Goal: Information Seeking & Learning: Check status

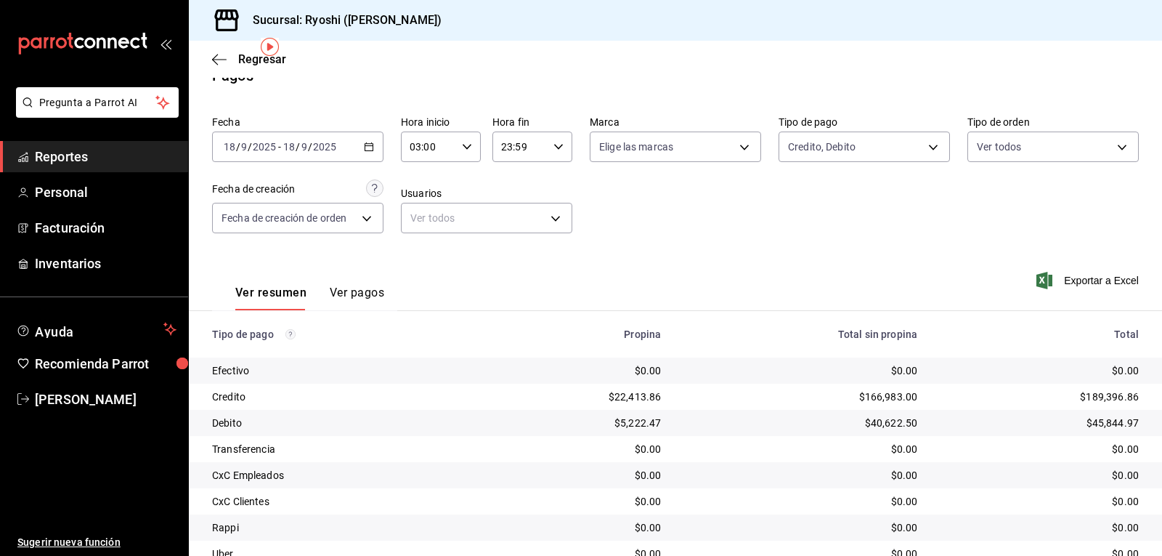
scroll to position [19, 0]
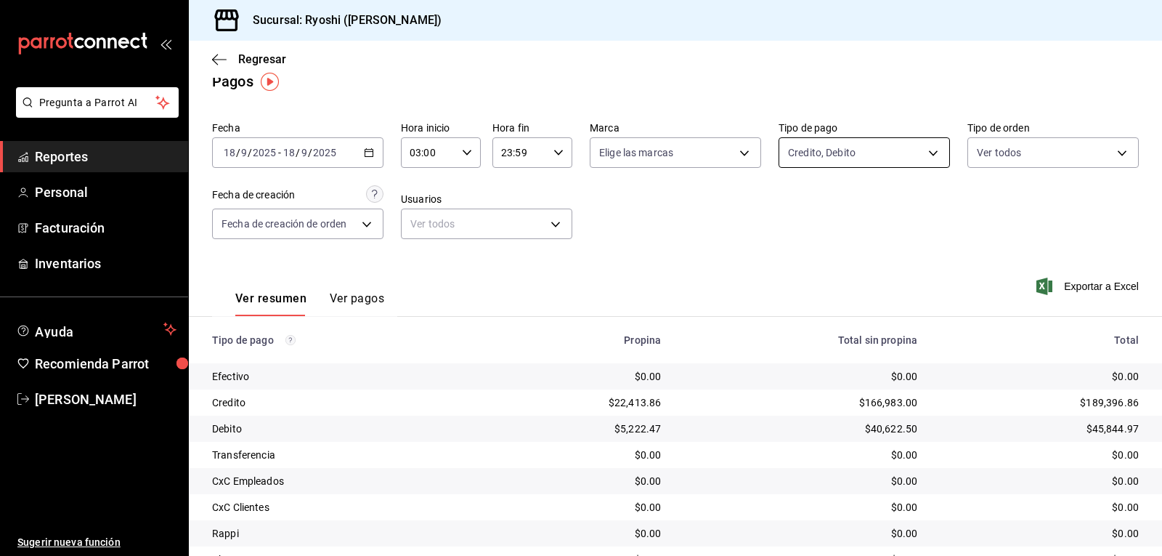
click at [922, 153] on body "Pregunta a Parrot AI Reportes Personal Facturación Inventarios Ayuda Recomienda…" at bounding box center [581, 278] width 1162 height 556
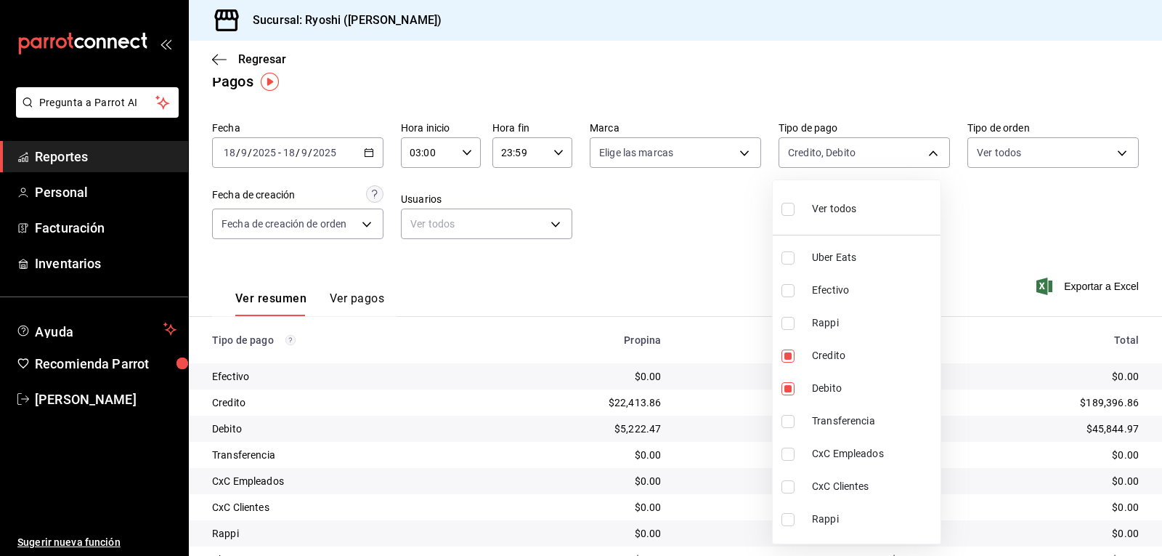
click at [783, 209] on input "checkbox" at bounding box center [788, 209] width 13 height 13
checkbox input "true"
type input "05751dd8-6818-4a8c-b9fb-c7f7071b72fb,789b4605-08e0-4dfe-9865-94468e2c17aa,03400…"
checkbox input "true"
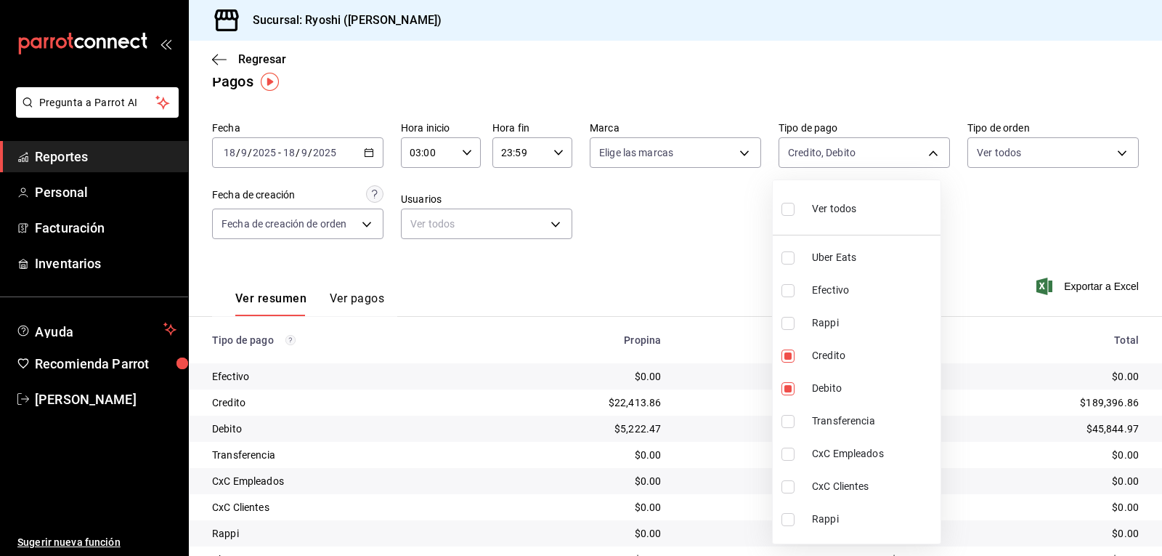
checkbox input "true"
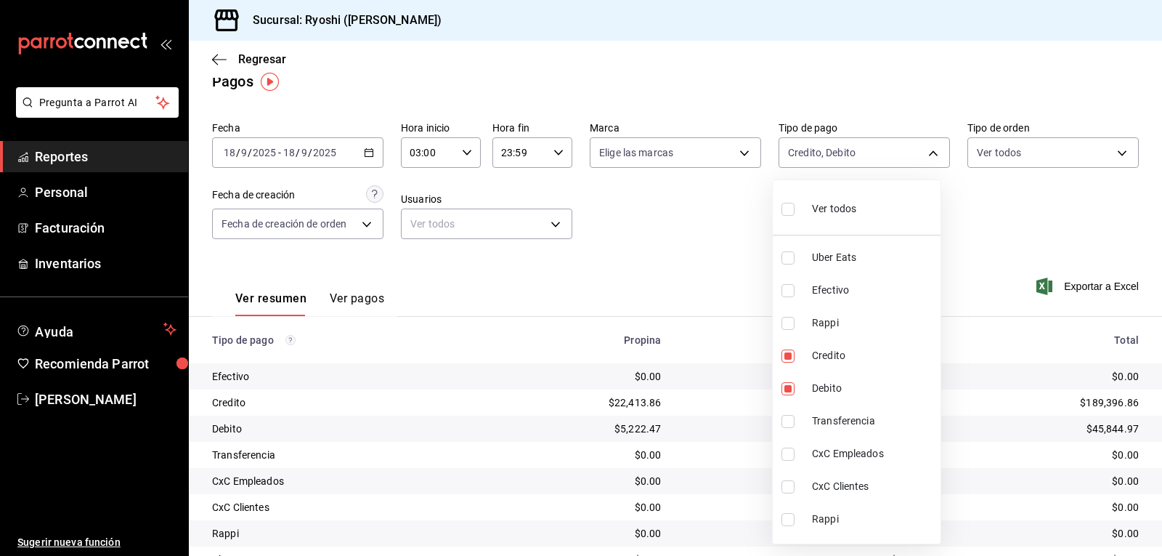
checkbox input "true"
click at [705, 214] on div at bounding box center [581, 278] width 1162 height 556
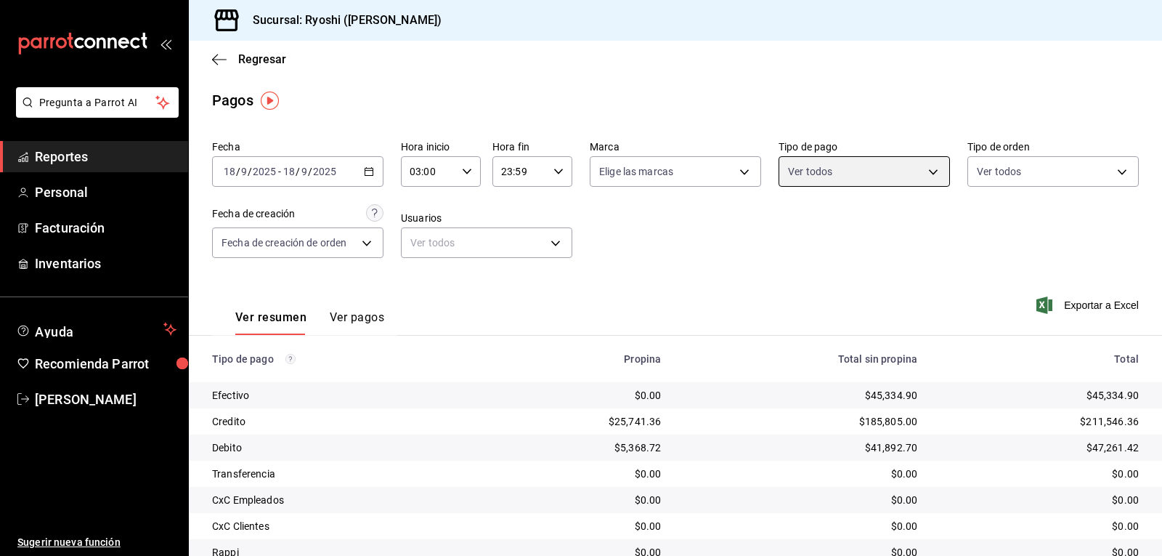
scroll to position [145, 0]
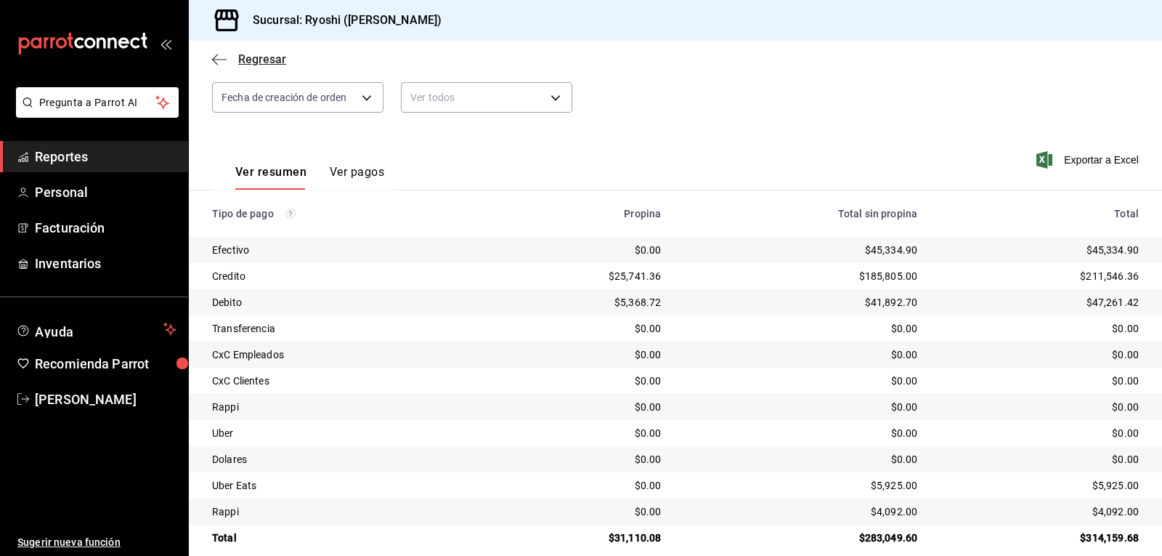
click at [221, 62] on icon "button" at bounding box center [219, 59] width 15 height 13
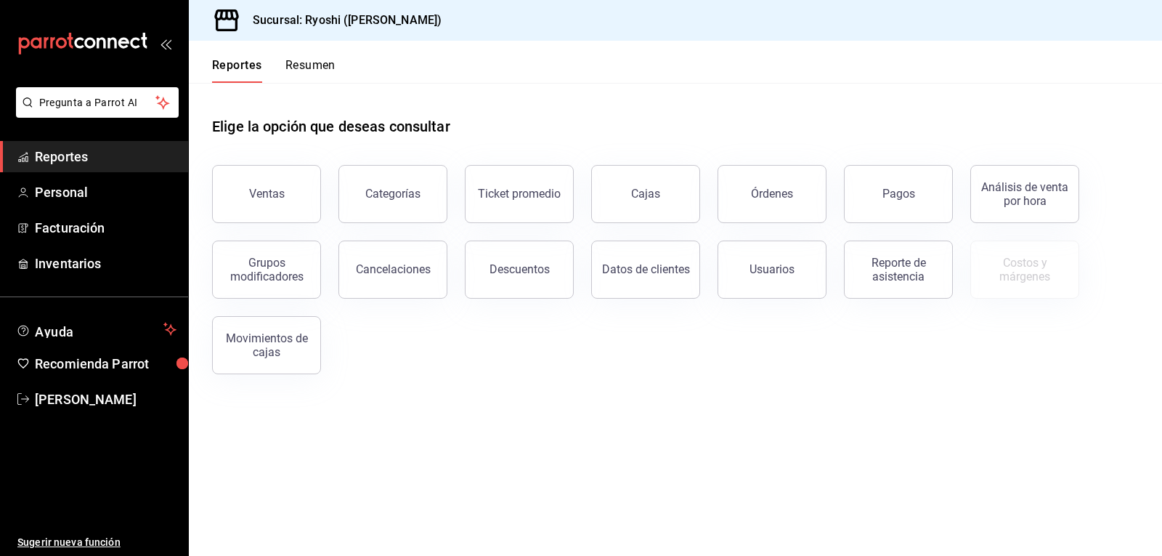
click at [309, 65] on button "Resumen" at bounding box center [310, 70] width 50 height 25
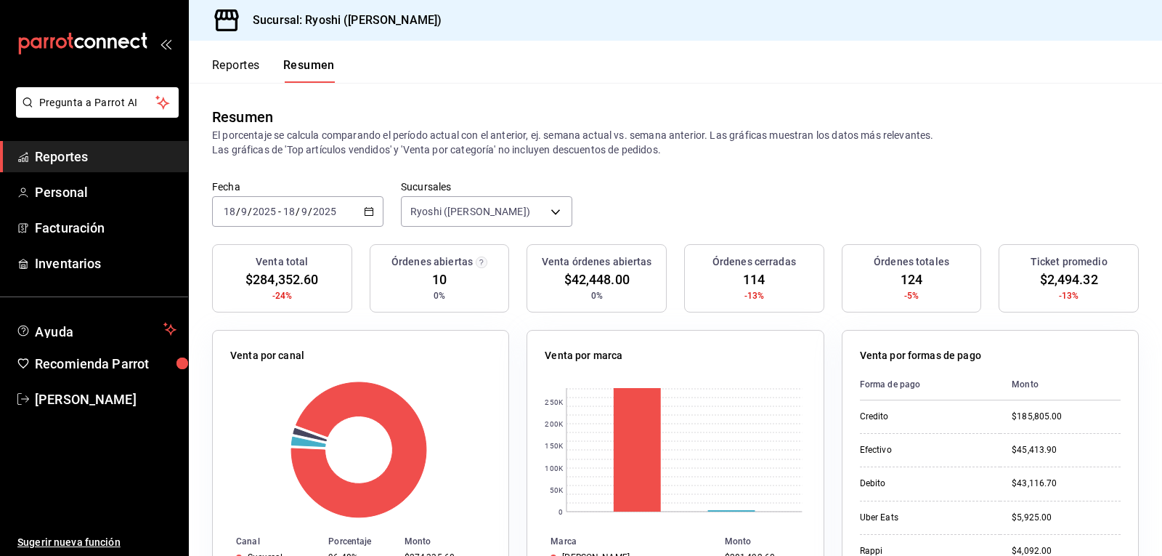
click at [231, 57] on div "Reportes Resumen" at bounding box center [262, 62] width 146 height 42
click at [231, 64] on button "Reportes" at bounding box center [236, 70] width 48 height 25
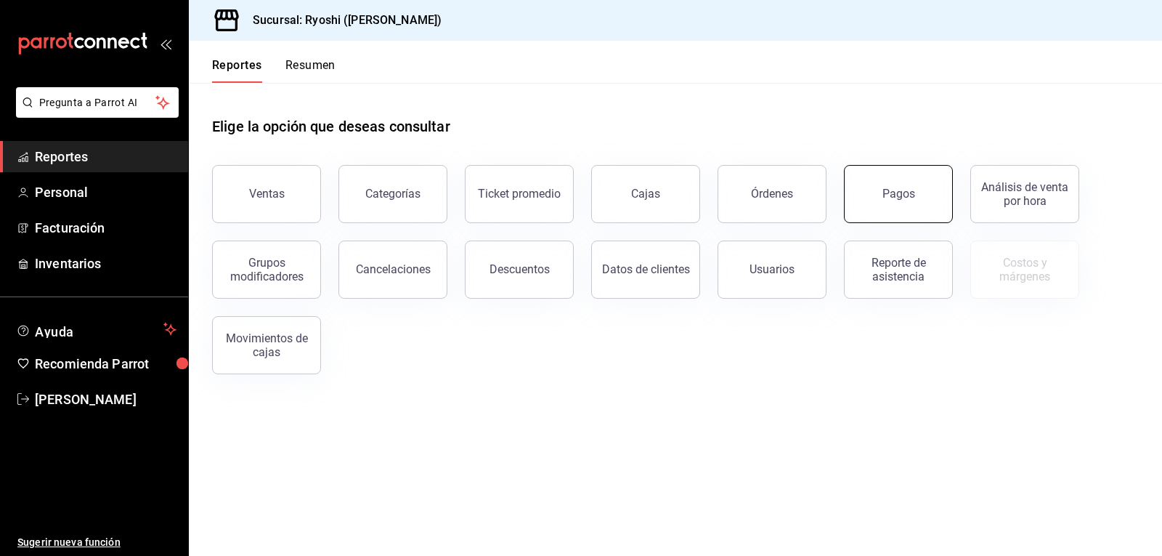
click at [900, 185] on button "Pagos" at bounding box center [898, 194] width 109 height 58
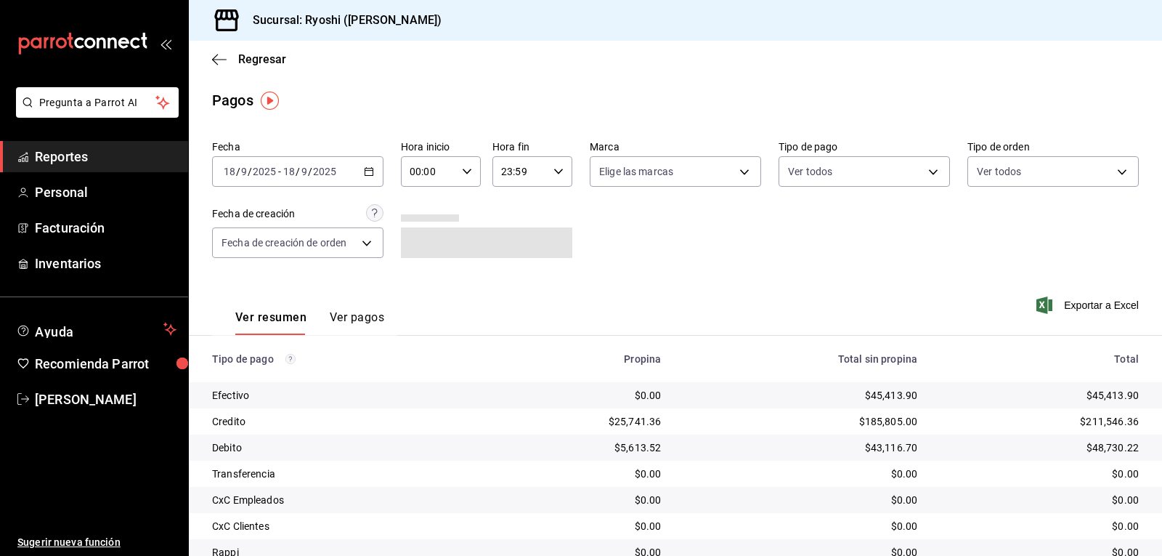
click at [465, 169] on icon "button" at bounding box center [467, 171] width 10 height 10
click at [422, 281] on span "02" at bounding box center [418, 278] width 17 height 12
type input "02:00"
click at [663, 267] on div at bounding box center [581, 278] width 1162 height 556
click at [219, 55] on icon "button" at bounding box center [219, 59] width 15 height 13
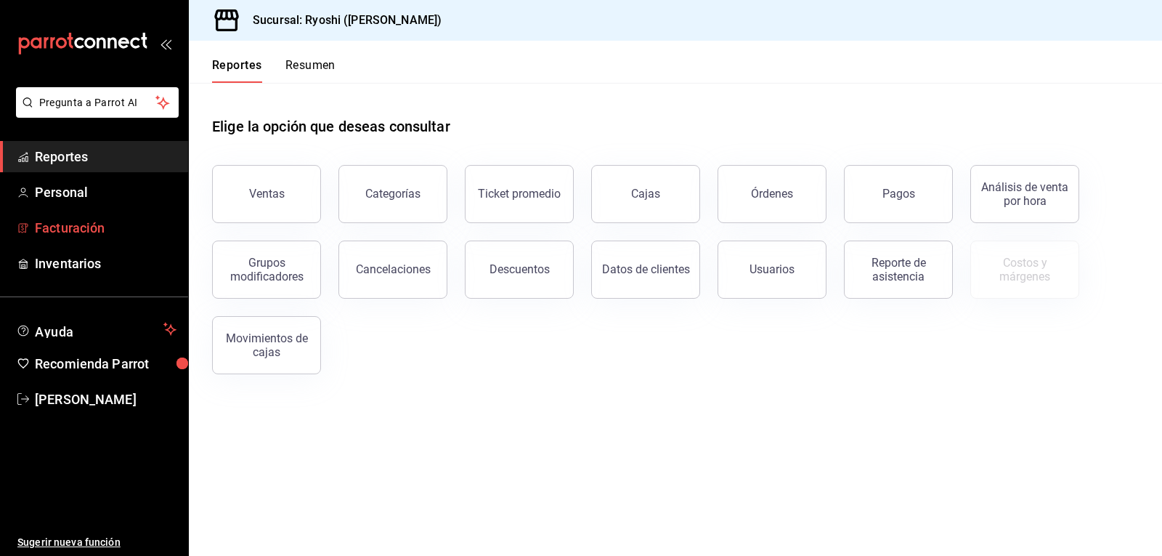
click at [76, 223] on span "Facturación" at bounding box center [106, 228] width 142 height 20
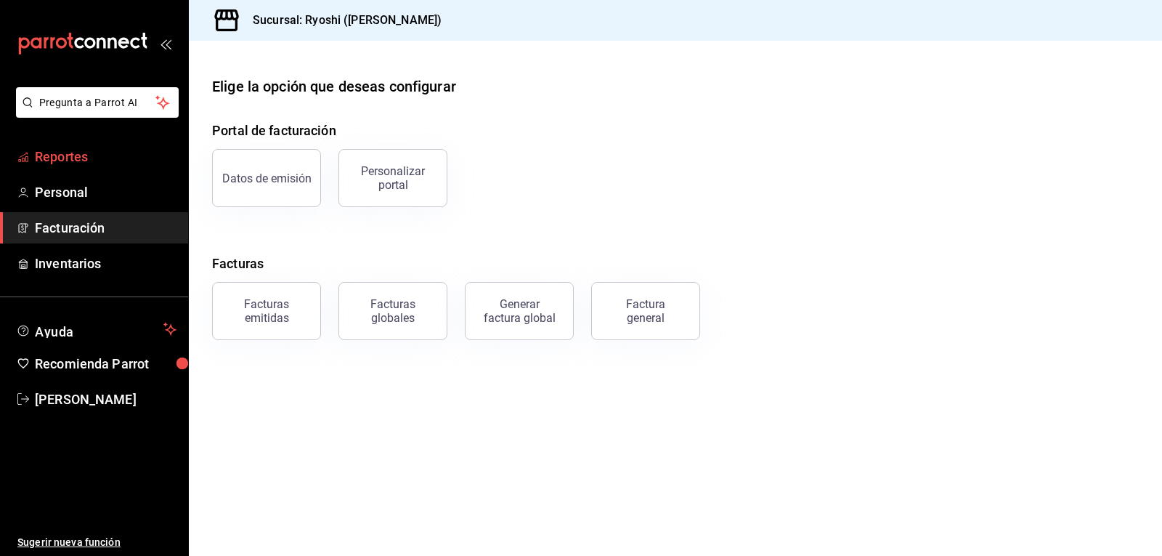
click at [84, 151] on span "Reportes" at bounding box center [106, 157] width 142 height 20
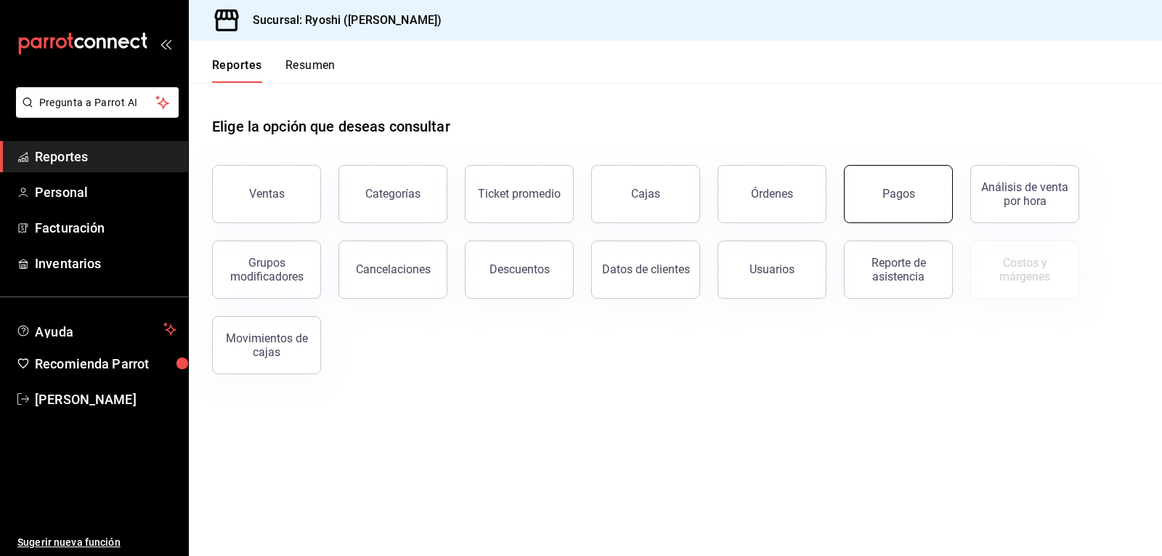
click at [888, 203] on button "Pagos" at bounding box center [898, 194] width 109 height 58
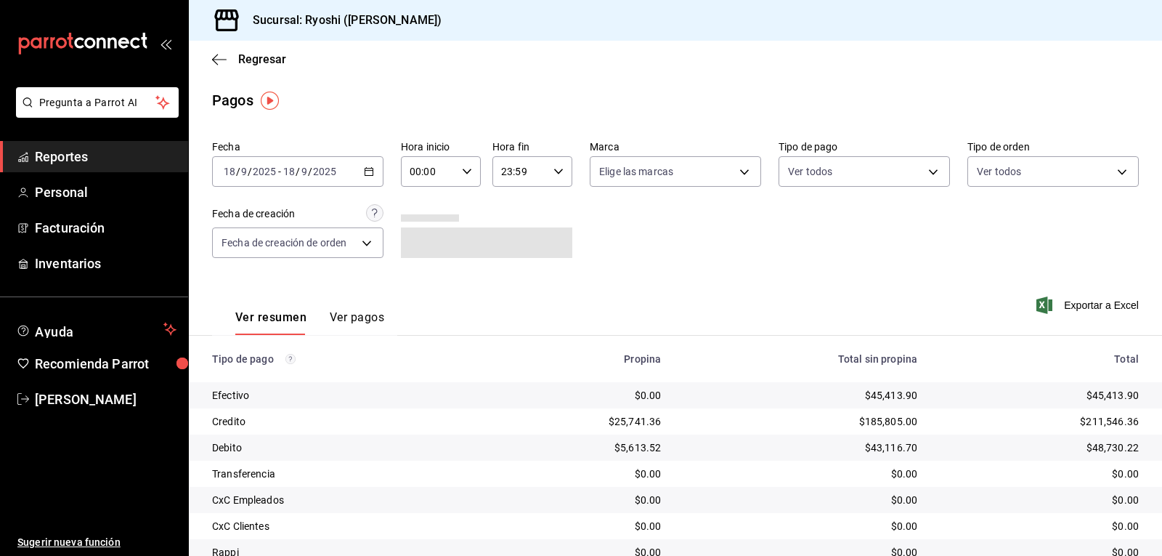
click at [466, 170] on icon "button" at bounding box center [467, 171] width 10 height 10
click at [426, 274] on span "02" at bounding box center [418, 278] width 17 height 12
type input "02:00"
click at [677, 247] on div at bounding box center [581, 278] width 1162 height 556
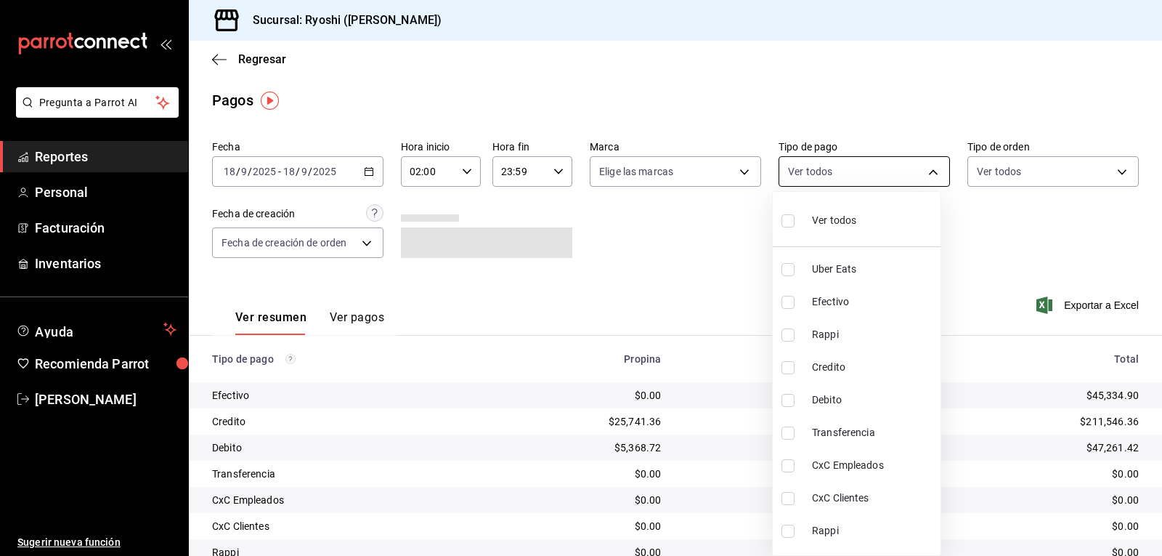
click at [934, 169] on body "Pregunta a Parrot AI Reportes Personal Facturación Inventarios Ayuda Recomienda…" at bounding box center [581, 278] width 1162 height 556
drag, startPoint x: 785, startPoint y: 366, endPoint x: 780, endPoint y: 384, distance: 18.9
click at [786, 366] on input "checkbox" at bounding box center [788, 367] width 13 height 13
checkbox input "true"
type input "9b0685d2-7f5d-4ede-a6b4-58a2ffcbf3cd"
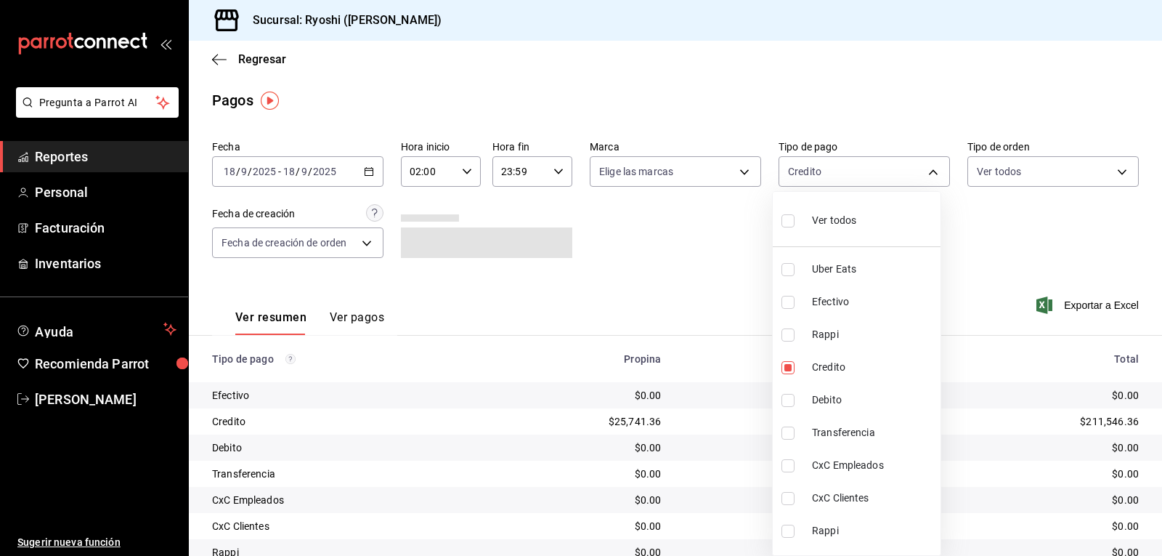
click at [785, 397] on input "checkbox" at bounding box center [788, 400] width 13 height 13
checkbox input "true"
type input "9b0685d2-7f5d-4ede-a6b4-58a2ffcbf3cd,4fc1f123-1106-4d46-a6dc-4994d0550367"
click at [716, 270] on div at bounding box center [581, 278] width 1162 height 556
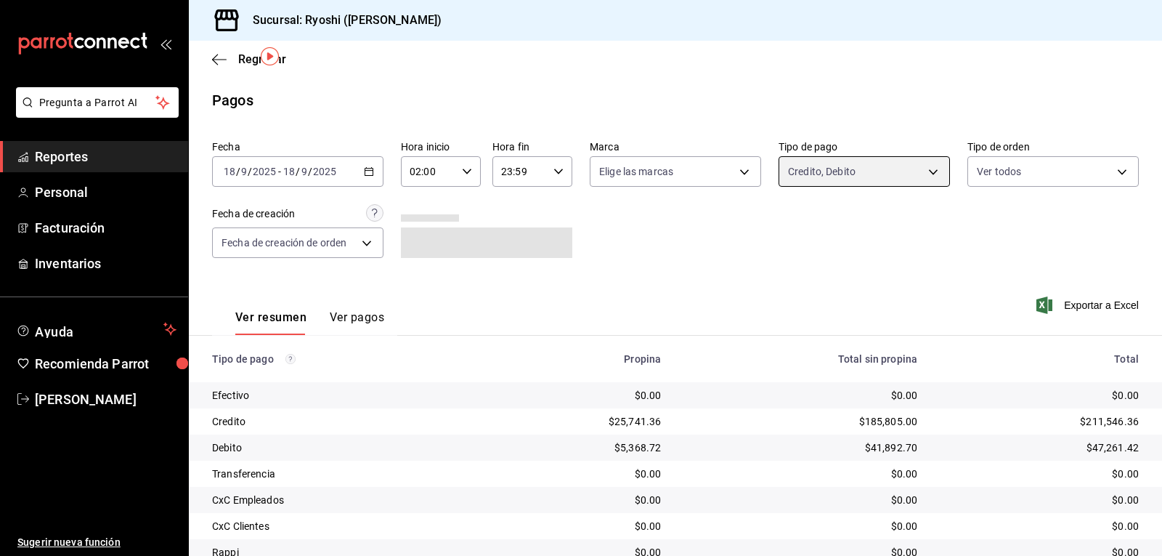
scroll to position [164, 0]
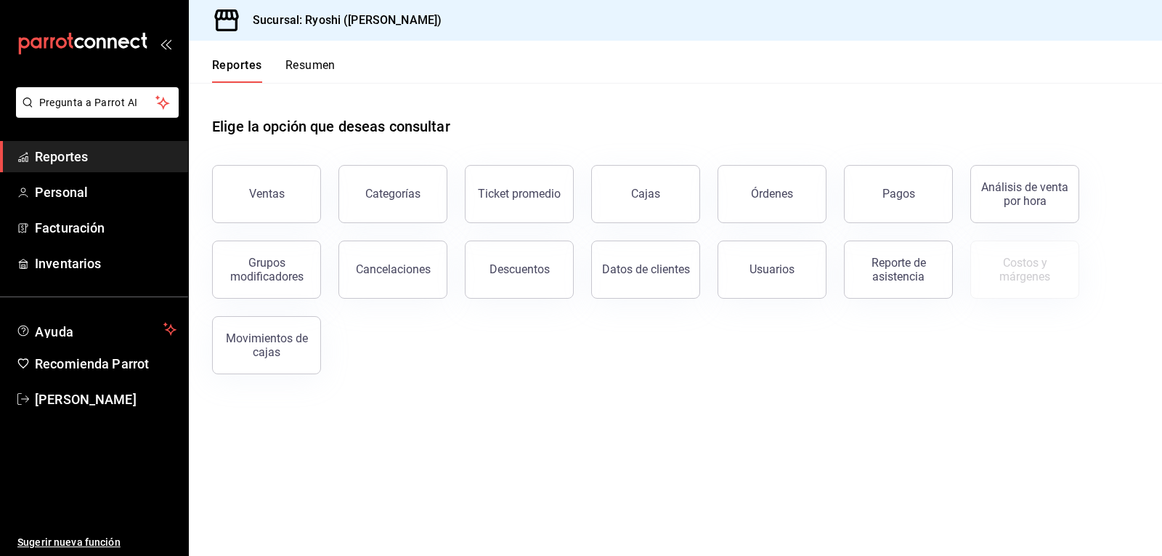
drag, startPoint x: 924, startPoint y: 174, endPoint x: 877, endPoint y: 174, distance: 47.2
click at [923, 176] on button "Pagos" at bounding box center [898, 194] width 109 height 58
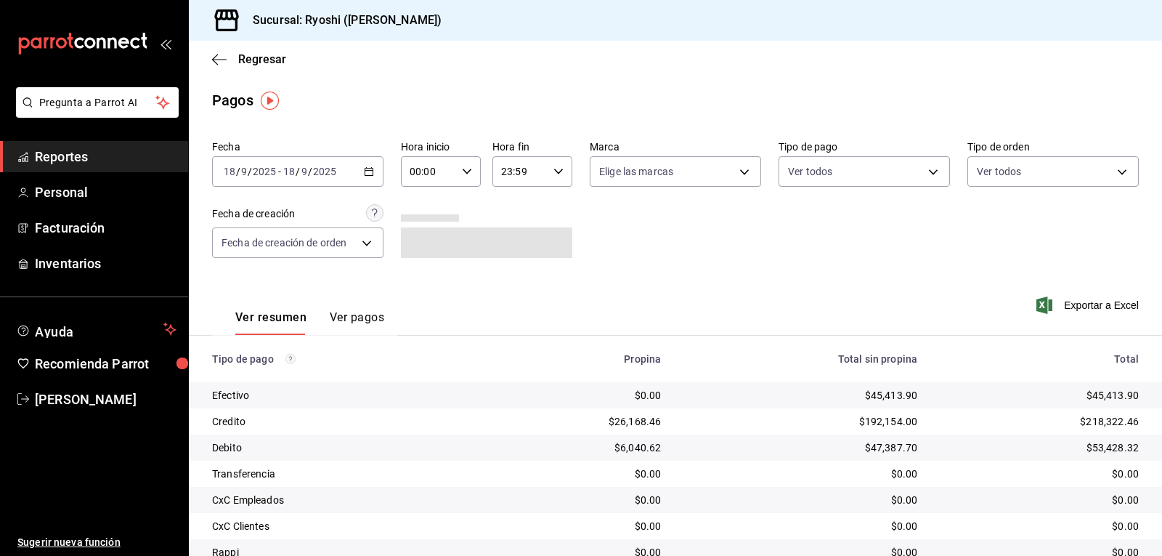
click at [463, 172] on \(Stroke\) "button" at bounding box center [467, 171] width 9 height 5
click at [417, 282] on span "02" at bounding box center [418, 278] width 17 height 12
type input "02:00"
drag, startPoint x: 859, startPoint y: 242, endPoint x: 886, endPoint y: 212, distance: 40.1
click at [861, 240] on div at bounding box center [581, 278] width 1162 height 556
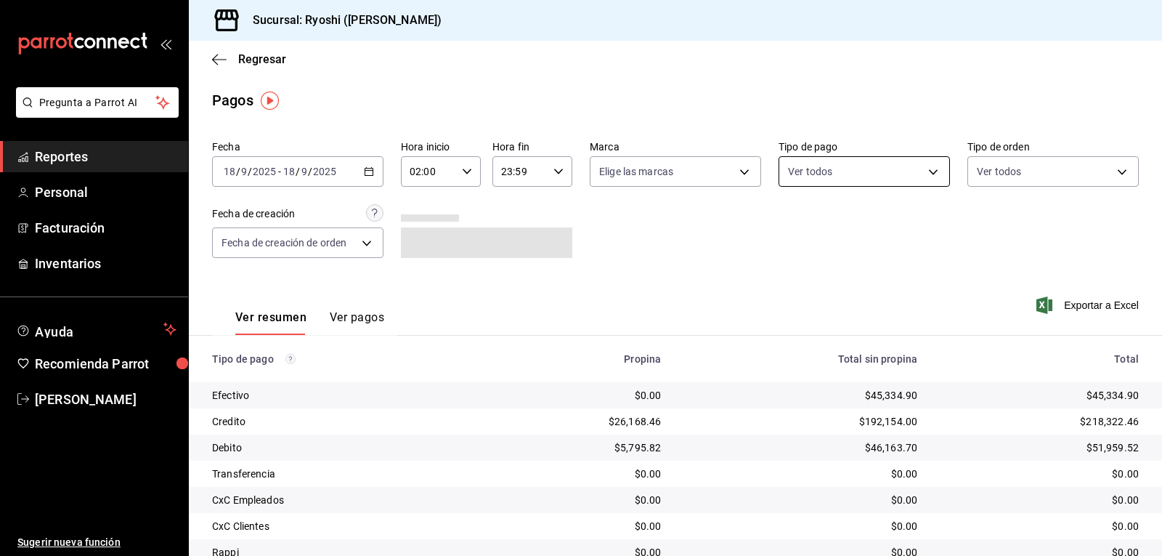
click at [922, 171] on body "Pregunta a Parrot AI Reportes Personal Facturación Inventarios Ayuda Recomienda…" at bounding box center [581, 278] width 1162 height 556
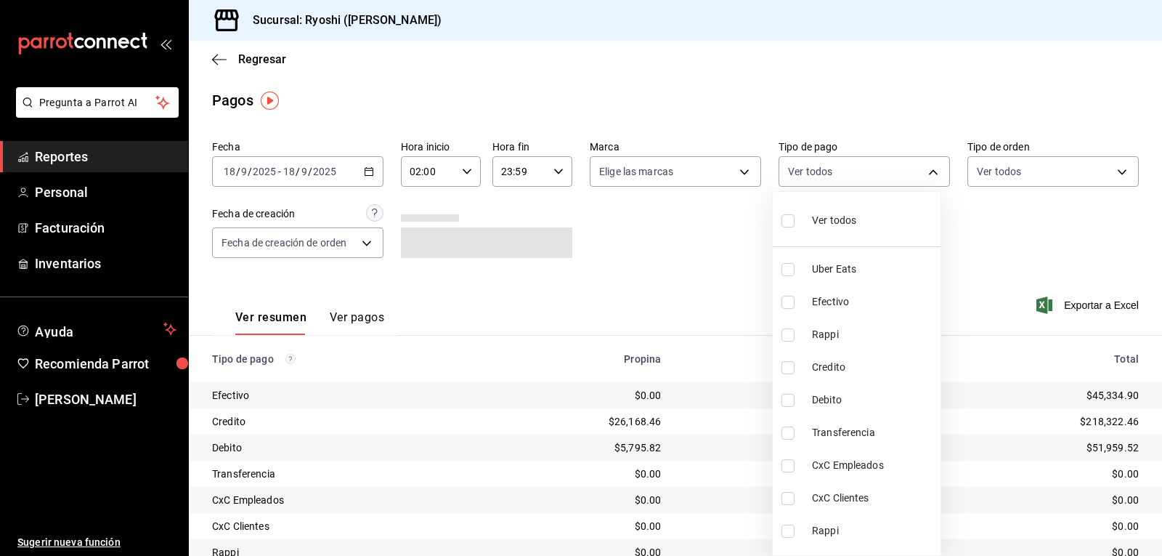
click at [786, 367] on input "checkbox" at bounding box center [788, 367] width 13 height 13
checkbox input "true"
type input "9b0685d2-7f5d-4ede-a6b4-58a2ffcbf3cd"
click at [786, 399] on input "checkbox" at bounding box center [788, 400] width 13 height 13
checkbox input "true"
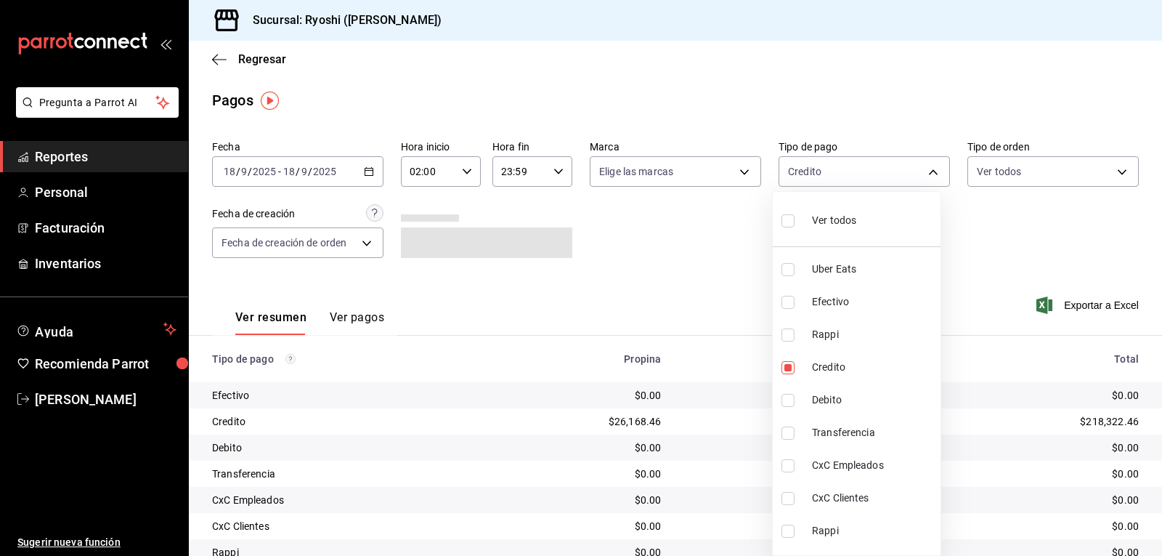
type input "9b0685d2-7f5d-4ede-a6b4-58a2ffcbf3cd,4fc1f123-1106-4d46-a6dc-4994d0550367"
click at [724, 275] on div at bounding box center [581, 278] width 1162 height 556
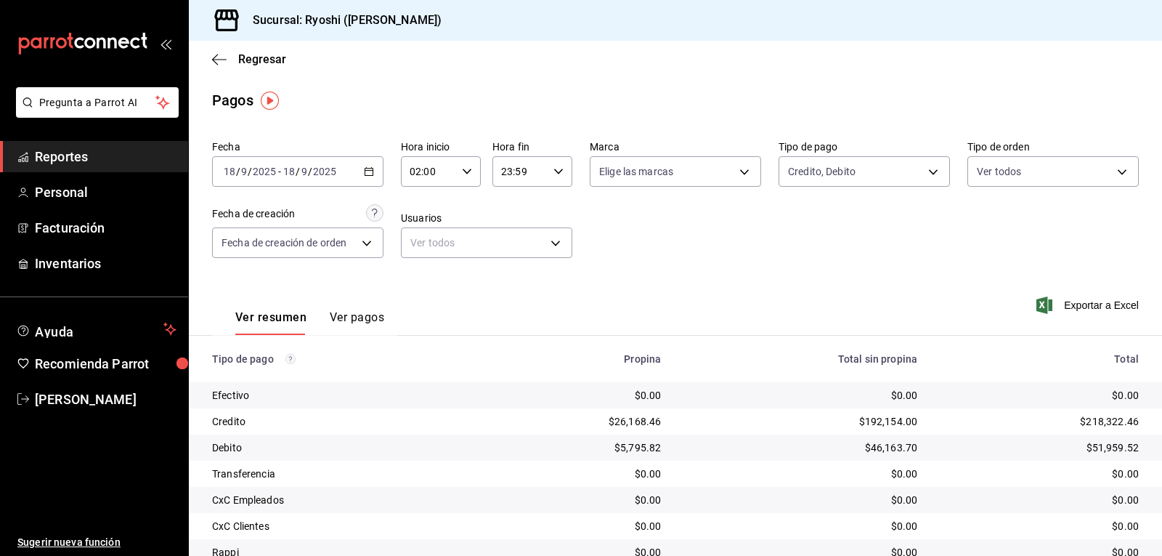
click at [463, 173] on \(Stroke\) "button" at bounding box center [467, 171] width 9 height 5
click at [418, 245] on span "03" at bounding box center [418, 244] width 17 height 12
type input "03:00"
click at [689, 240] on div at bounding box center [581, 278] width 1162 height 556
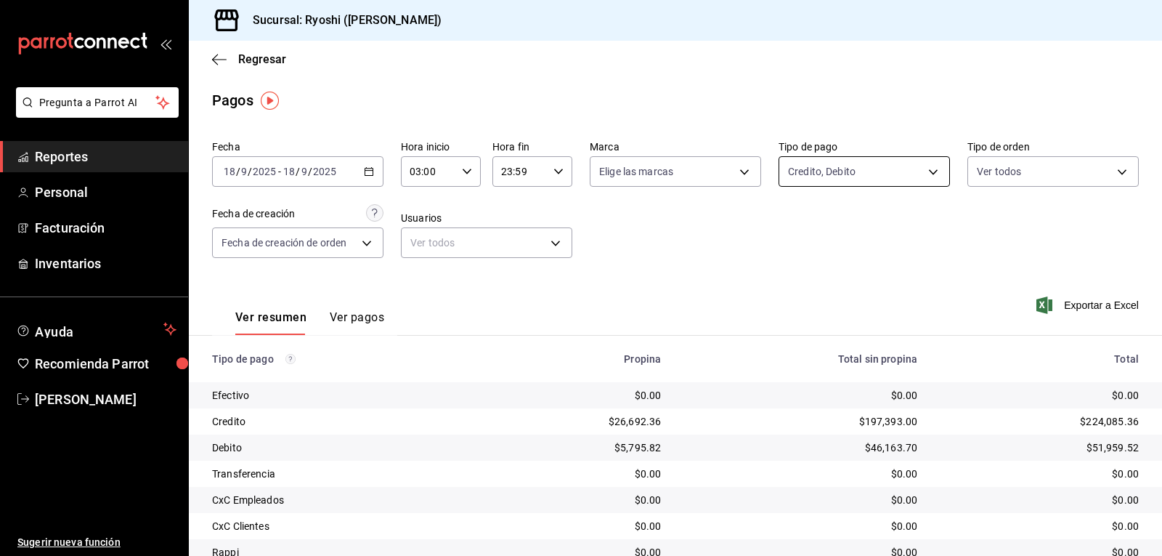
click at [921, 172] on body "Pregunta a Parrot AI Reportes Personal Facturación Inventarios Ayuda Recomienda…" at bounding box center [581, 278] width 1162 height 556
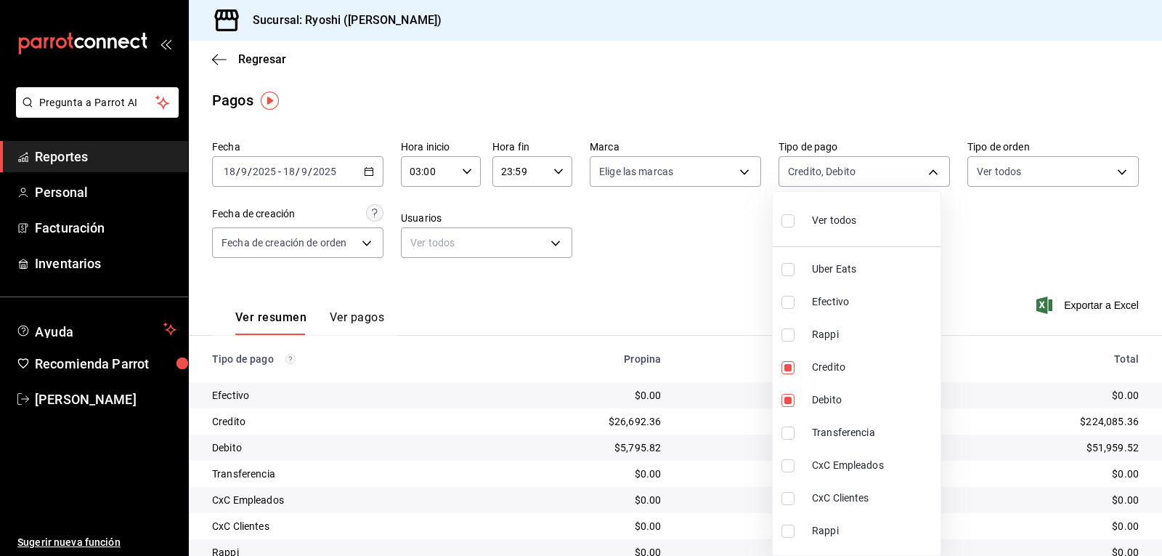
click at [782, 222] on input "checkbox" at bounding box center [788, 220] width 13 height 13
checkbox input "true"
type input "05751dd8-6818-4a8c-b9fb-c7f7071b72fb,789b4605-08e0-4dfe-9865-94468e2c17aa,03400…"
checkbox input "true"
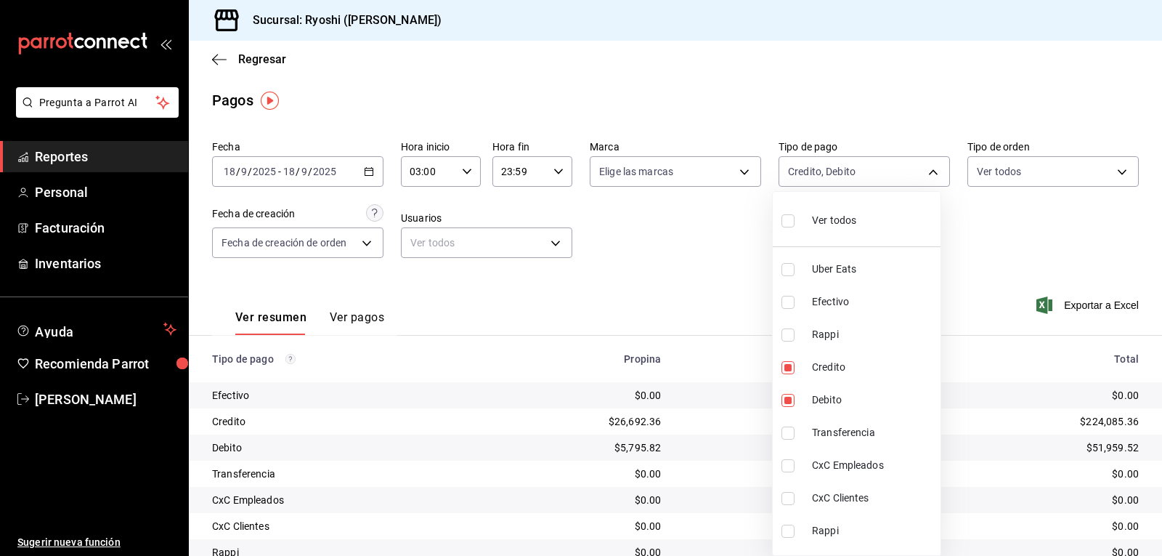
checkbox input "true"
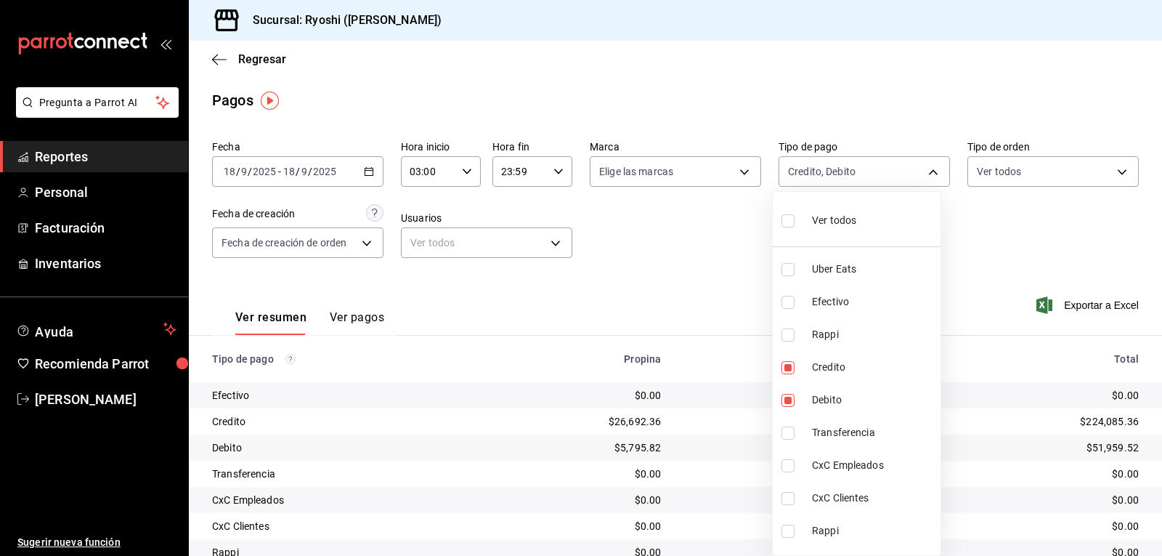
checkbox input "true"
click at [710, 251] on div at bounding box center [581, 278] width 1162 height 556
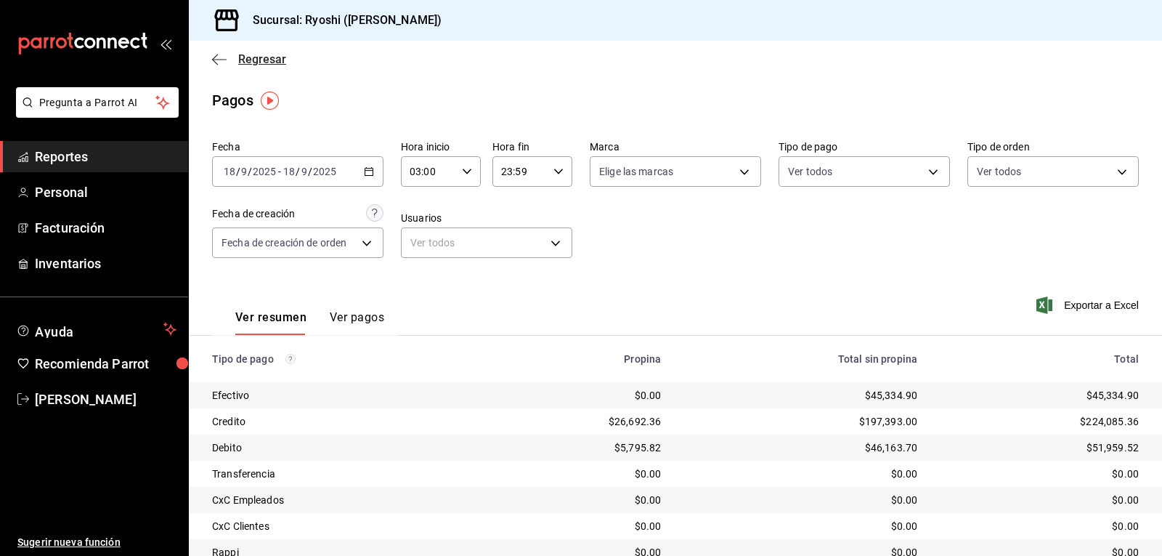
click at [214, 58] on icon "button" at bounding box center [219, 59] width 15 height 13
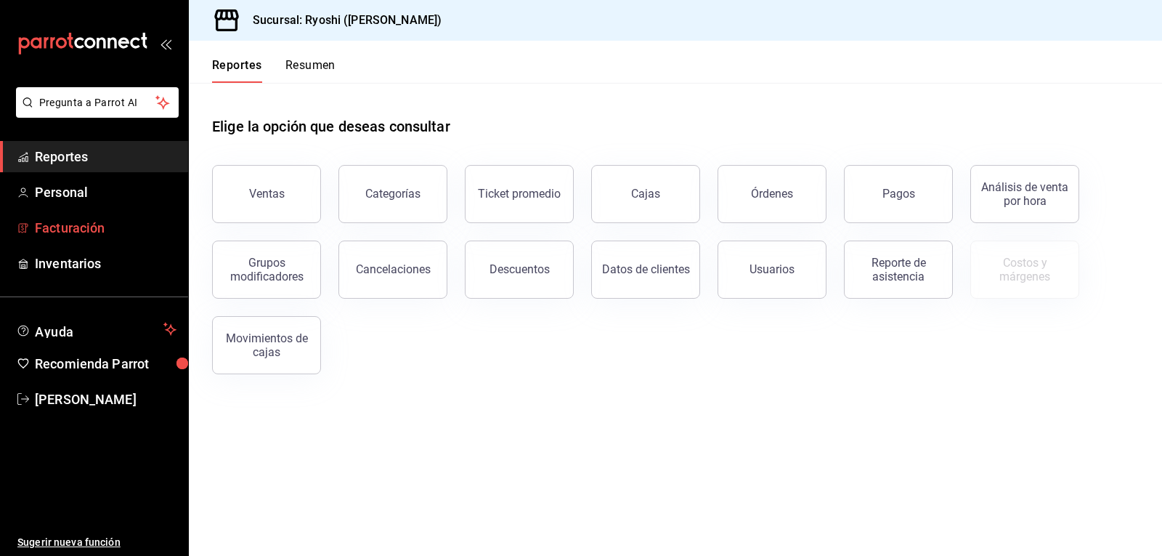
click at [78, 227] on span "Facturación" at bounding box center [106, 228] width 142 height 20
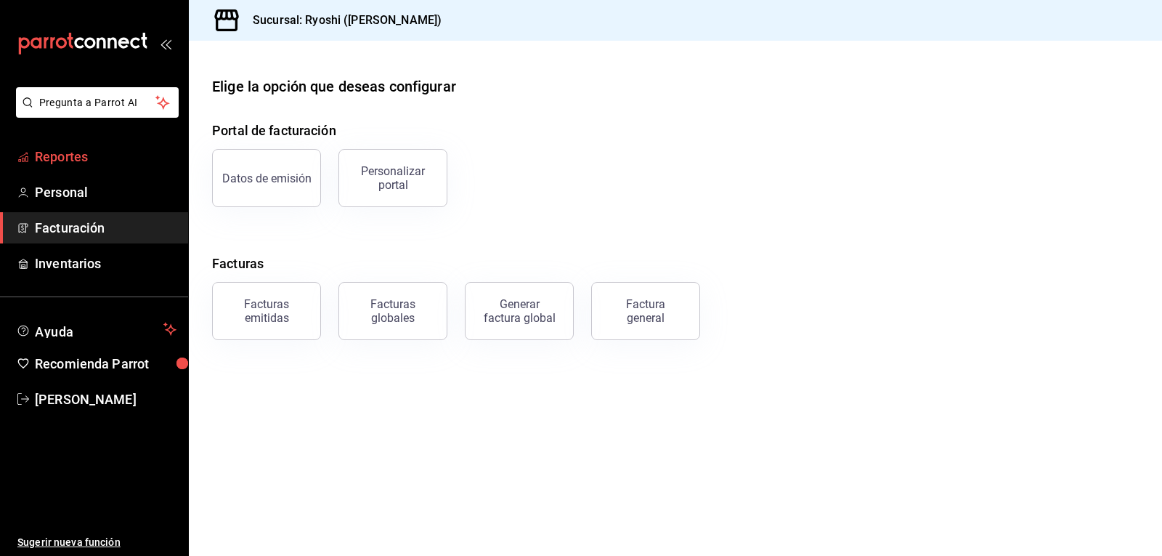
click at [74, 157] on span "Reportes" at bounding box center [106, 157] width 142 height 20
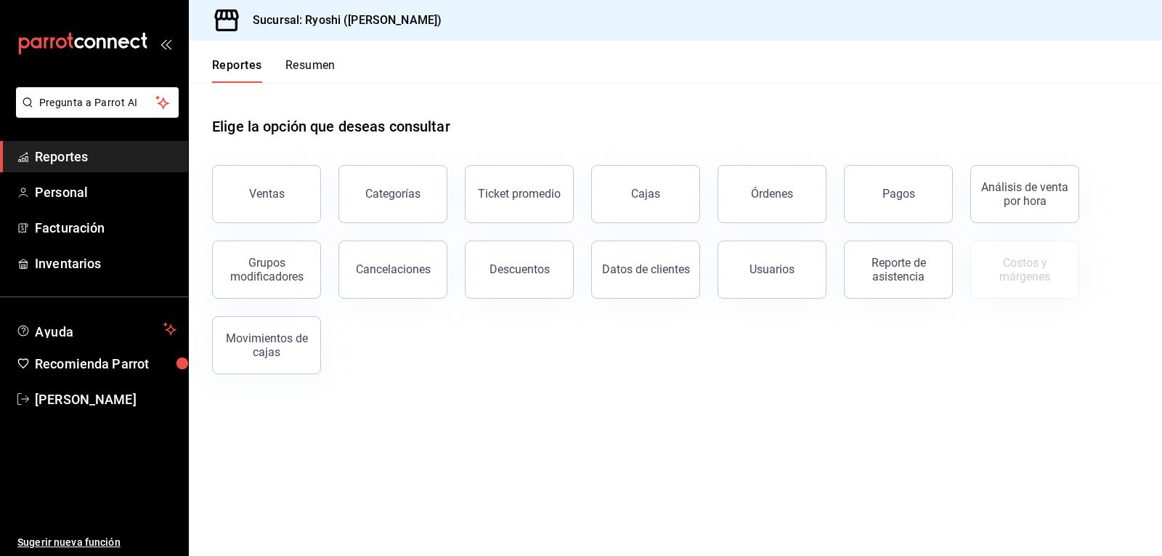
click at [293, 65] on button "Resumen" at bounding box center [310, 70] width 50 height 25
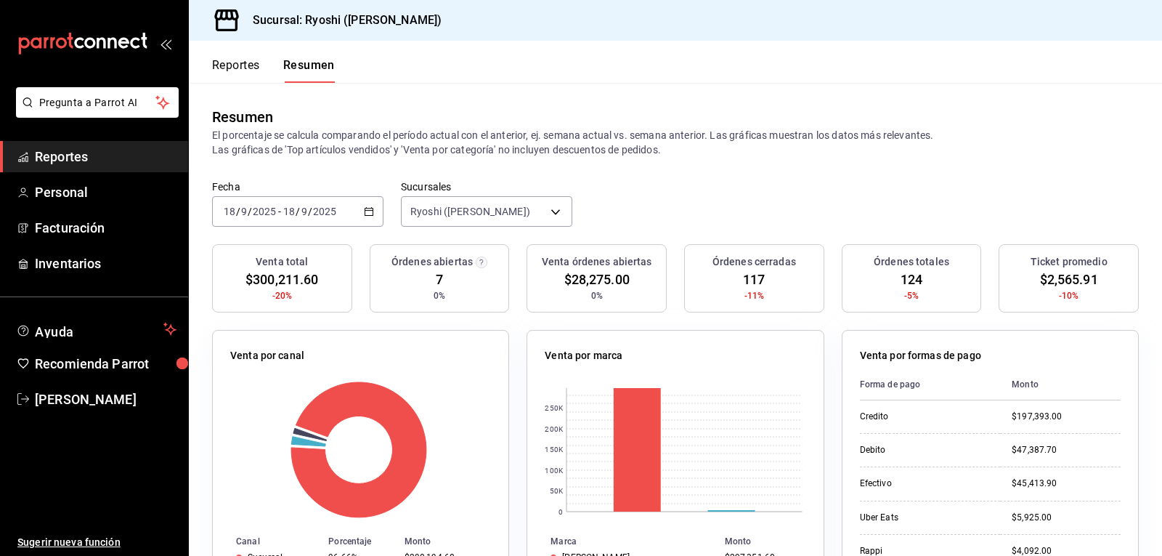
click at [367, 210] on icon "button" at bounding box center [369, 211] width 10 height 10
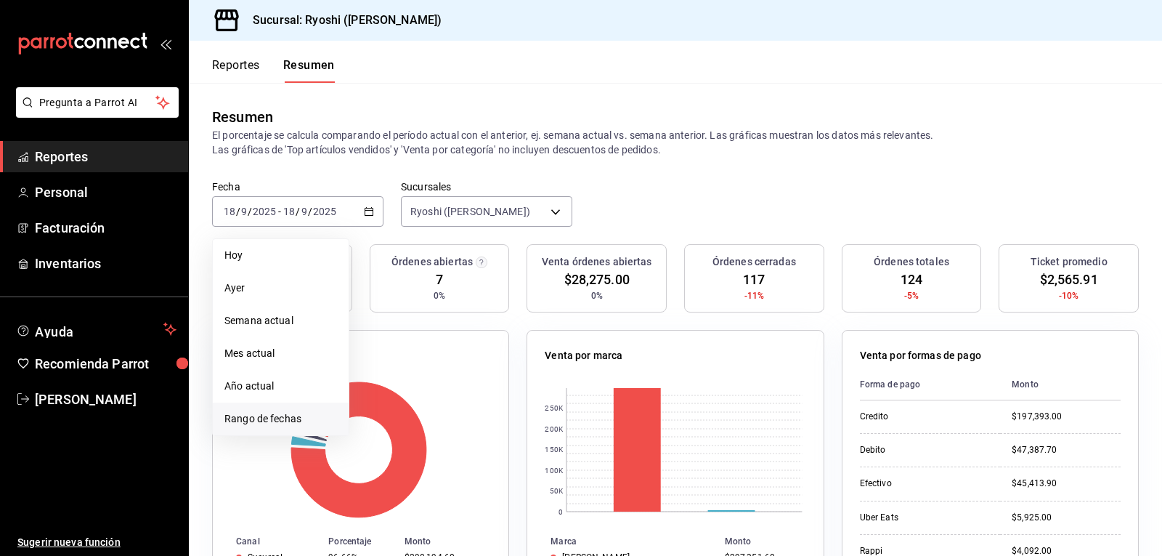
click at [280, 419] on span "Rango de fechas" at bounding box center [280, 418] width 113 height 15
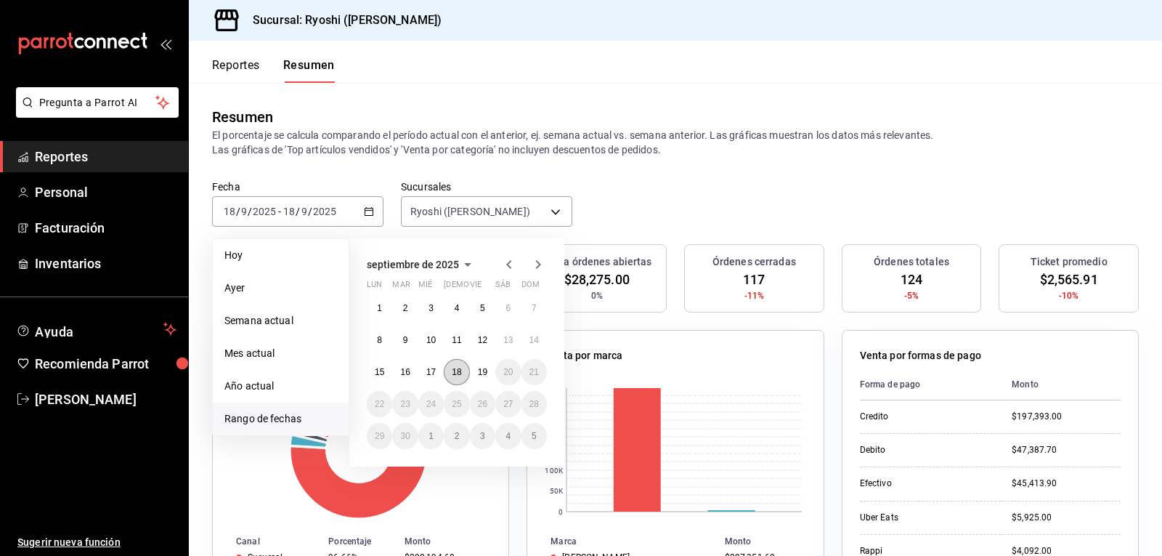
click at [456, 372] on abbr "18" at bounding box center [456, 372] width 9 height 10
click at [475, 374] on button "19" at bounding box center [482, 372] width 25 height 26
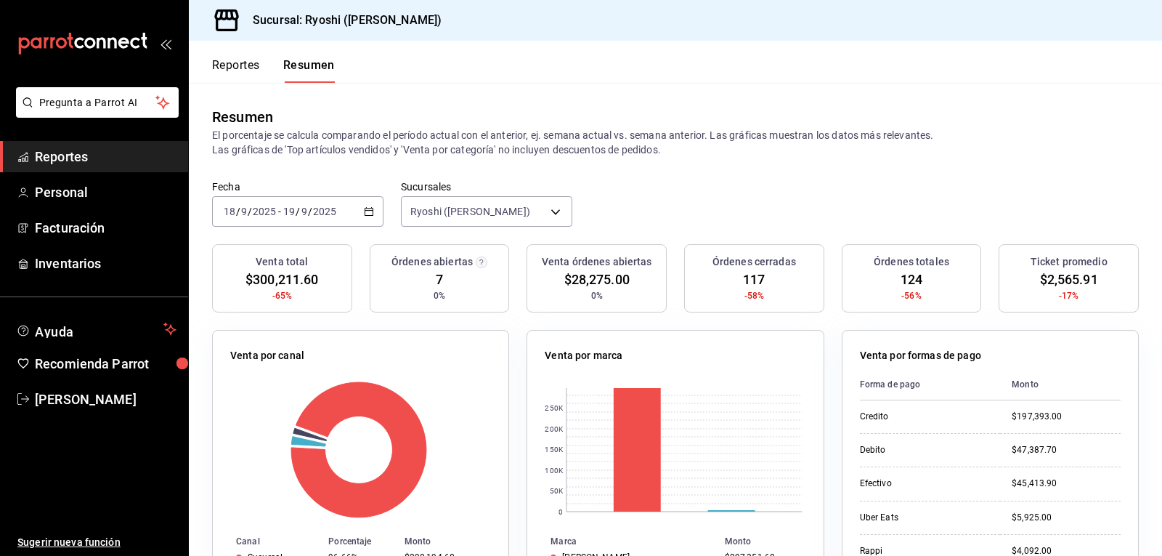
click at [230, 62] on button "Reportes" at bounding box center [236, 70] width 48 height 25
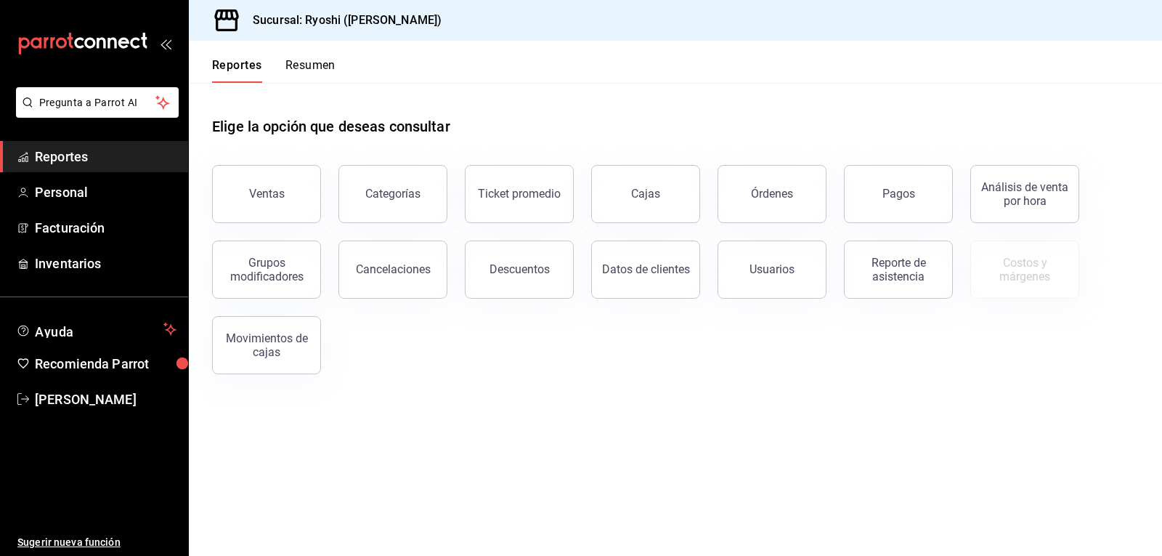
click at [324, 63] on button "Resumen" at bounding box center [310, 70] width 50 height 25
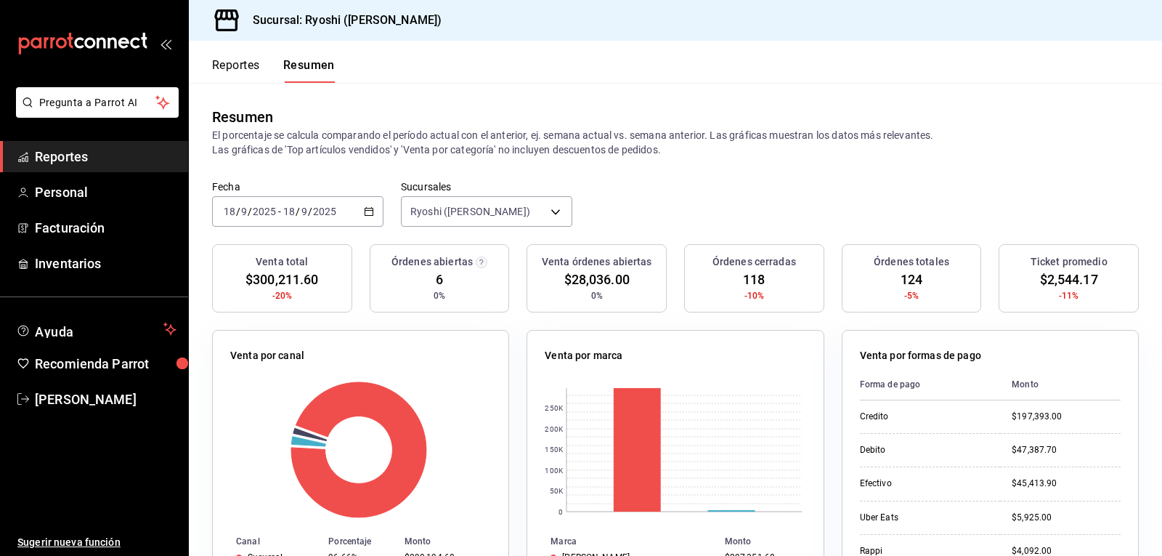
click at [234, 64] on button "Reportes" at bounding box center [236, 70] width 48 height 25
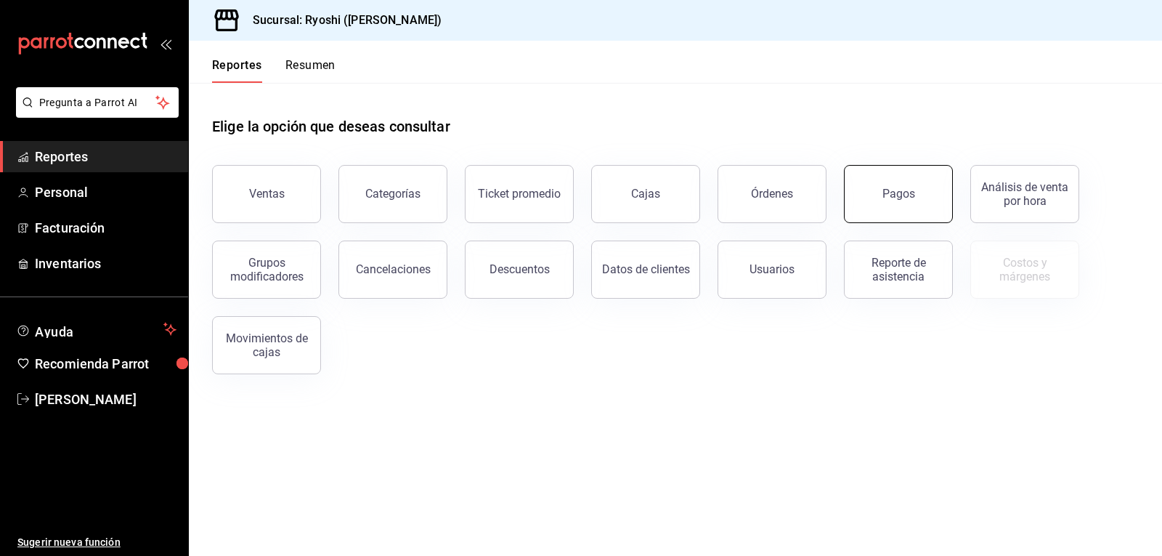
click at [897, 208] on button "Pagos" at bounding box center [898, 194] width 109 height 58
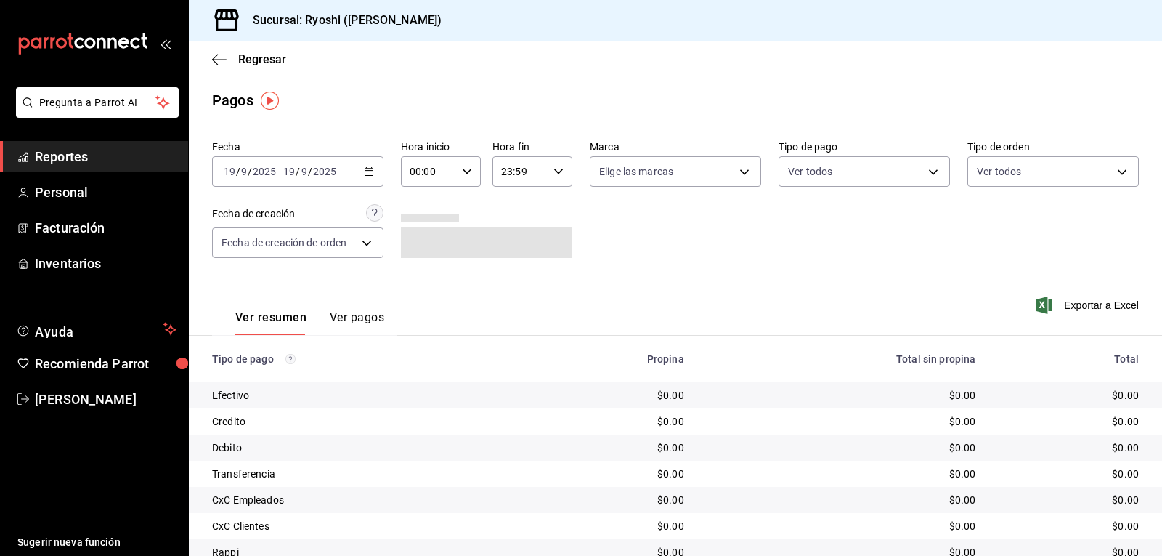
click at [462, 172] on icon "button" at bounding box center [467, 171] width 10 height 10
click at [420, 283] on span "02" at bounding box center [418, 278] width 17 height 12
click at [367, 172] on div at bounding box center [581, 278] width 1162 height 556
click at [365, 170] on icon "button" at bounding box center [369, 171] width 10 height 10
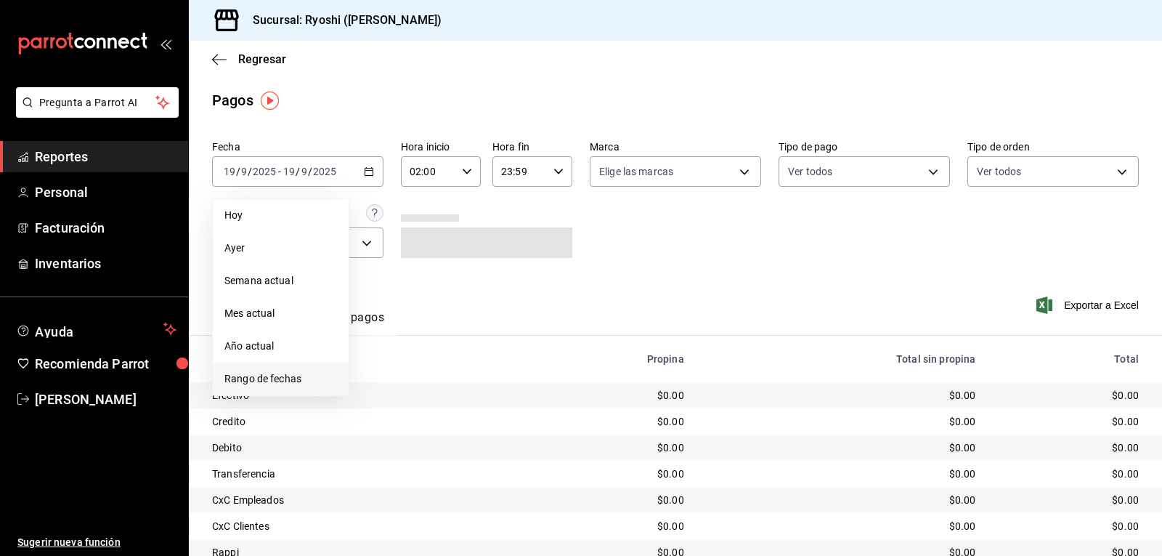
click at [259, 377] on span "Rango de fechas" at bounding box center [280, 378] width 113 height 15
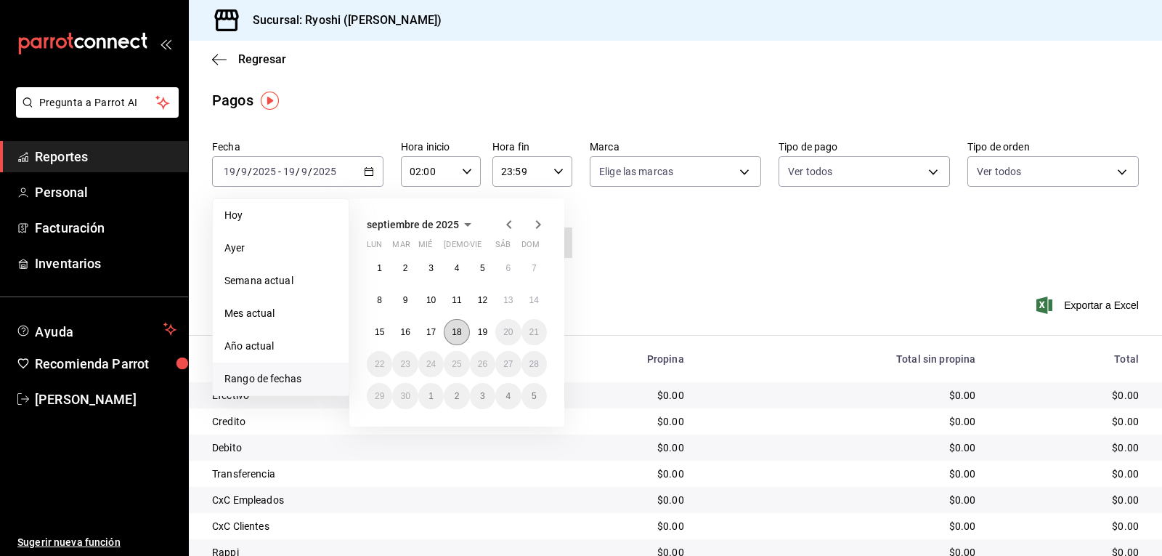
click at [461, 331] on abbr "18" at bounding box center [456, 332] width 9 height 10
click at [477, 331] on button "19" at bounding box center [482, 332] width 25 height 26
type input "00:00"
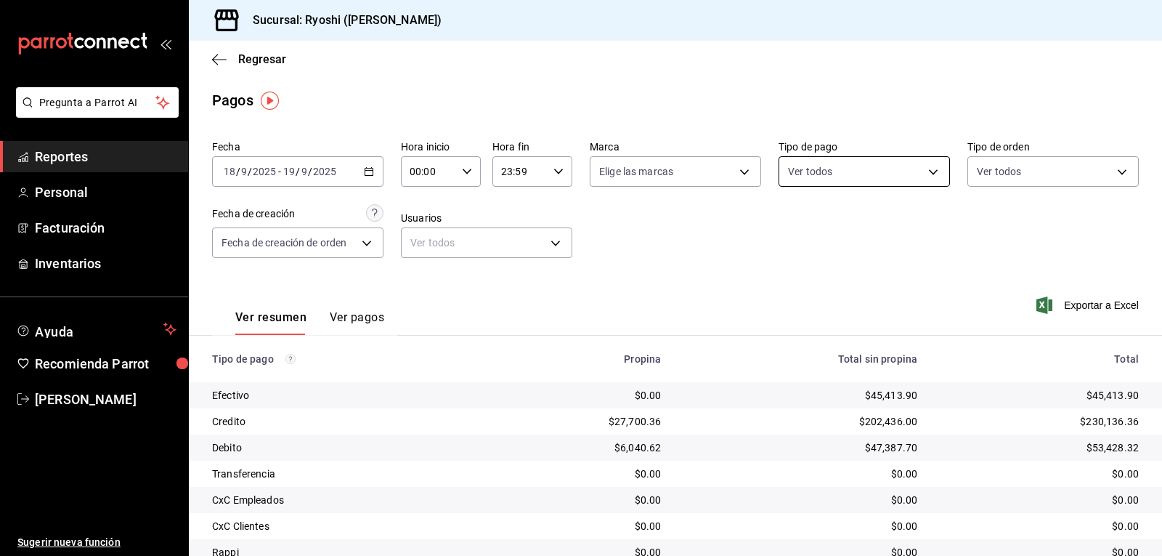
click at [923, 174] on body "Pregunta a Parrot AI Reportes Personal Facturación Inventarios Ayuda Recomienda…" at bounding box center [581, 278] width 1162 height 556
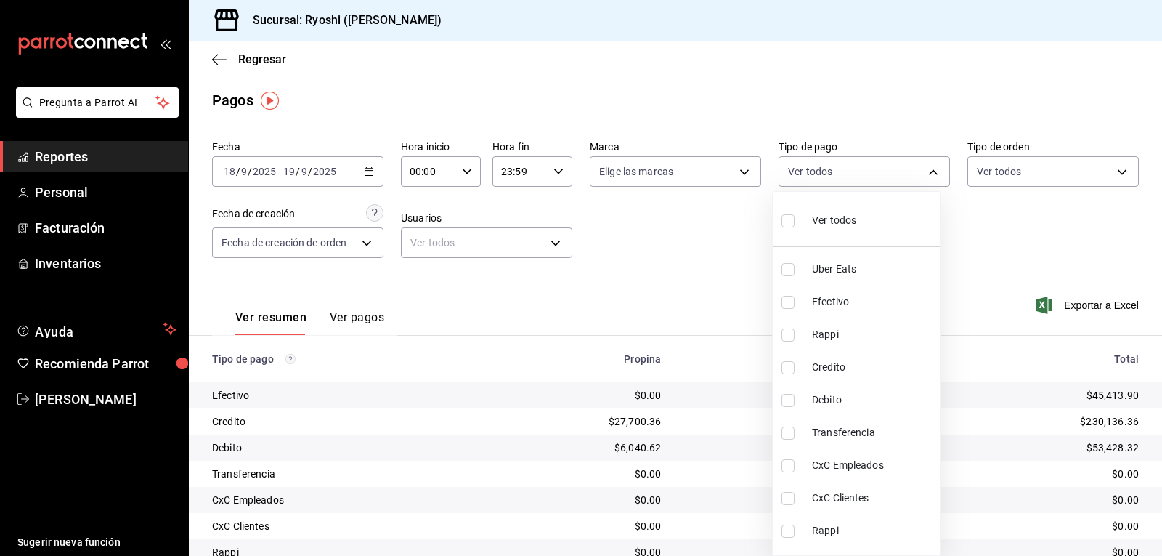
click at [790, 372] on input "checkbox" at bounding box center [788, 367] width 13 height 13
checkbox input "true"
type input "9b0685d2-7f5d-4ede-a6b4-58a2ffcbf3cd"
click at [790, 399] on input "checkbox" at bounding box center [788, 400] width 13 height 13
checkbox input "true"
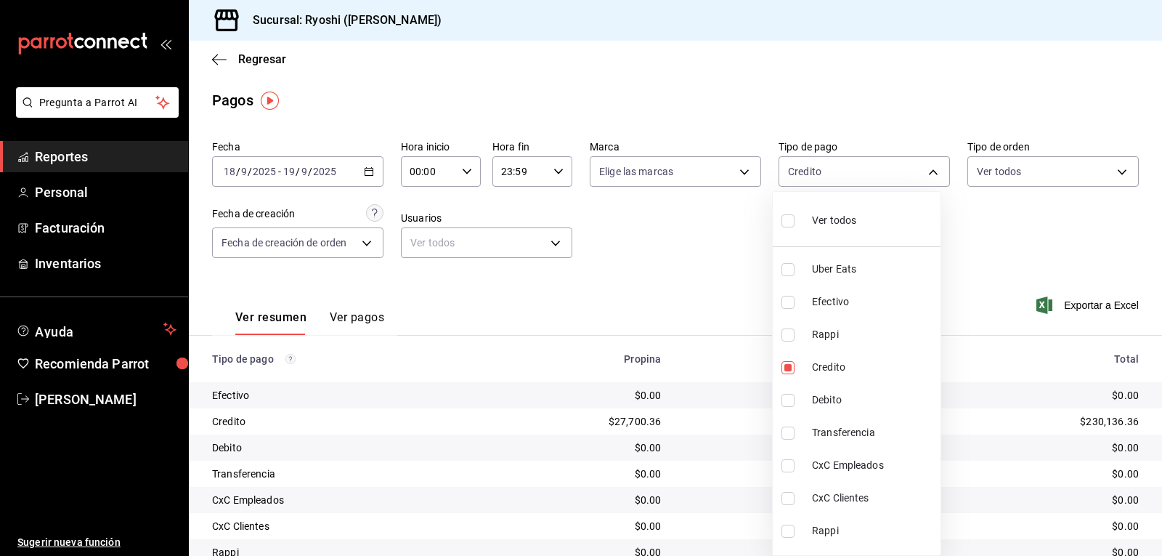
type input "9b0685d2-7f5d-4ede-a6b4-58a2ffcbf3cd,4fc1f123-1106-4d46-a6dc-4994d0550367"
click at [727, 294] on div at bounding box center [581, 278] width 1162 height 556
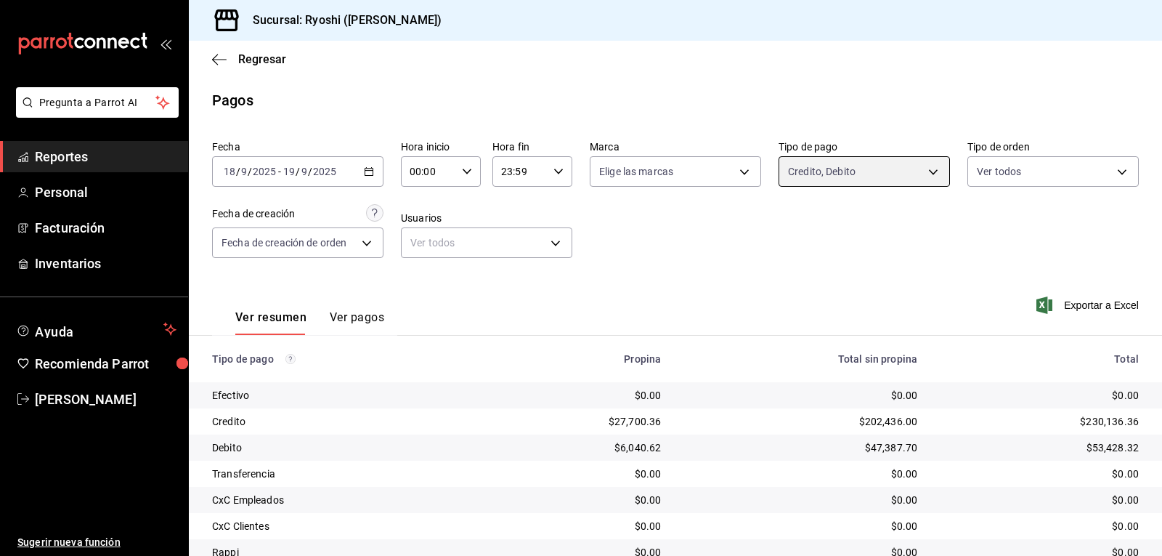
scroll to position [164, 0]
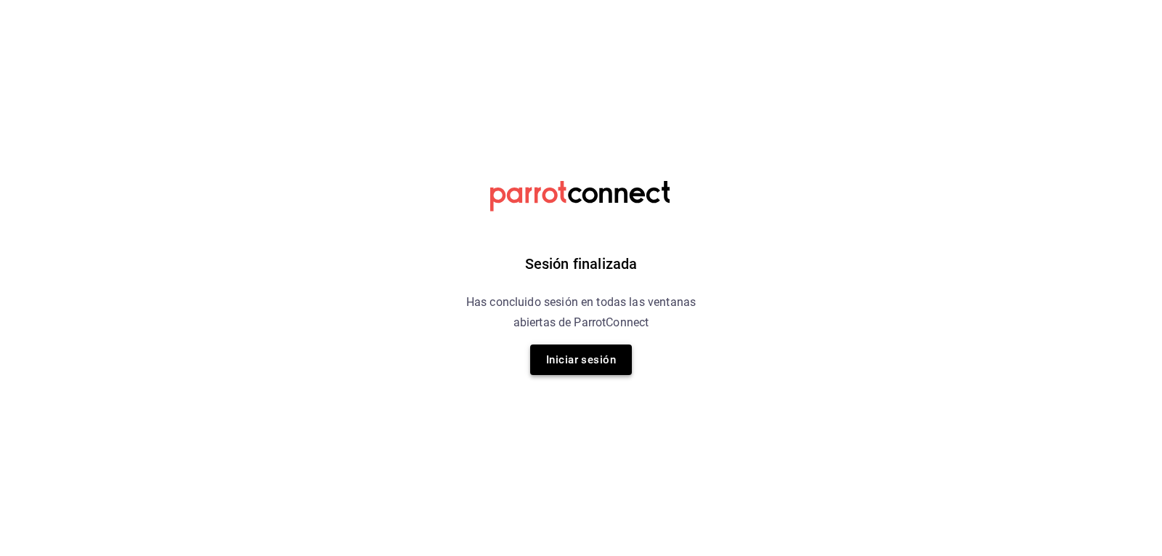
click at [618, 358] on button "Iniciar sesión" at bounding box center [581, 359] width 102 height 31
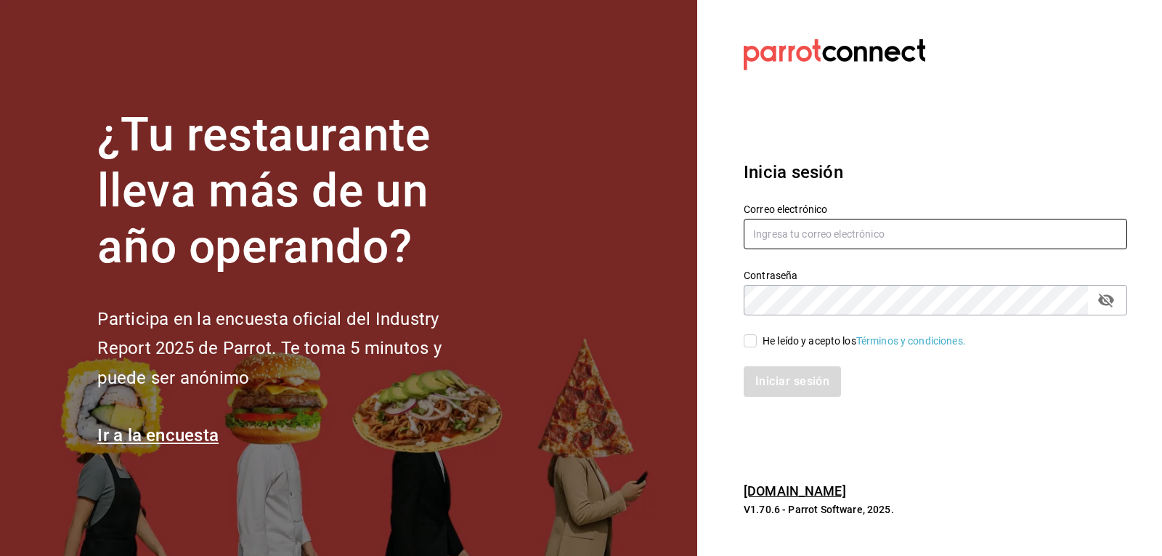
type input "ryoshi.masaryk@grupocosteno.com"
click at [749, 341] on input "He leído y acepto los Términos y condiciones." at bounding box center [750, 340] width 13 height 13
checkbox input "true"
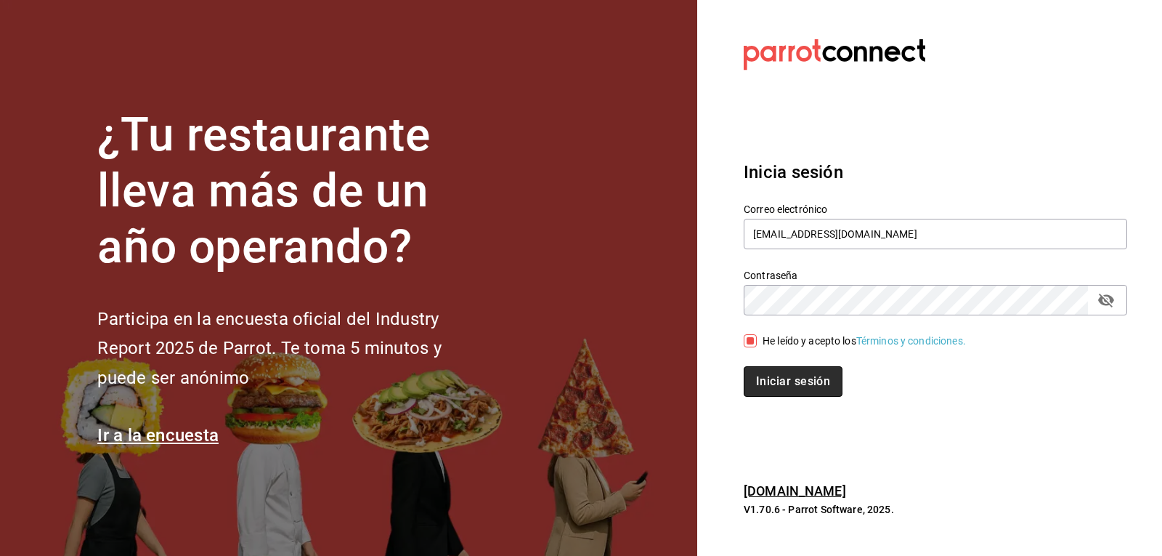
click at [791, 378] on button "Iniciar sesión" at bounding box center [793, 381] width 99 height 31
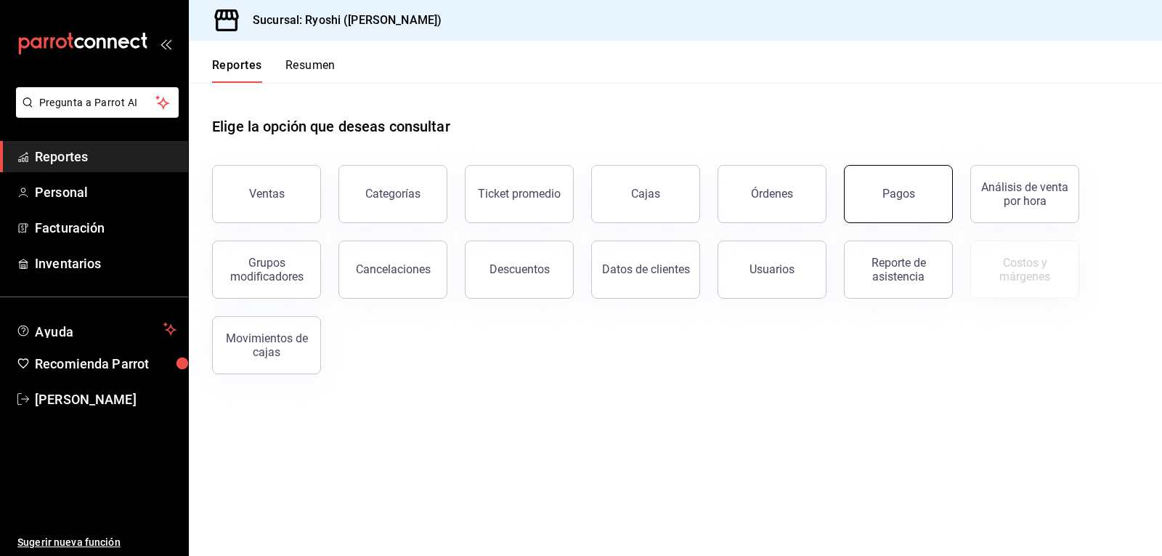
click at [915, 191] on button "Pagos" at bounding box center [898, 194] width 109 height 58
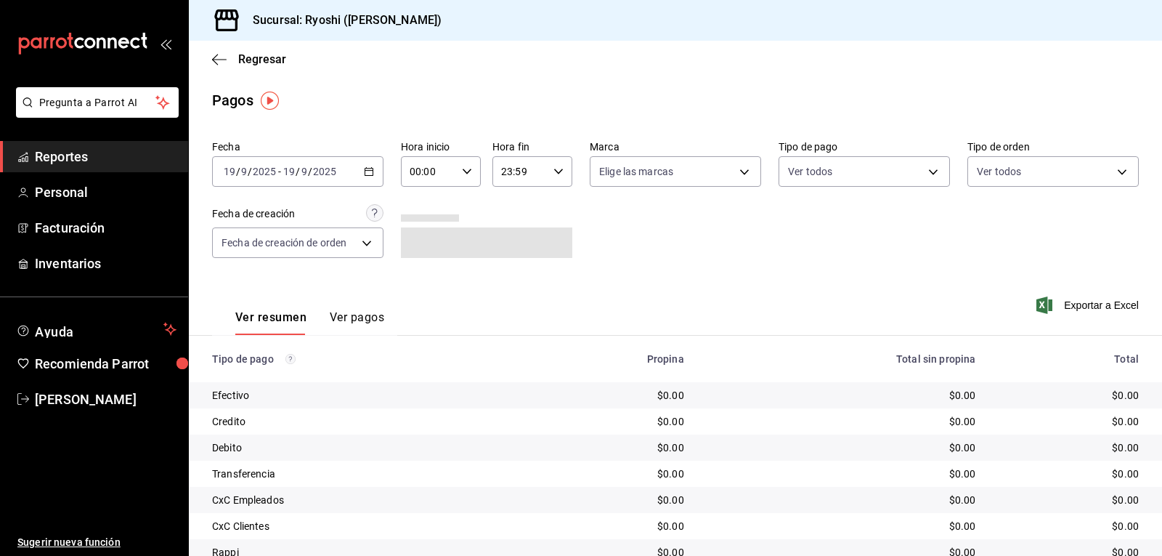
click at [370, 172] on icon "button" at bounding box center [369, 171] width 10 height 10
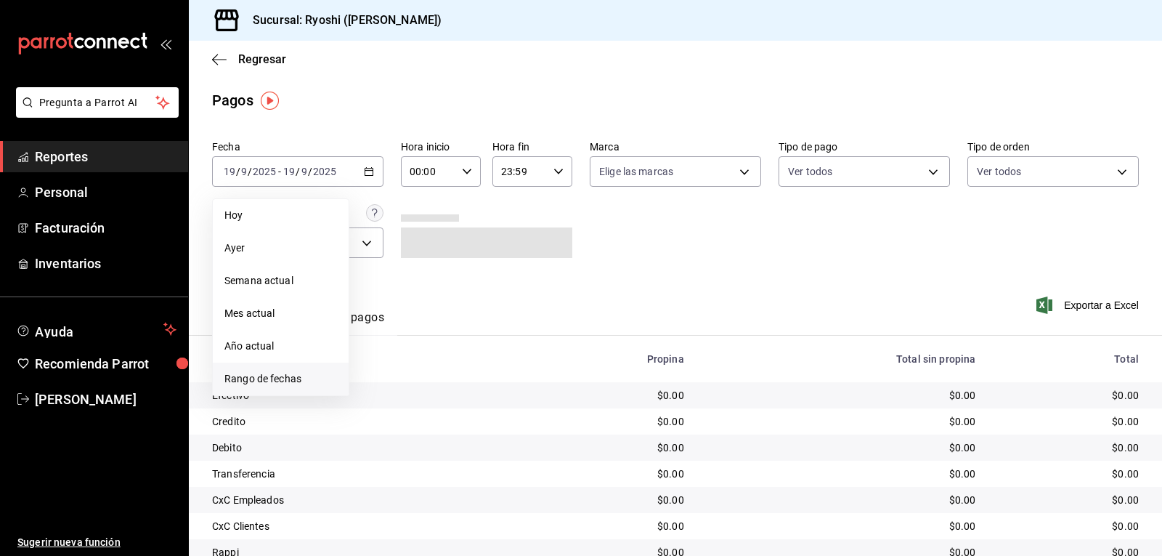
click at [290, 379] on span "Rango de fechas" at bounding box center [280, 378] width 113 height 15
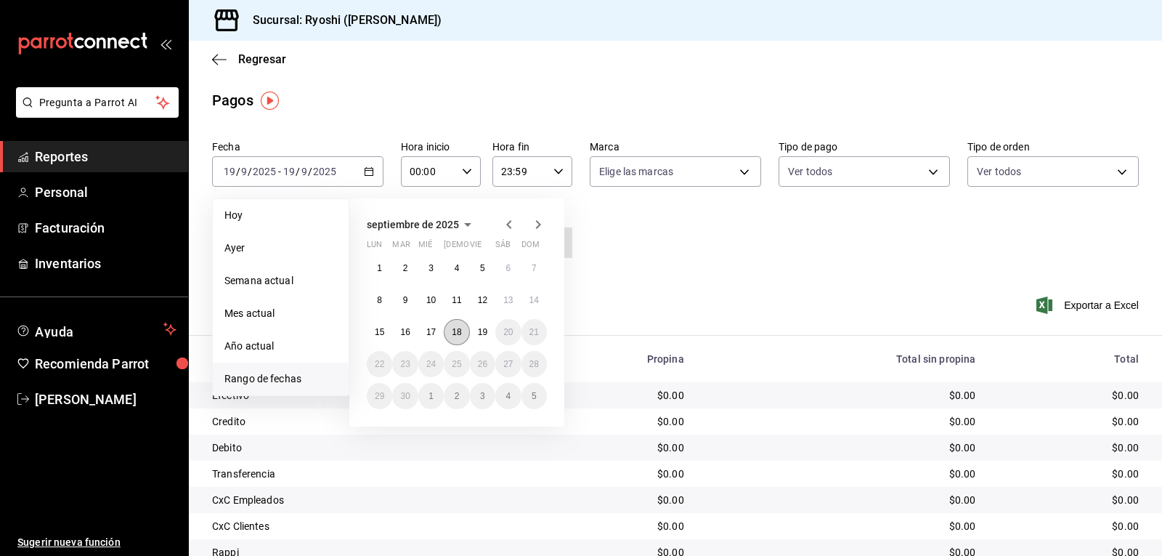
click at [459, 333] on abbr "18" at bounding box center [456, 332] width 9 height 10
click at [484, 333] on abbr "19" at bounding box center [482, 332] width 9 height 10
click at [463, 328] on button "18" at bounding box center [456, 332] width 25 height 26
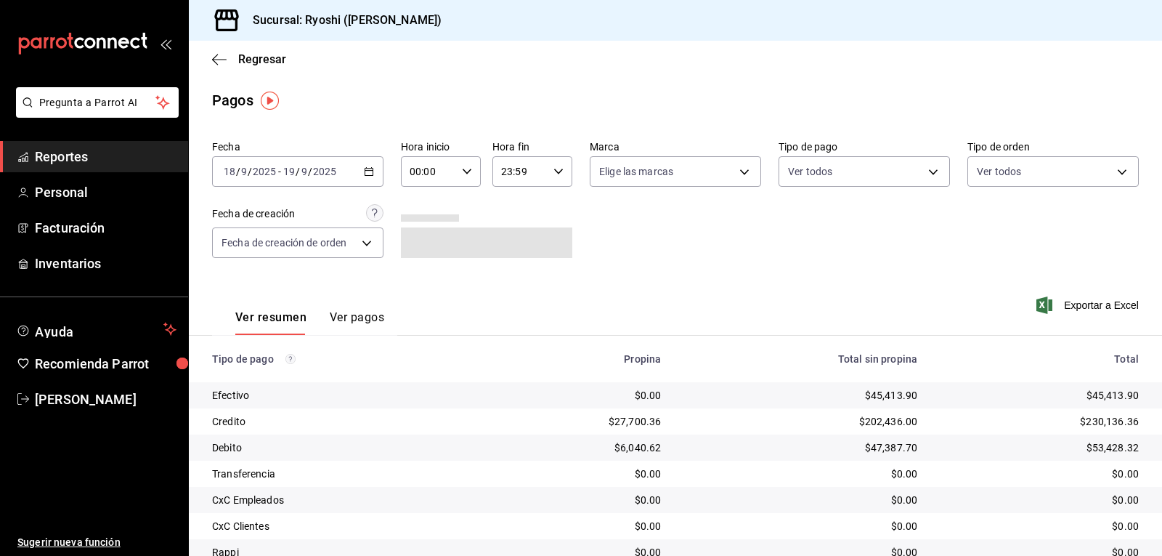
click at [462, 164] on div "00:00 Hora inicio" at bounding box center [441, 171] width 80 height 31
click at [416, 282] on span "02" at bounding box center [418, 278] width 17 height 12
type input "02:00"
click at [924, 169] on div at bounding box center [581, 278] width 1162 height 556
click at [920, 170] on body "Pregunta a Parrot AI Reportes Personal Facturación Inventarios Ayuda Recomienda…" at bounding box center [581, 278] width 1162 height 556
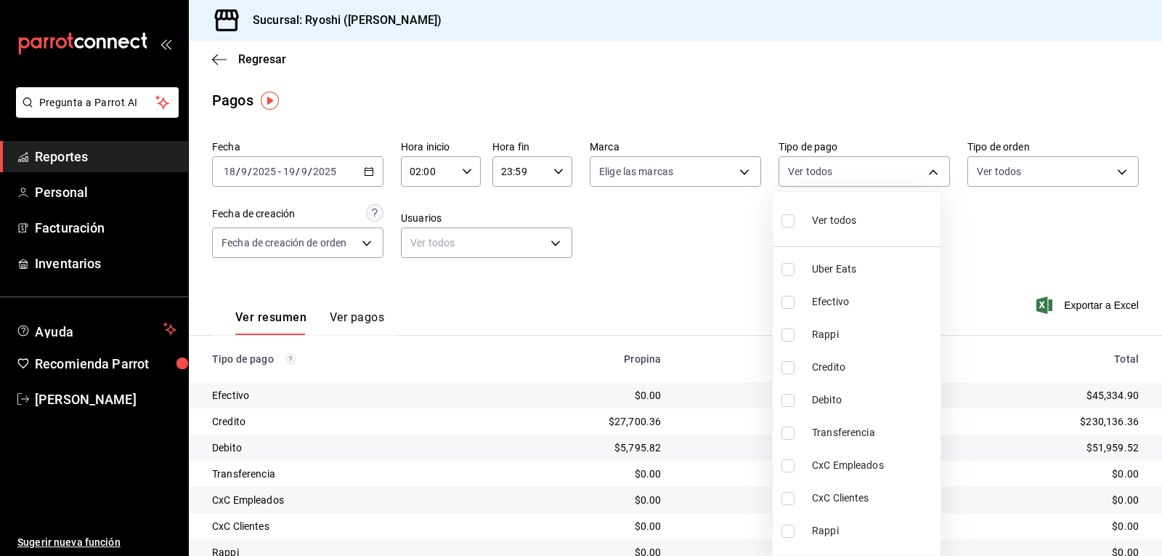
click at [785, 365] on input "checkbox" at bounding box center [788, 367] width 13 height 13
checkbox input "true"
click at [787, 392] on li "Debito" at bounding box center [857, 400] width 168 height 33
type input "9b0685d2-7f5d-4ede-a6b4-58a2ffcbf3cd,4fc1f123-1106-4d46-a6dc-4994d0550367"
checkbox input "true"
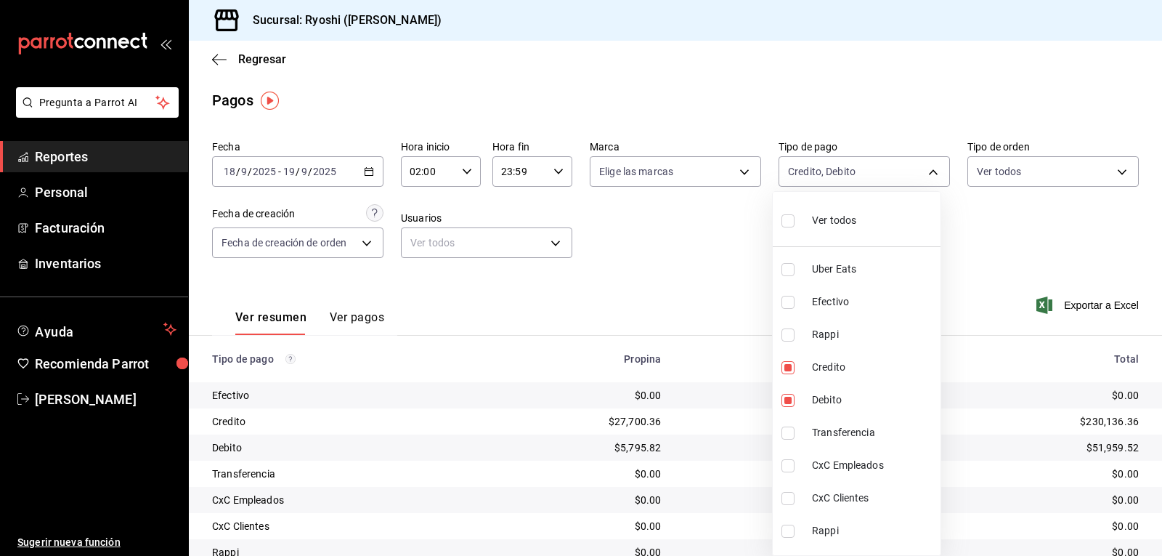
click at [686, 304] on div at bounding box center [581, 278] width 1162 height 556
click at [923, 169] on body "Pregunta a Parrot AI Reportes Personal Facturación Inventarios Ayuda Recomienda…" at bounding box center [581, 278] width 1162 height 556
click at [787, 219] on input "checkbox" at bounding box center [788, 220] width 13 height 13
checkbox input "true"
type input "05751dd8-6818-4a8c-b9fb-c7f7071b72fb,789b4605-08e0-4dfe-9865-94468e2c17aa,03400…"
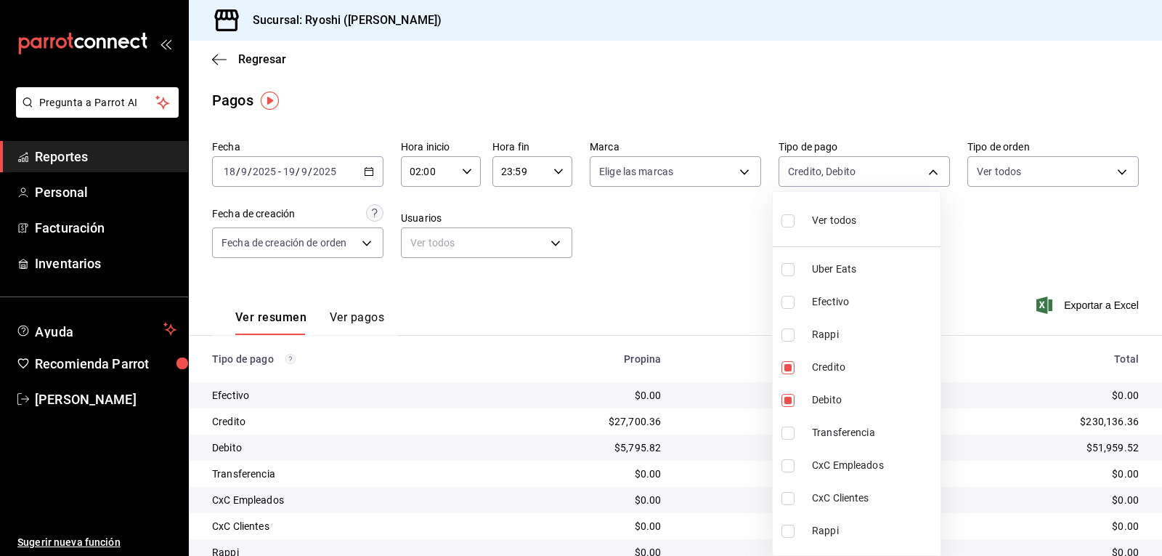
checkbox input "true"
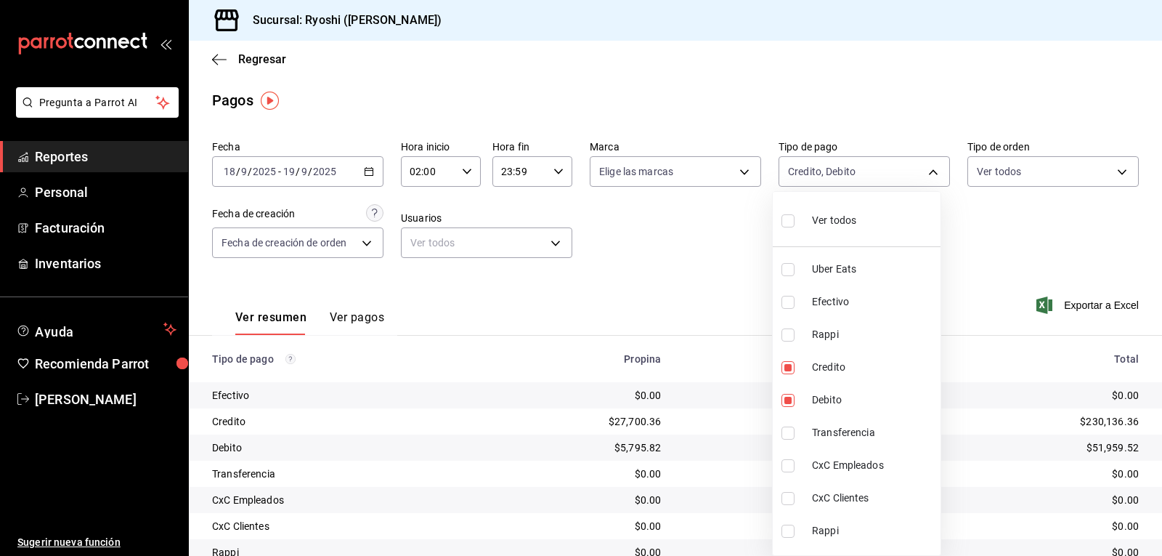
checkbox input "true"
click at [705, 246] on div at bounding box center [581, 278] width 1162 height 556
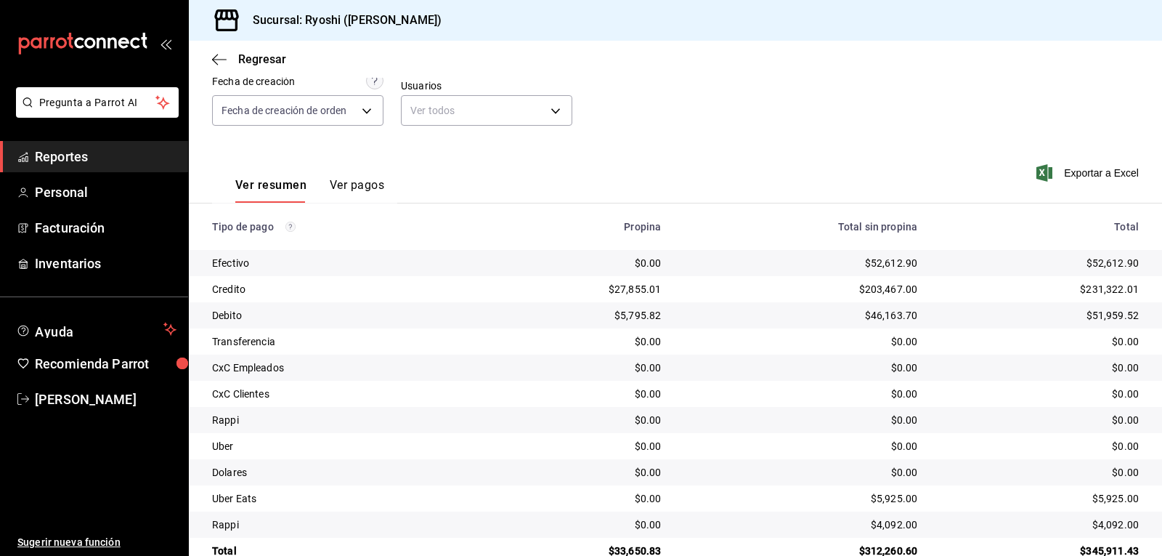
scroll to position [164, 0]
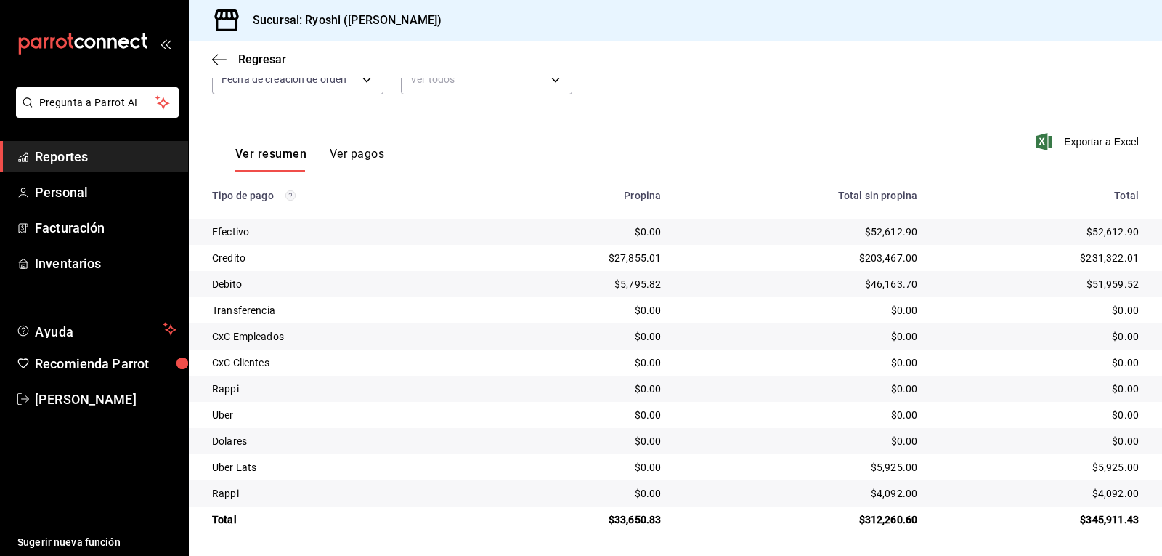
click at [679, 113] on div "Ver resumen Ver pagos Exportar a Excel" at bounding box center [675, 150] width 973 height 77
click at [219, 60] on icon "button" at bounding box center [219, 59] width 15 height 1
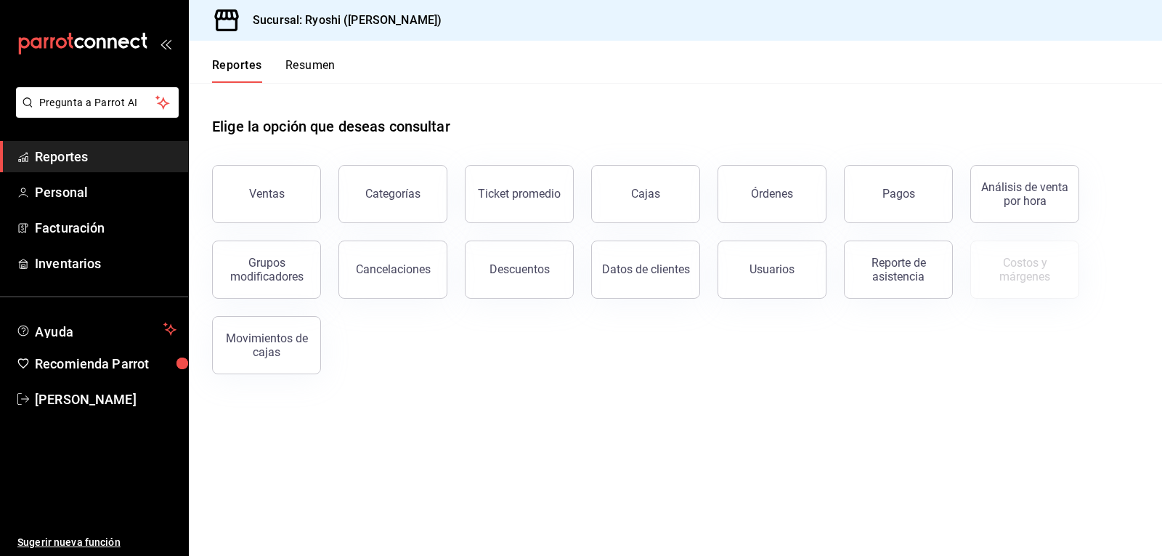
click at [325, 62] on button "Resumen" at bounding box center [310, 70] width 50 height 25
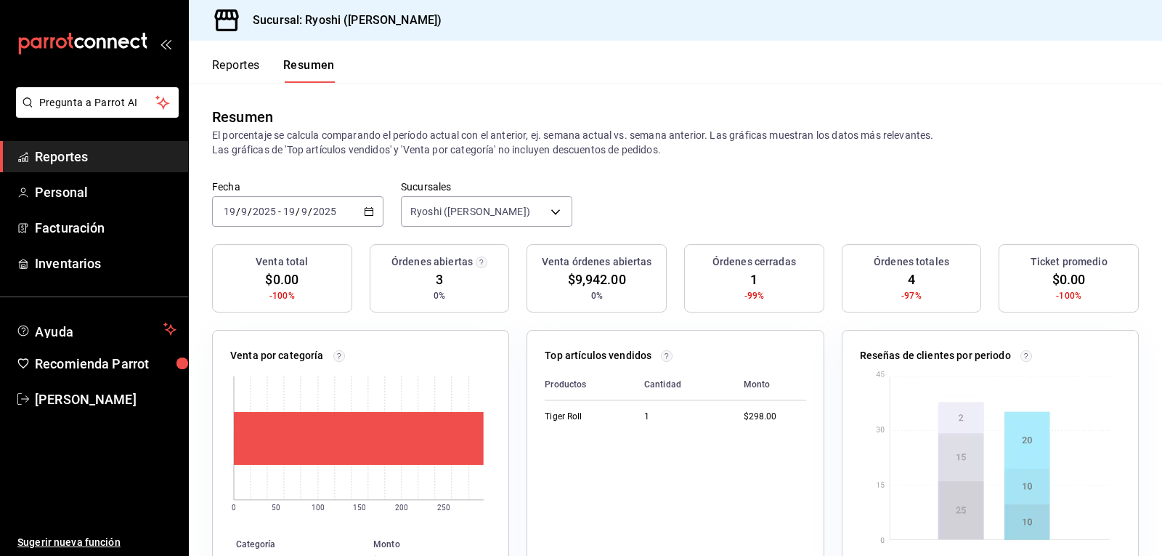
click at [368, 208] on \(Stroke\) "button" at bounding box center [369, 212] width 9 height 8
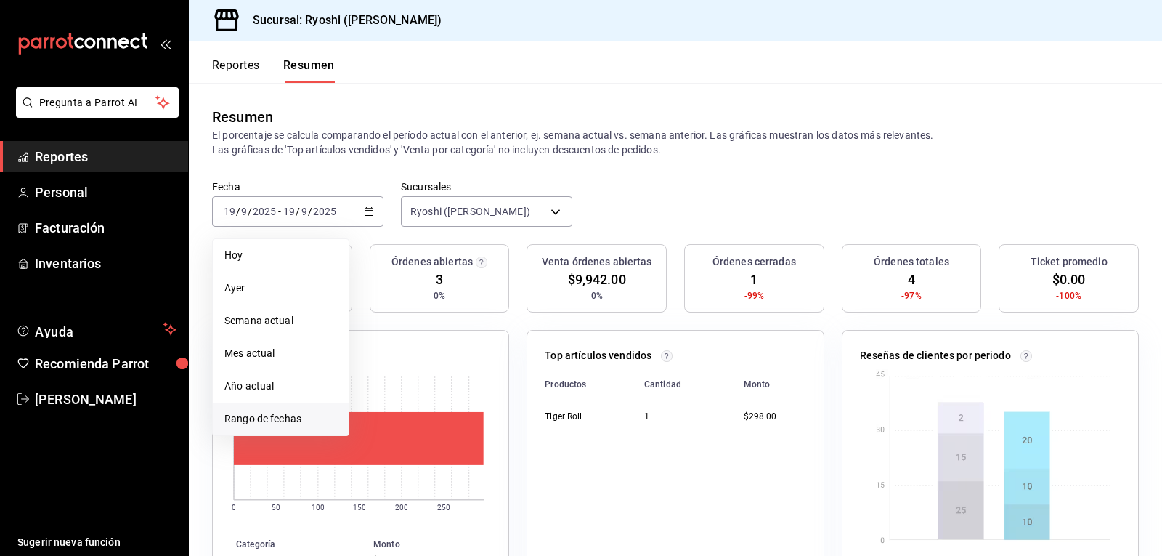
click at [272, 417] on span "Rango de fechas" at bounding box center [280, 418] width 113 height 15
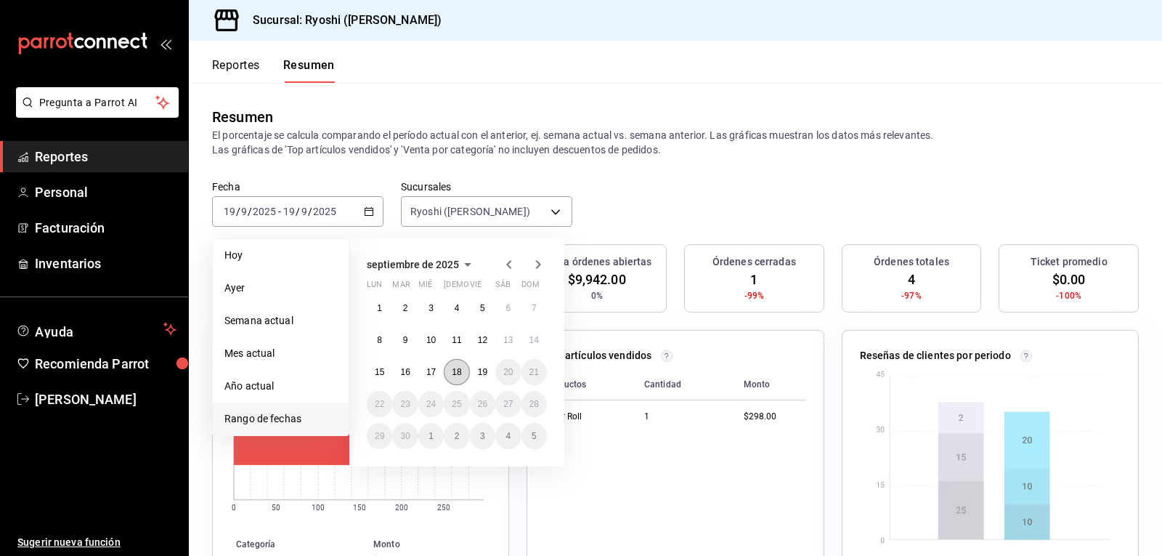
click at [452, 368] on abbr "18" at bounding box center [456, 372] width 9 height 10
click at [477, 372] on button "19" at bounding box center [482, 372] width 25 height 26
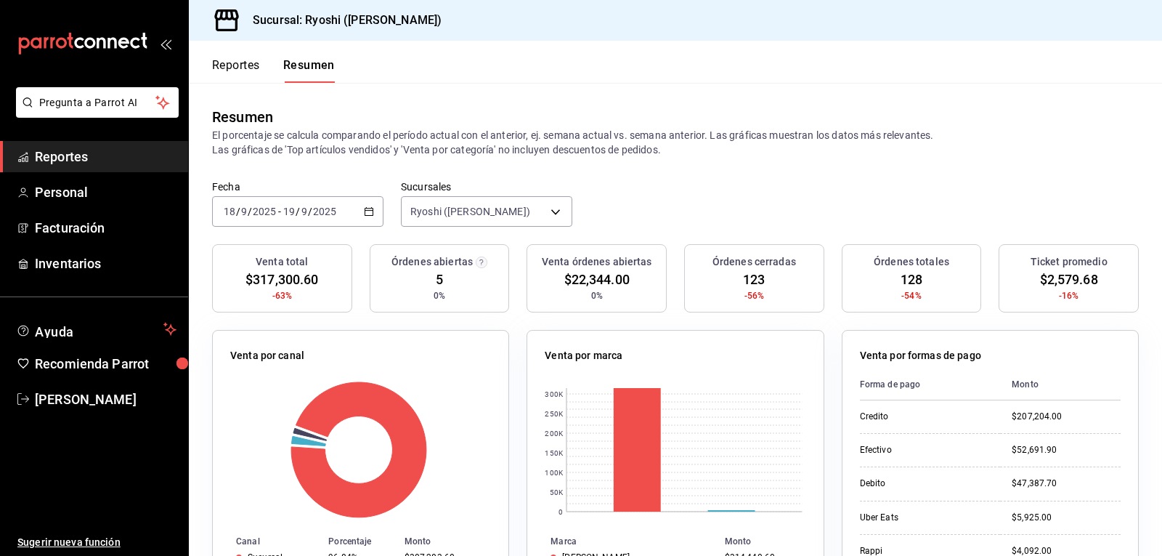
click at [234, 70] on button "Reportes" at bounding box center [236, 70] width 48 height 25
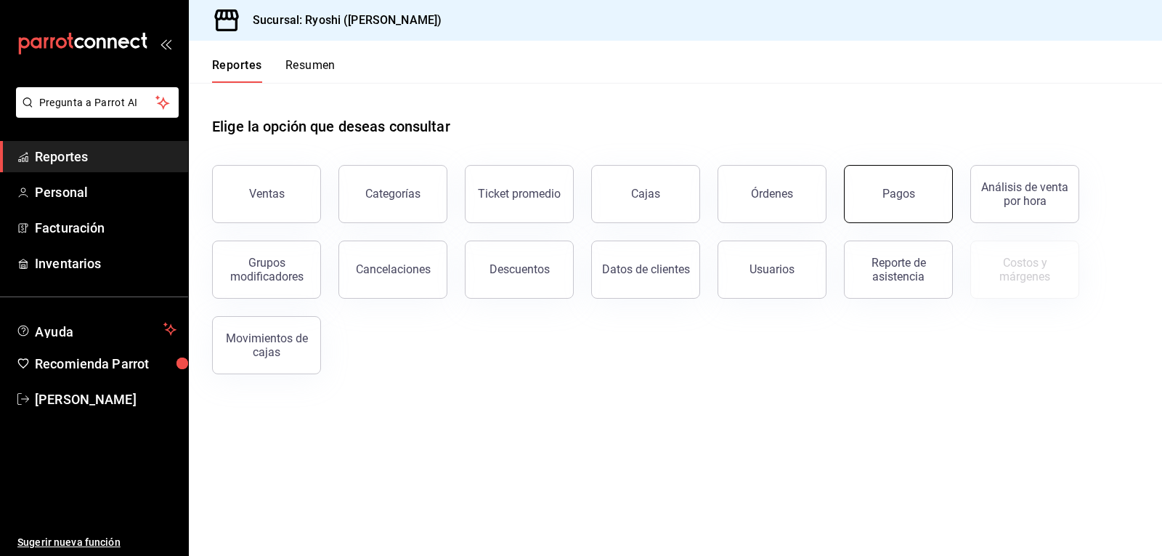
click at [926, 196] on button "Pagos" at bounding box center [898, 194] width 109 height 58
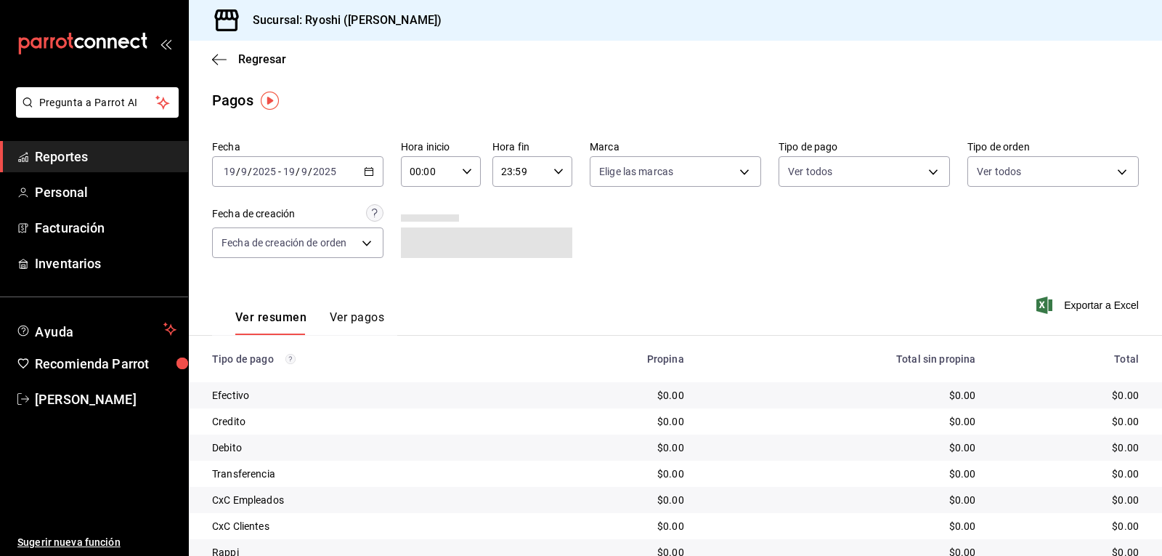
click at [463, 167] on icon "button" at bounding box center [467, 171] width 10 height 10
click at [413, 279] on span "02" at bounding box center [418, 278] width 17 height 12
click at [367, 169] on div at bounding box center [581, 278] width 1162 height 556
click at [367, 170] on icon "button" at bounding box center [369, 171] width 10 height 10
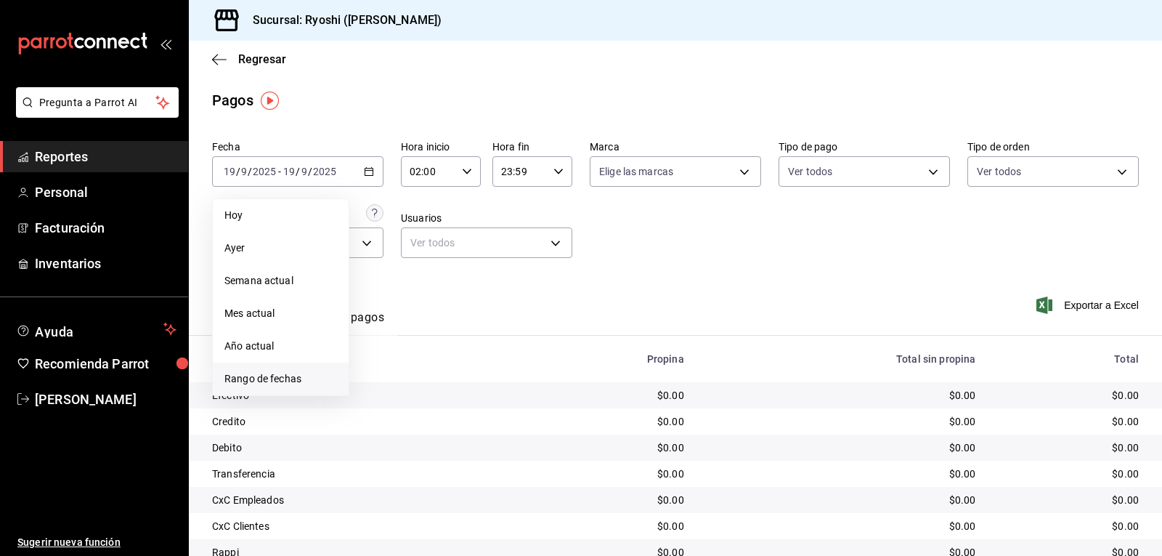
click at [278, 382] on span "Rango de fechas" at bounding box center [280, 378] width 113 height 15
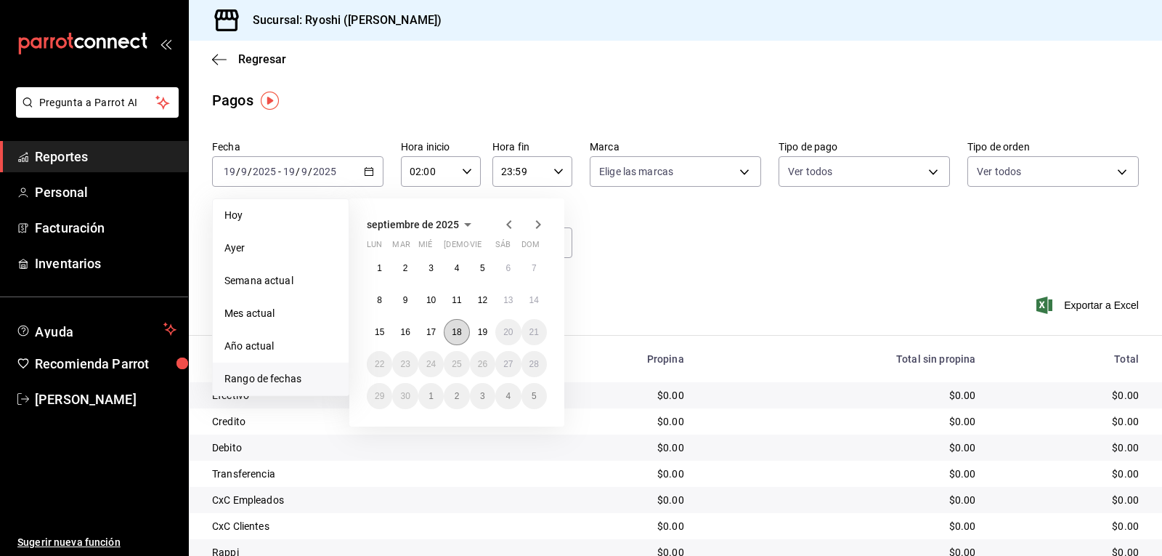
click at [458, 327] on abbr "18" at bounding box center [456, 332] width 9 height 10
click at [481, 333] on abbr "19" at bounding box center [482, 332] width 9 height 10
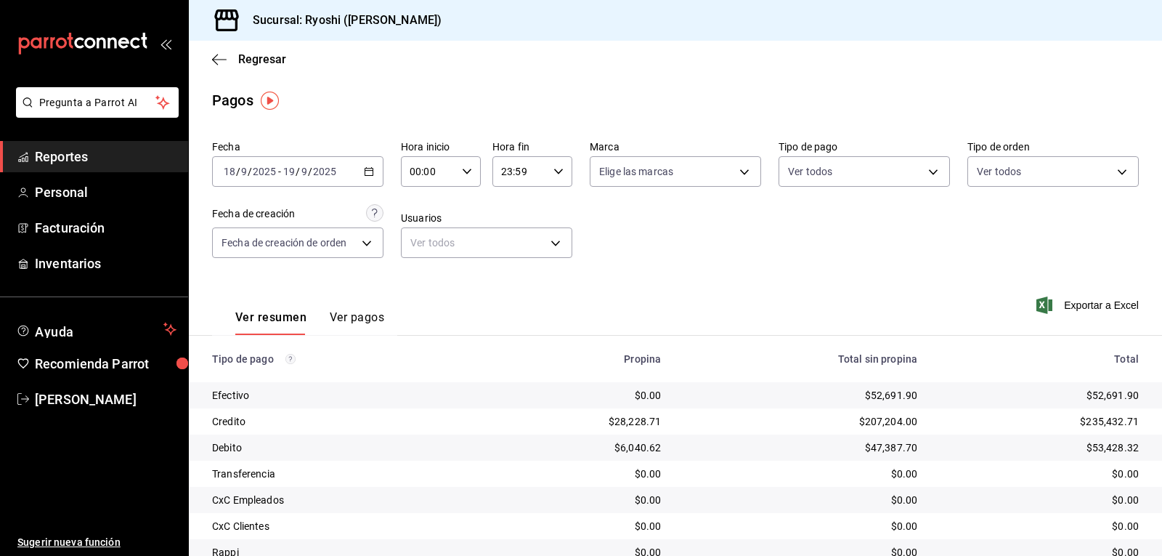
click at [706, 314] on div "Ver resumen Ver pagos Exportar a Excel" at bounding box center [675, 313] width 973 height 77
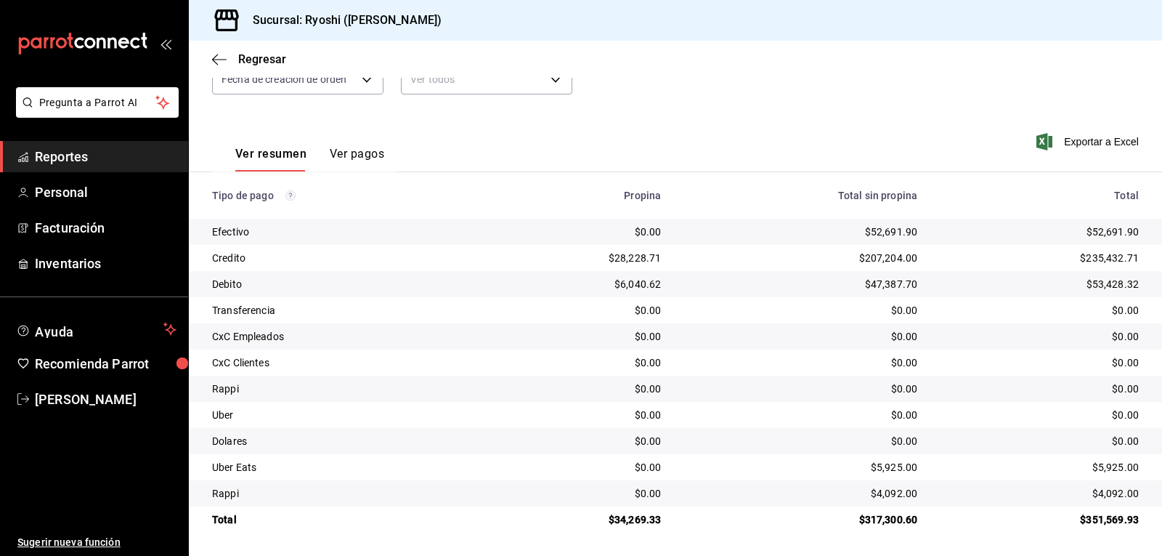
scroll to position [19, 0]
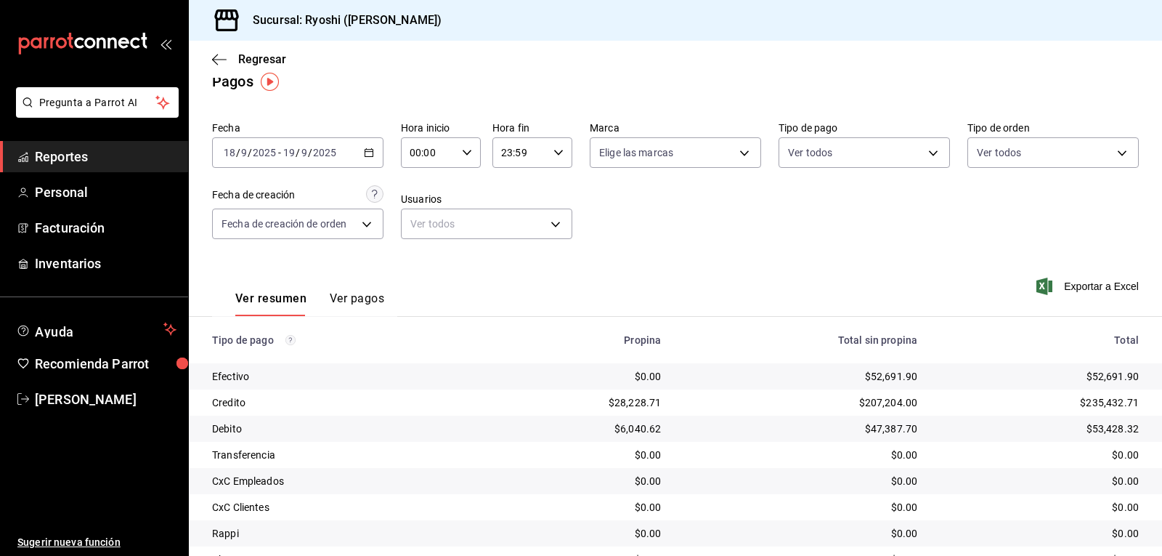
click at [463, 153] on \(Stroke\) "button" at bounding box center [467, 152] width 9 height 5
click at [416, 258] on span "02" at bounding box center [418, 260] width 17 height 12
type input "02:00"
click at [702, 242] on div at bounding box center [581, 278] width 1162 height 556
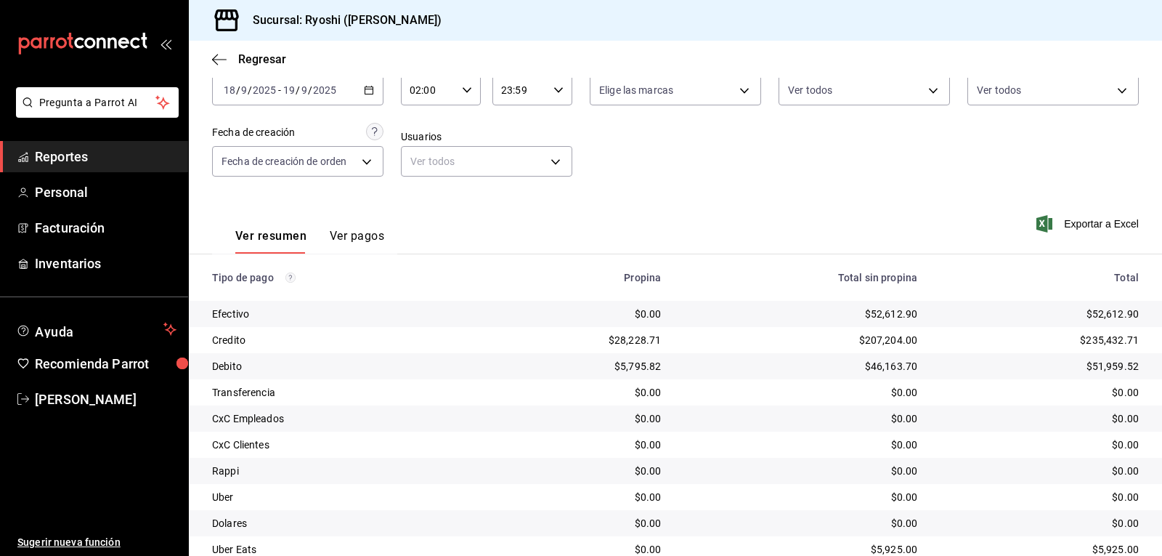
scroll to position [164, 0]
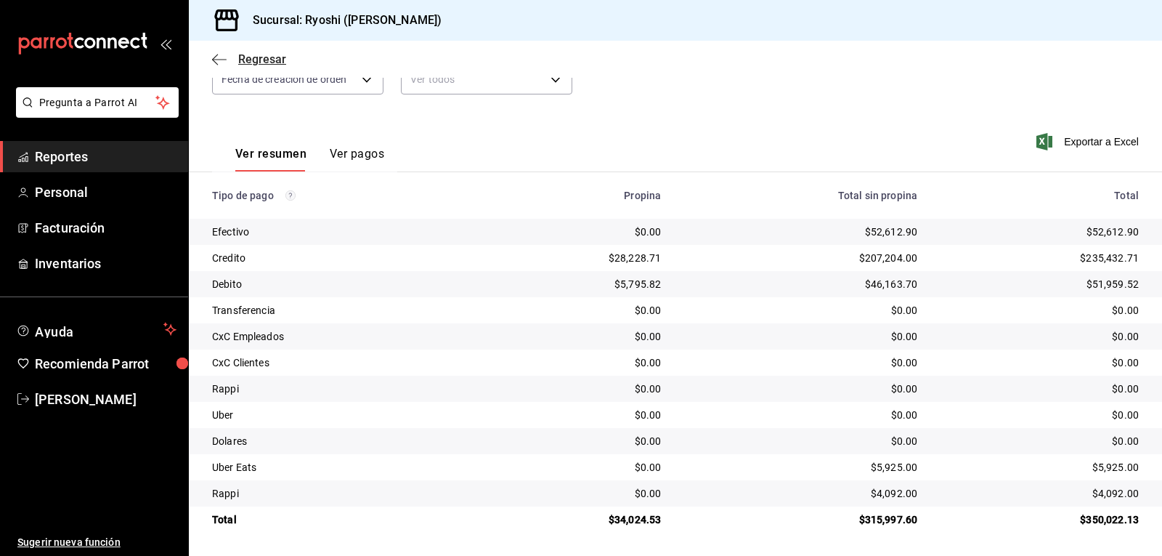
click at [213, 54] on icon "button" at bounding box center [219, 59] width 15 height 13
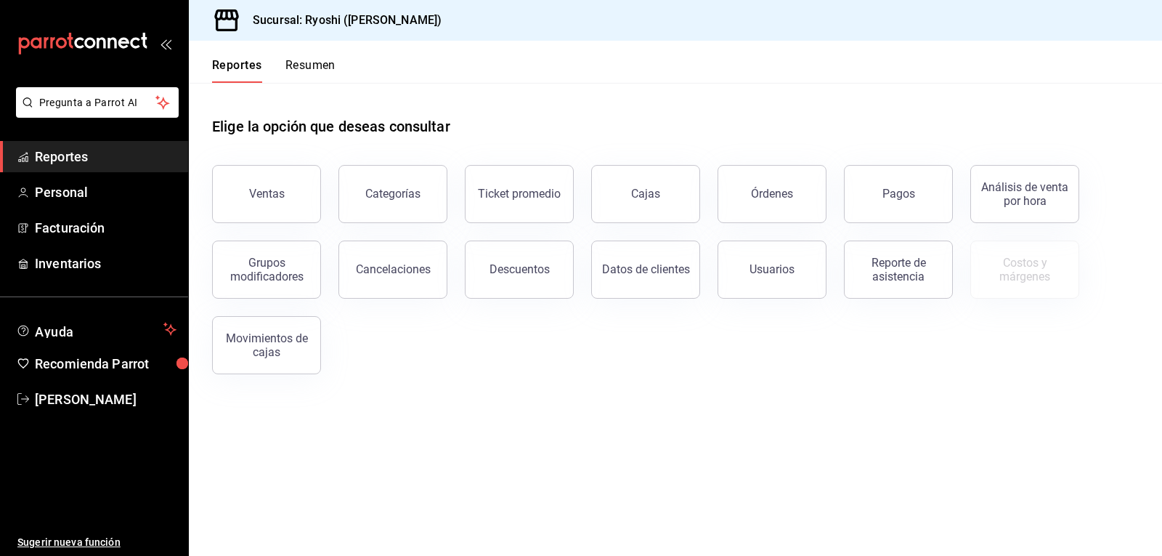
click at [310, 54] on div "Reportes Resumen" at bounding box center [262, 62] width 147 height 42
click at [312, 66] on button "Resumen" at bounding box center [310, 70] width 50 height 25
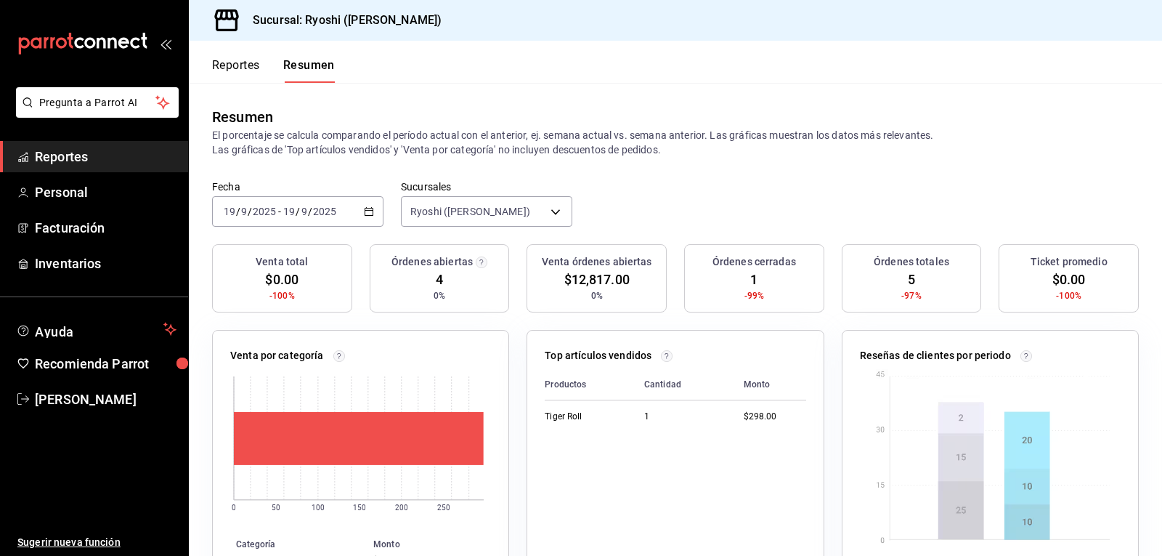
click at [366, 211] on icon "button" at bounding box center [369, 211] width 10 height 10
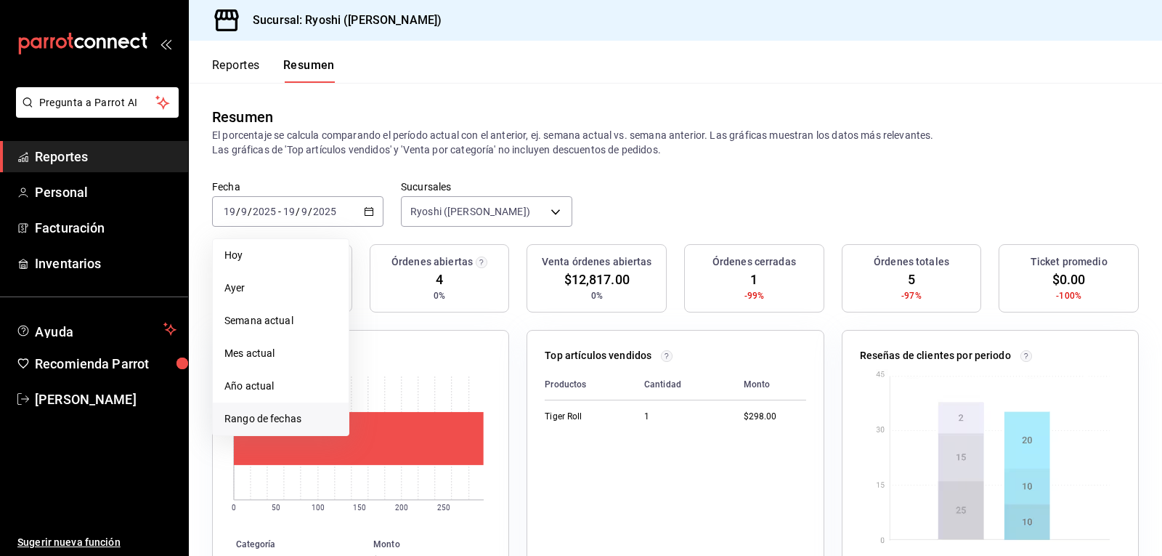
click at [262, 415] on span "Rango de fechas" at bounding box center [280, 418] width 113 height 15
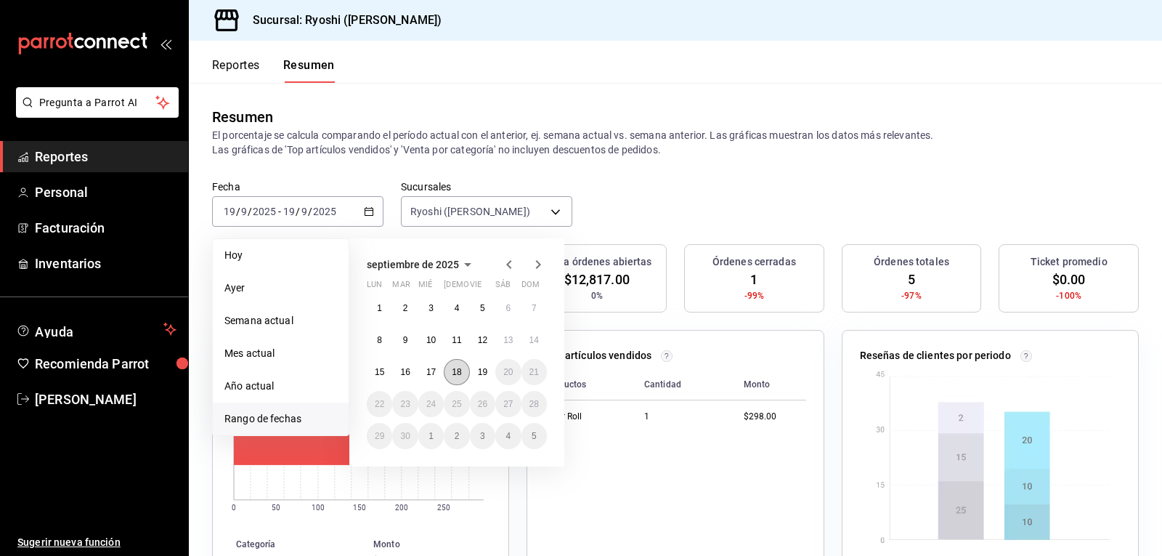
click at [461, 366] on button "18" at bounding box center [456, 372] width 25 height 26
click at [479, 371] on abbr "19" at bounding box center [482, 372] width 9 height 10
click at [455, 375] on abbr "18" at bounding box center [456, 372] width 9 height 10
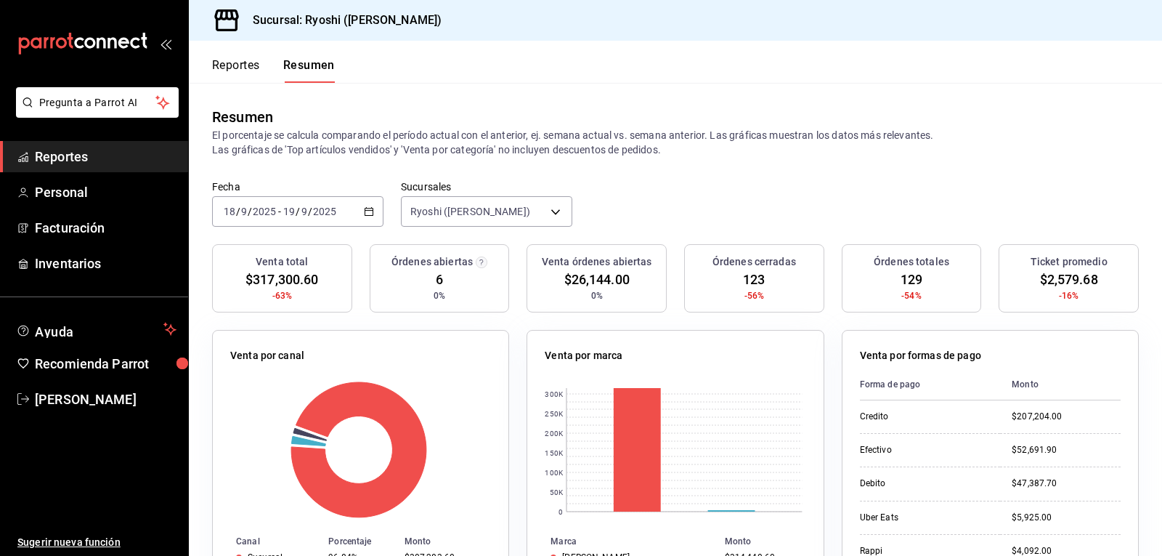
click at [238, 62] on button "Reportes" at bounding box center [236, 70] width 48 height 25
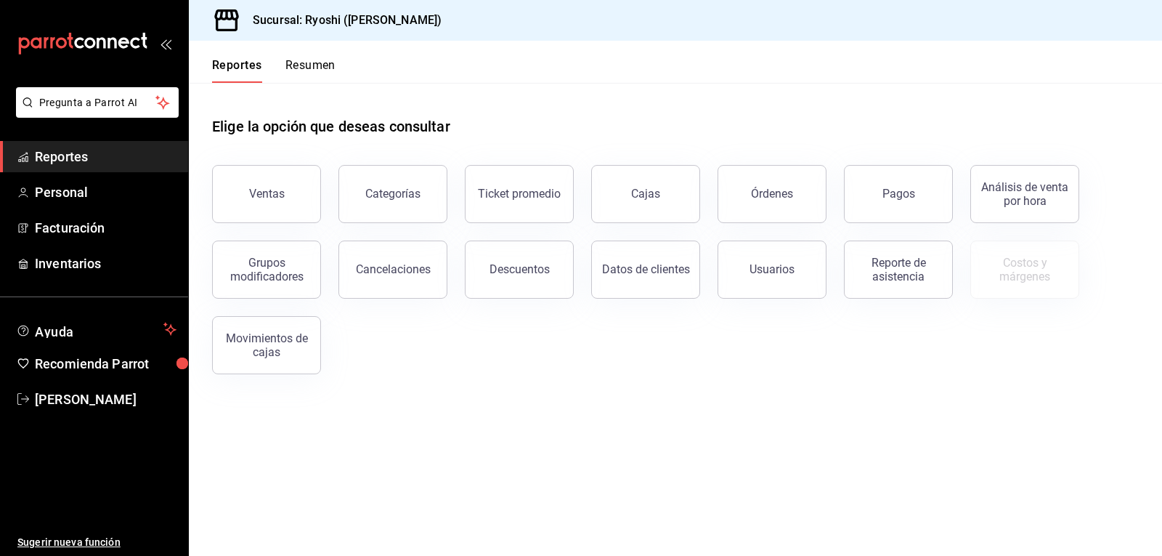
click at [326, 68] on button "Resumen" at bounding box center [310, 70] width 50 height 25
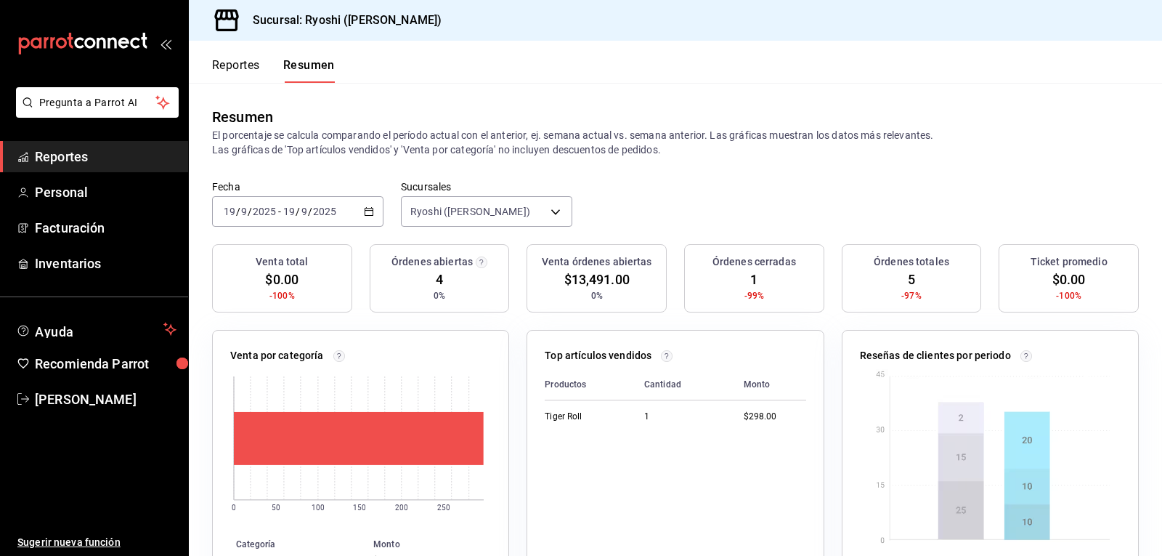
click at [365, 214] on \(Stroke\) "button" at bounding box center [369, 212] width 9 height 8
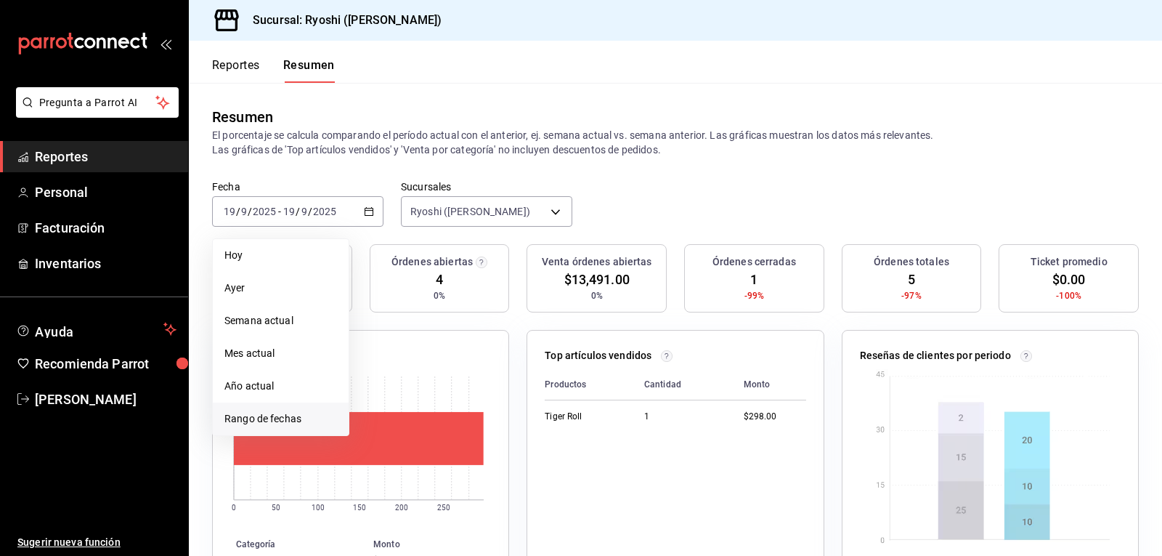
click at [277, 416] on span "Rango de fechas" at bounding box center [280, 418] width 113 height 15
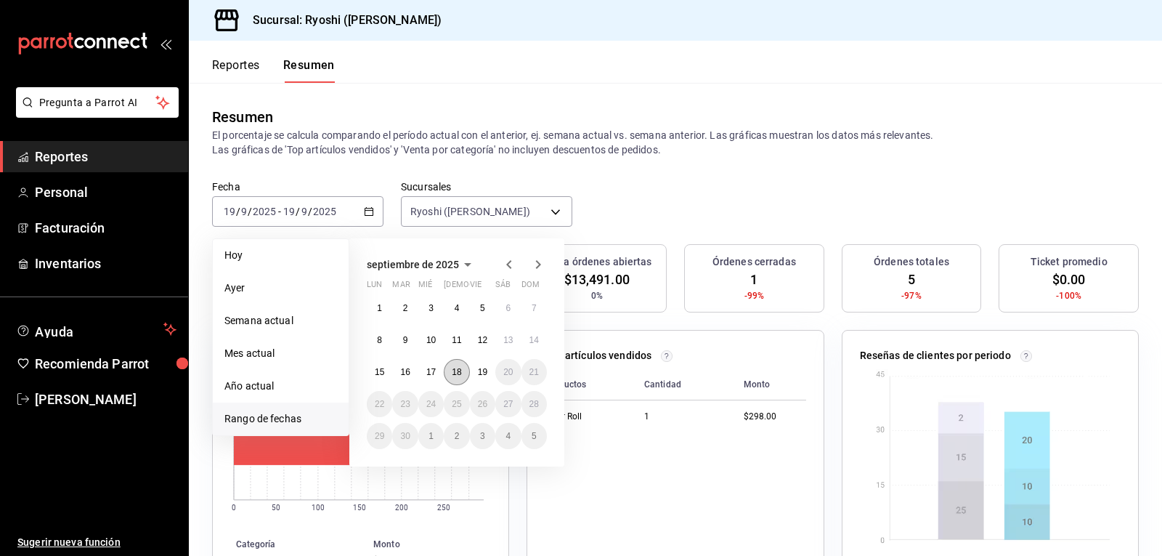
click at [454, 376] on abbr "18" at bounding box center [456, 372] width 9 height 10
click at [486, 375] on abbr "19" at bounding box center [482, 372] width 9 height 10
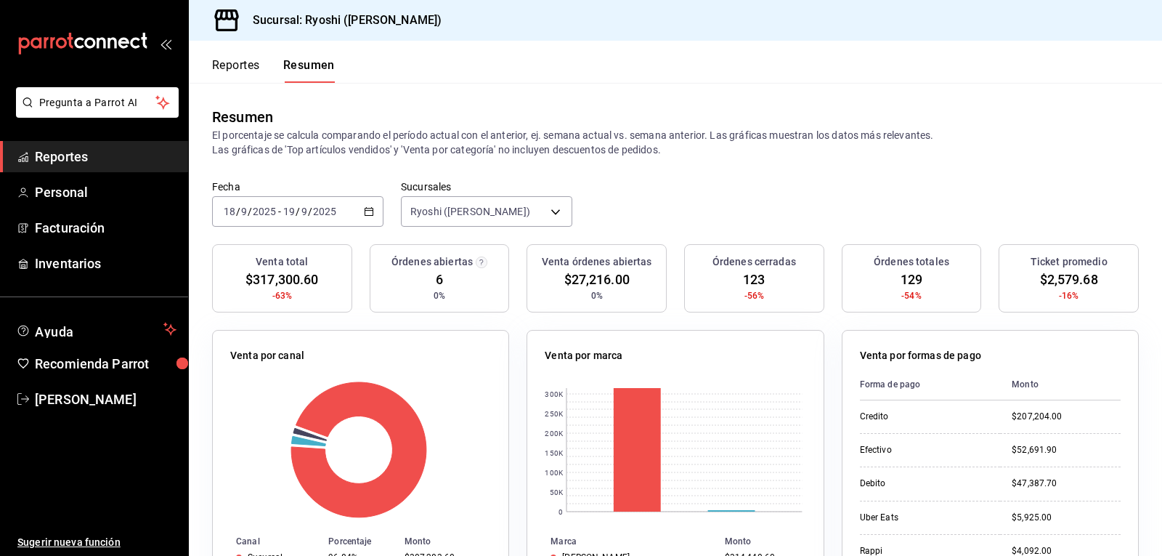
click at [246, 66] on button "Reportes" at bounding box center [236, 70] width 48 height 25
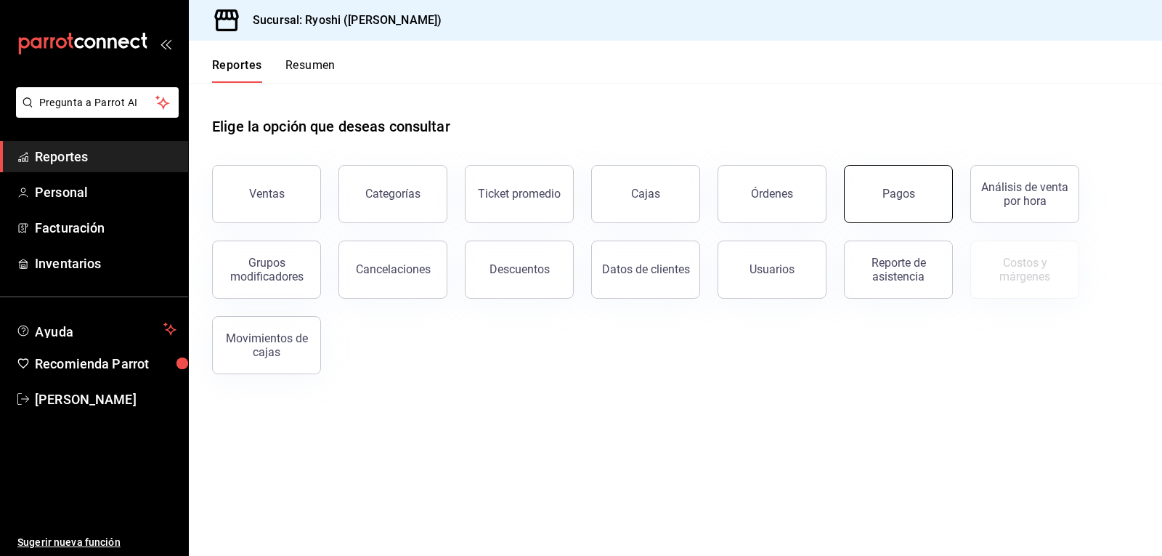
click at [888, 206] on button "Pagos" at bounding box center [898, 194] width 109 height 58
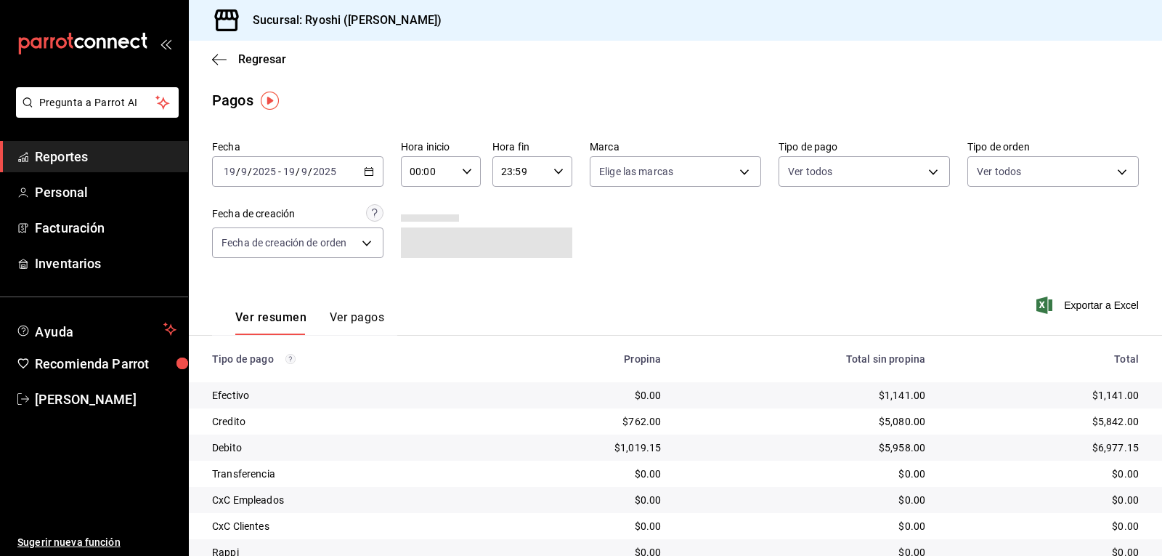
click at [465, 172] on \(Stroke\) "button" at bounding box center [467, 171] width 9 height 5
click at [419, 278] on span "02" at bounding box center [418, 278] width 17 height 12
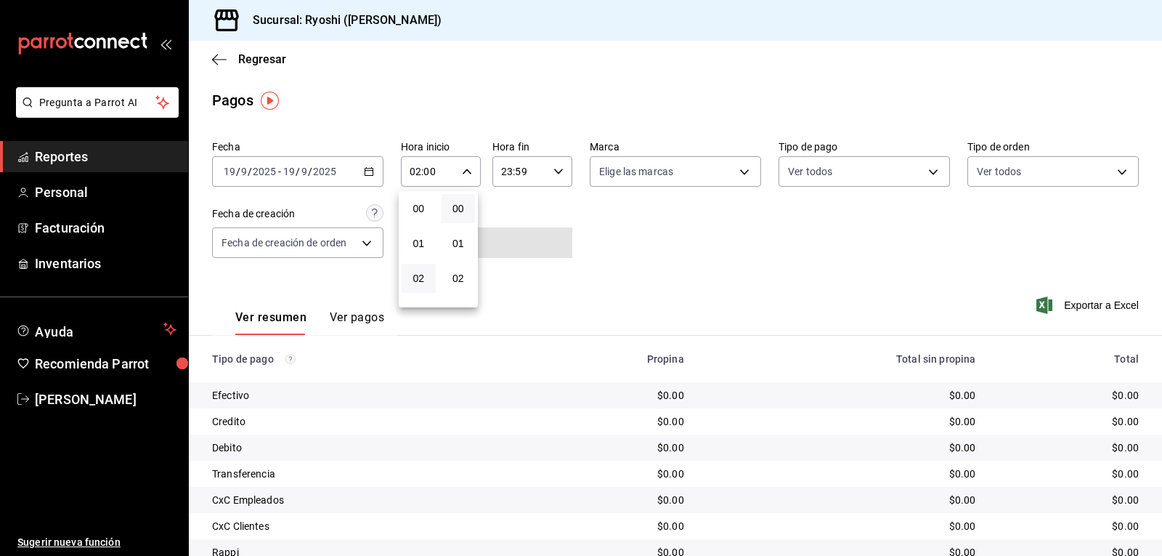
drag, startPoint x: 623, startPoint y: 244, endPoint x: 485, endPoint y: 224, distance: 139.5
click at [621, 240] on div at bounding box center [581, 278] width 1162 height 556
click at [364, 166] on icon "button" at bounding box center [369, 171] width 10 height 10
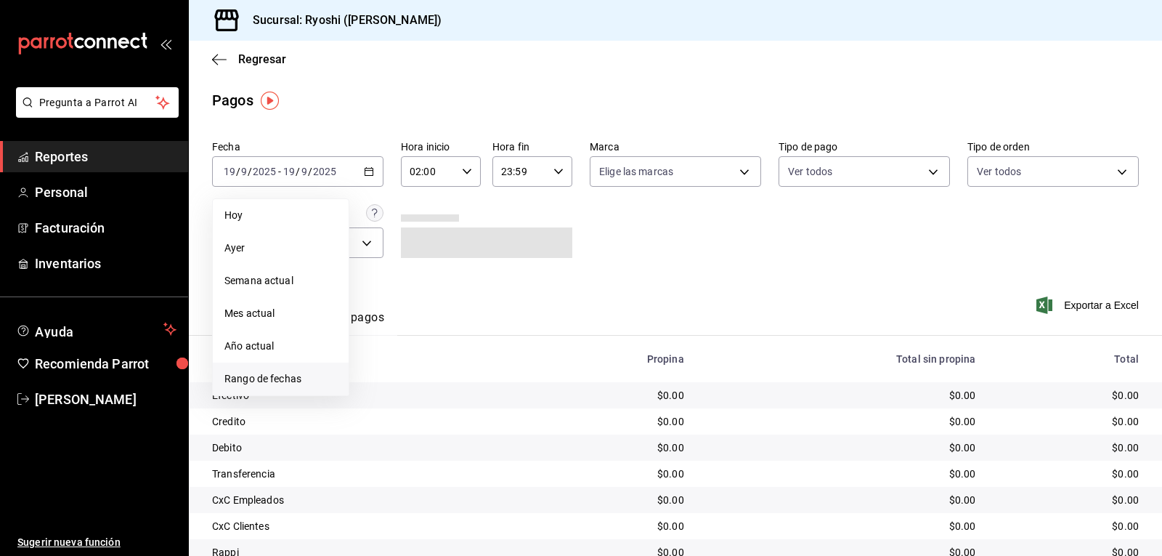
click at [256, 376] on span "Rango de fechas" at bounding box center [280, 378] width 113 height 15
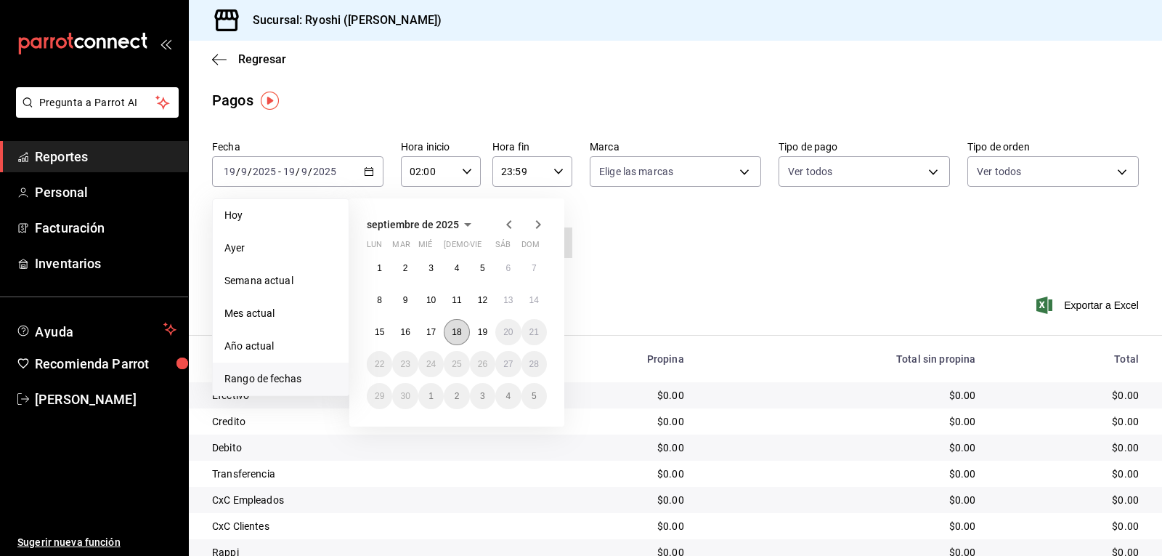
click at [459, 331] on abbr "18" at bounding box center [456, 332] width 9 height 10
click at [481, 331] on abbr "19" at bounding box center [482, 332] width 9 height 10
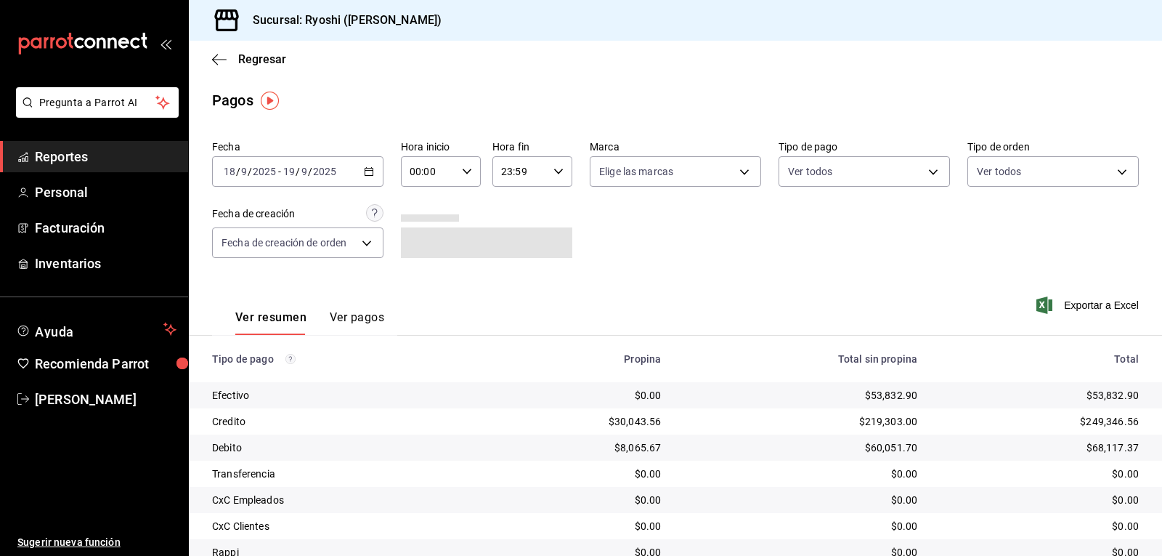
click at [462, 173] on icon "button" at bounding box center [467, 171] width 10 height 10
click at [424, 275] on span "02" at bounding box center [418, 278] width 17 height 12
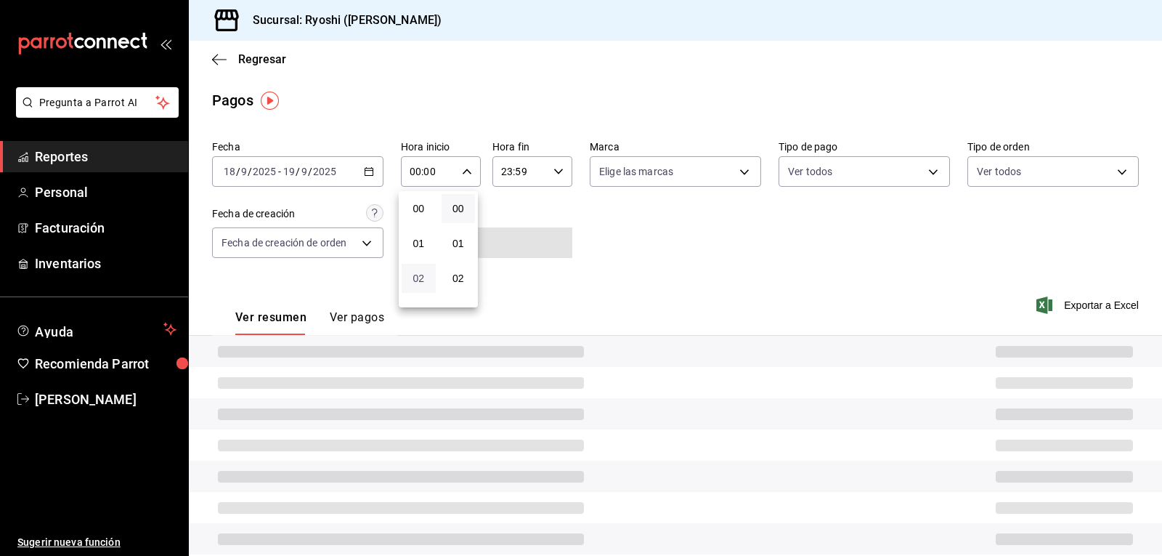
type input "02:00"
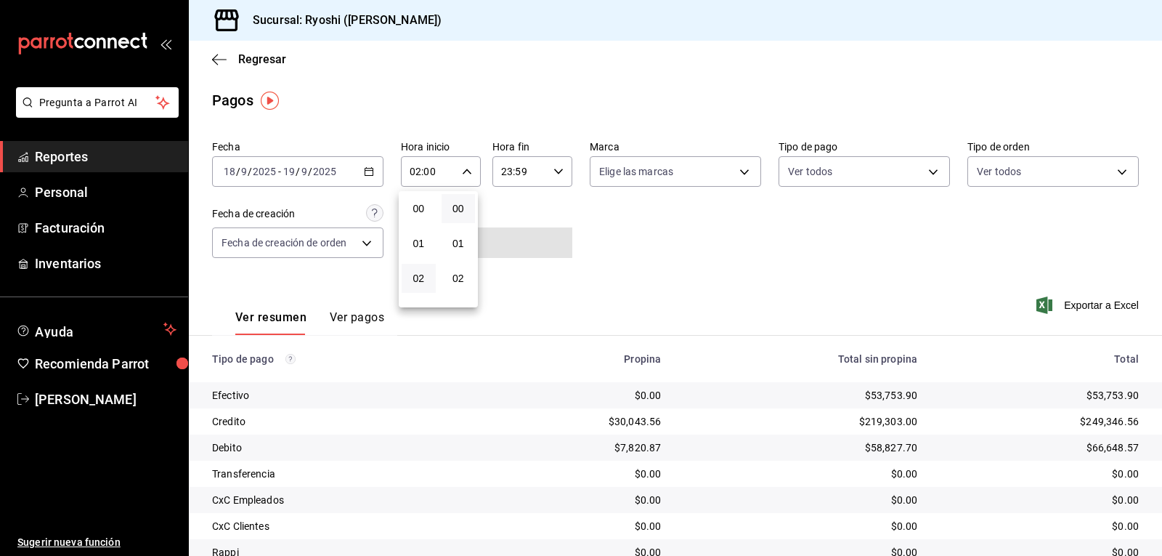
click at [700, 254] on div at bounding box center [581, 278] width 1162 height 556
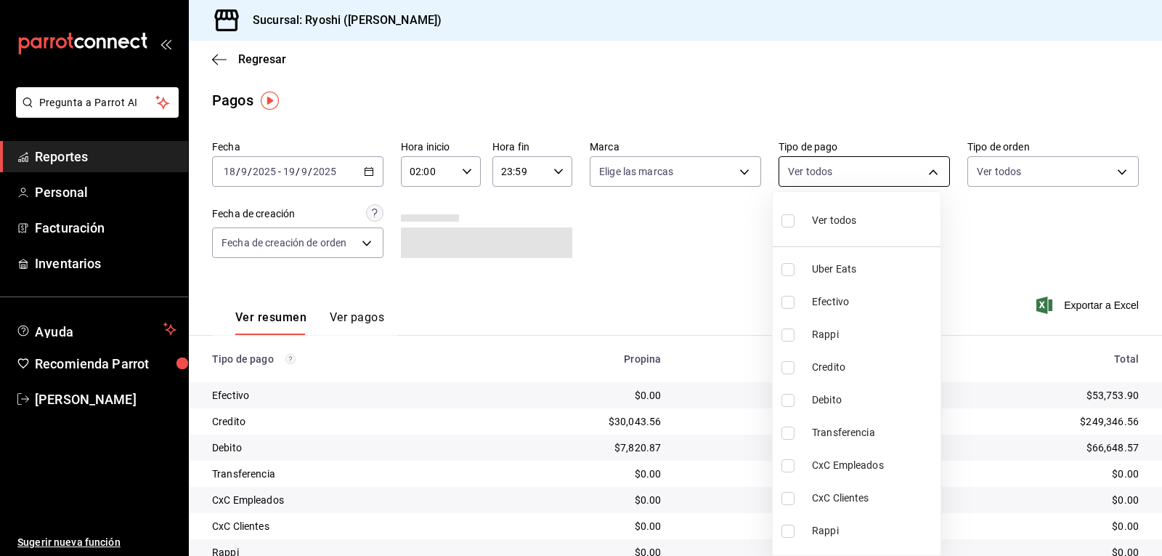
click at [926, 171] on body "Pregunta a Parrot AI Reportes Personal Facturación Inventarios Ayuda Recomienda…" at bounding box center [581, 278] width 1162 height 556
click at [791, 373] on input "checkbox" at bounding box center [788, 367] width 13 height 13
checkbox input "true"
type input "9b0685d2-7f5d-4ede-a6b4-58a2ffcbf3cd"
click at [790, 400] on input "checkbox" at bounding box center [788, 400] width 13 height 13
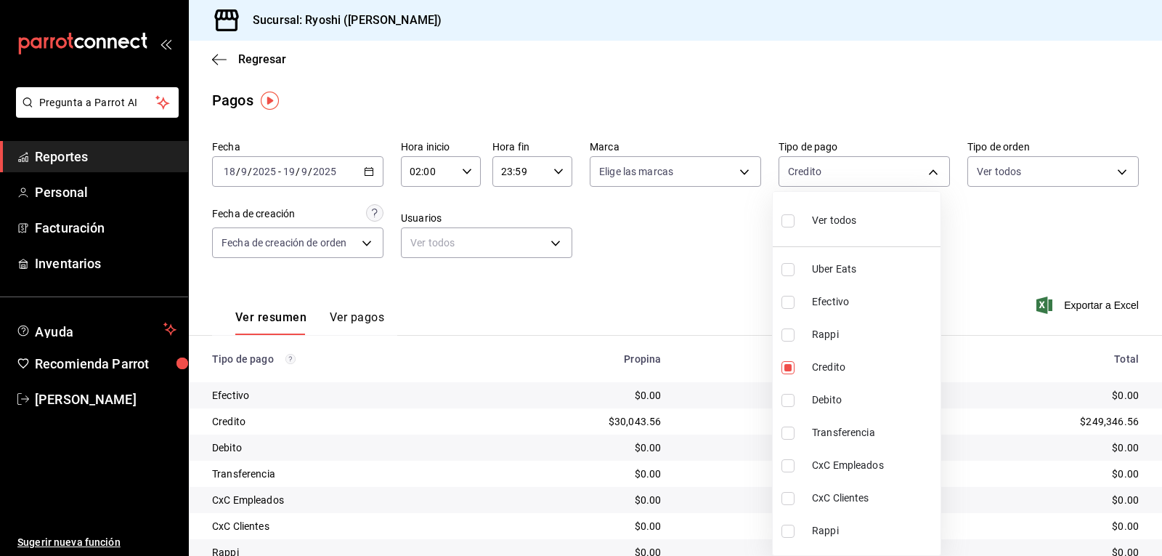
checkbox input "true"
type input "9b0685d2-7f5d-4ede-a6b4-58a2ffcbf3cd,4fc1f123-1106-4d46-a6dc-4994d0550367"
click at [705, 282] on div at bounding box center [581, 278] width 1162 height 556
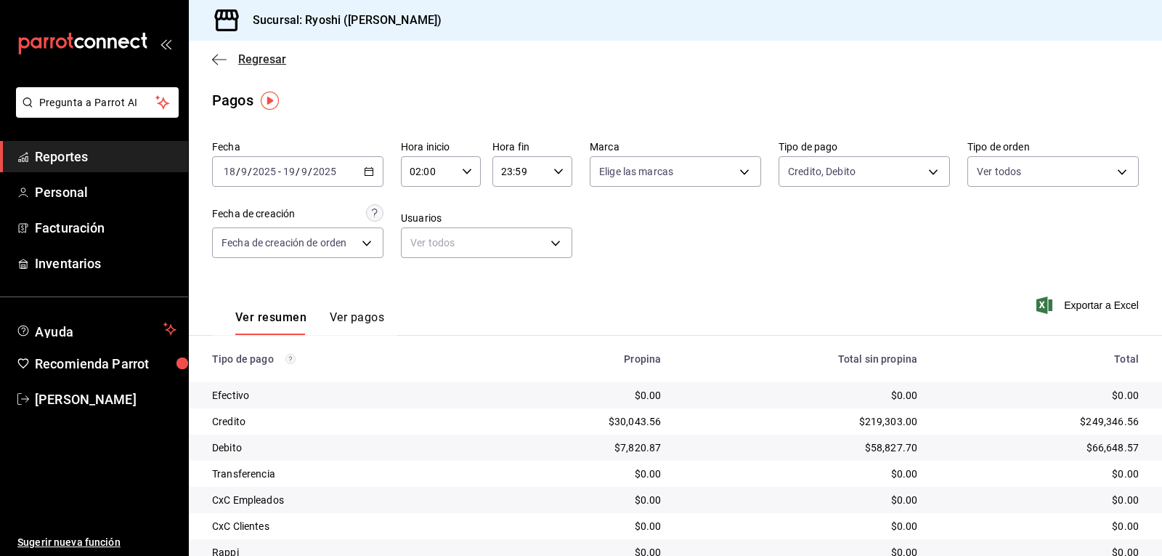
click at [219, 58] on icon "button" at bounding box center [219, 59] width 15 height 13
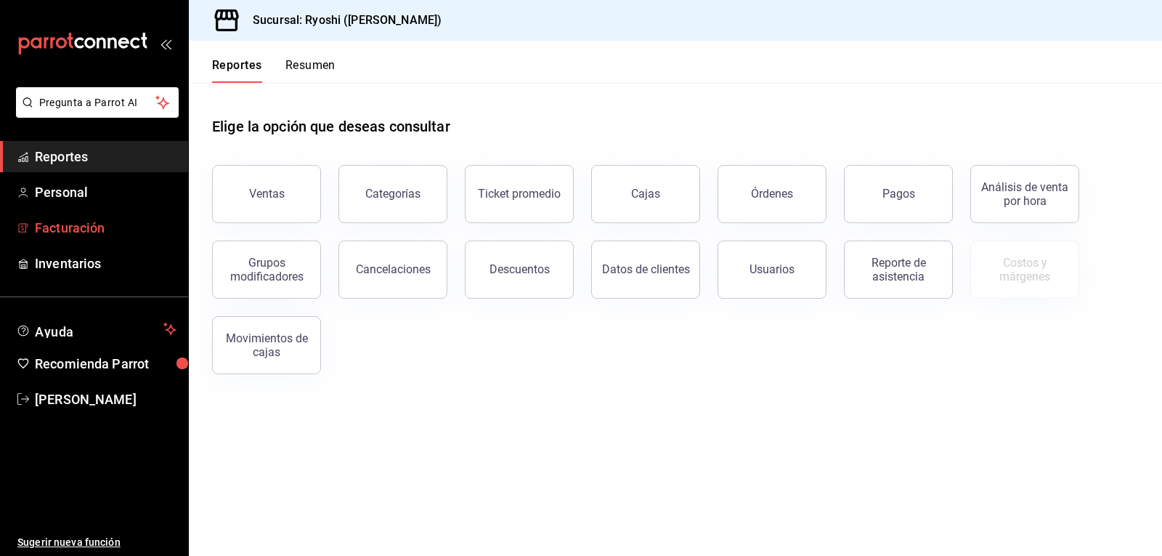
click at [81, 227] on span "Facturación" at bounding box center [106, 228] width 142 height 20
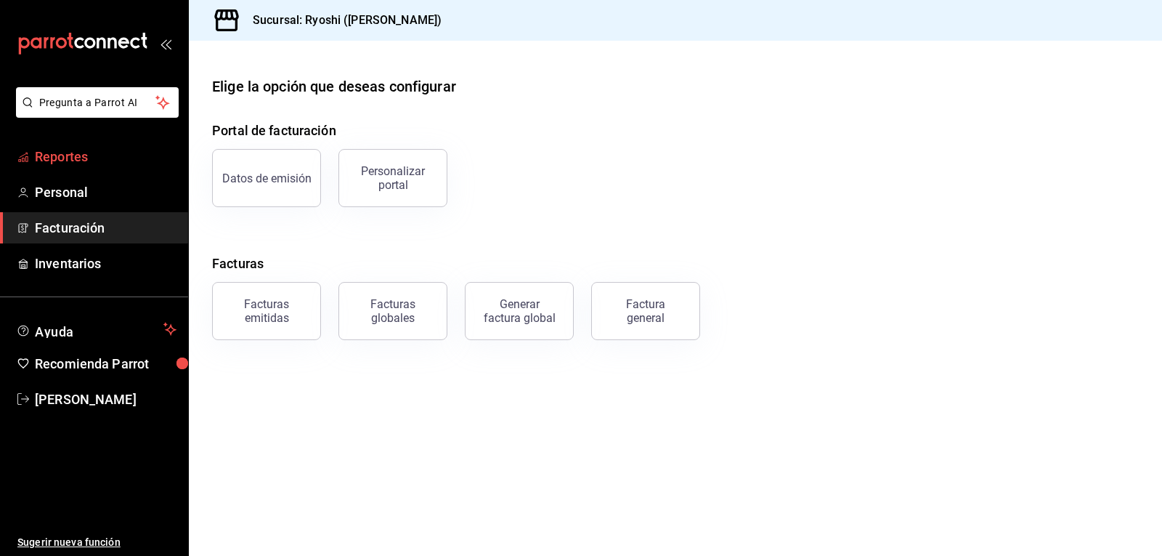
click at [82, 154] on span "Reportes" at bounding box center [106, 157] width 142 height 20
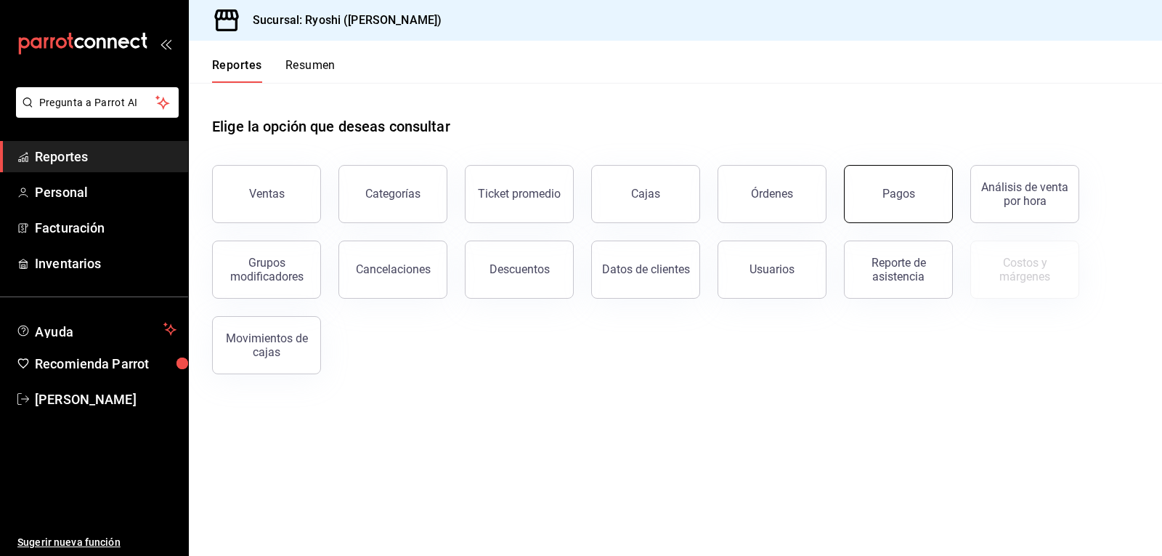
click at [902, 194] on div "Pagos" at bounding box center [899, 194] width 33 height 14
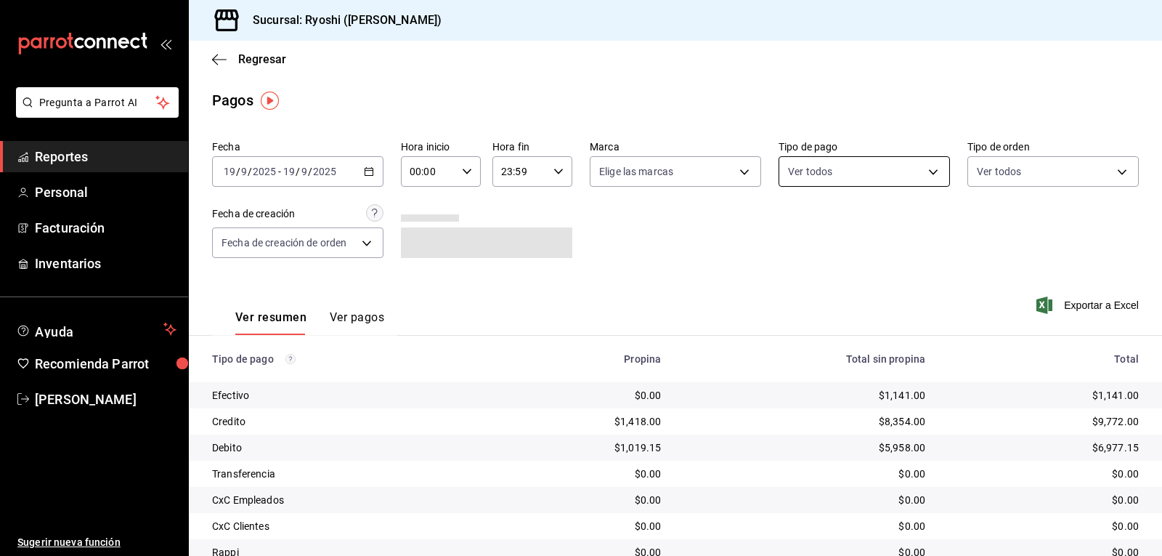
click at [923, 171] on body "Pregunta a Parrot AI Reportes Personal Facturación Inventarios Ayuda Recomienda…" at bounding box center [581, 278] width 1162 height 556
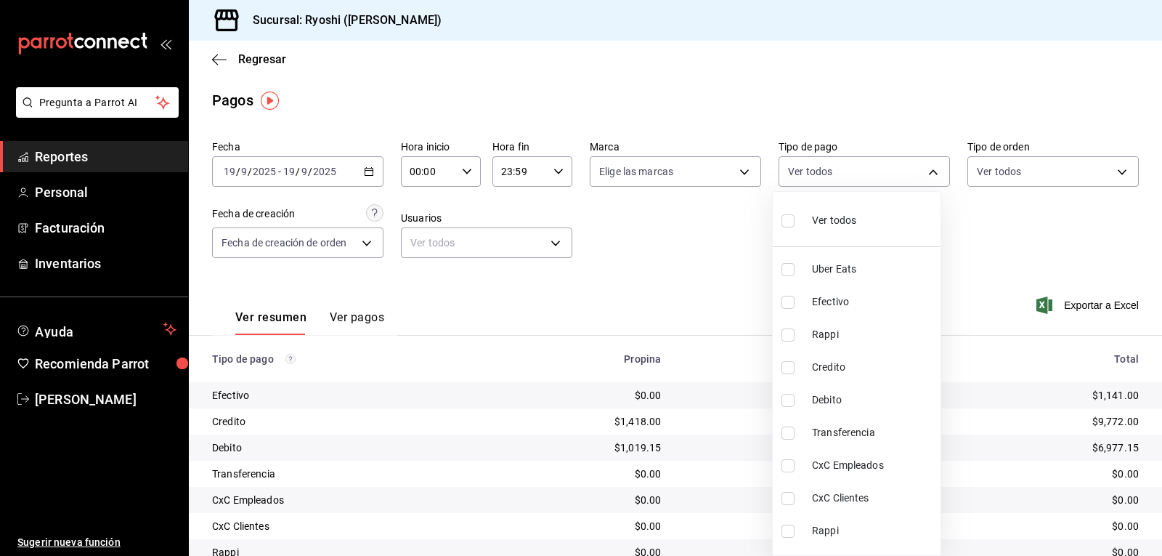
click at [790, 365] on input "checkbox" at bounding box center [788, 367] width 13 height 13
checkbox input "true"
type input "9b0685d2-7f5d-4ede-a6b4-58a2ffcbf3cd"
click at [790, 400] on input "checkbox" at bounding box center [788, 400] width 13 height 13
checkbox input "true"
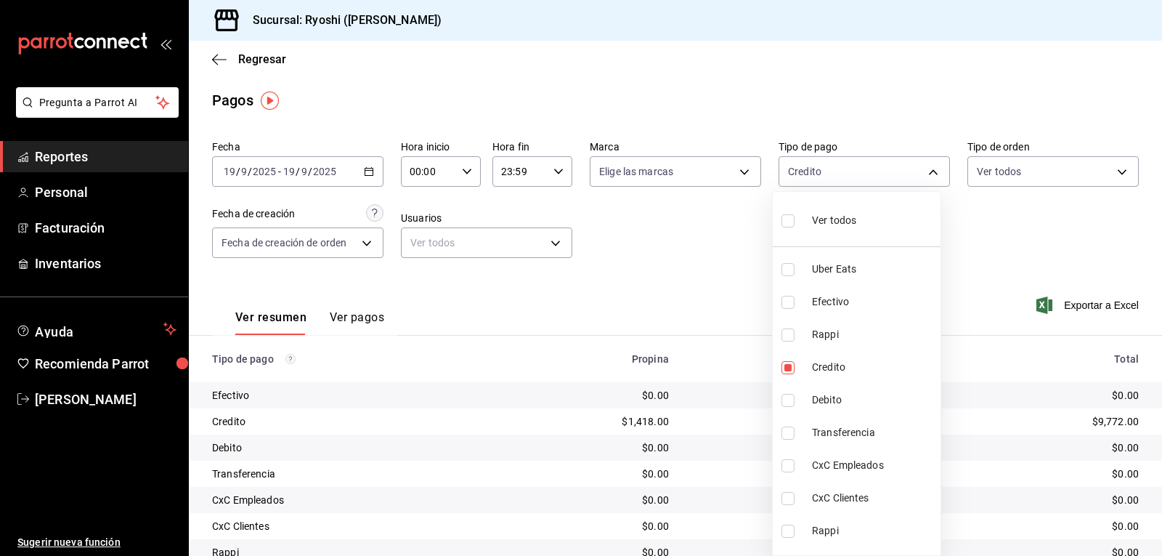
type input "9b0685d2-7f5d-4ede-a6b4-58a2ffcbf3cd,4fc1f123-1106-4d46-a6dc-4994d0550367"
click at [682, 293] on div at bounding box center [581, 278] width 1162 height 556
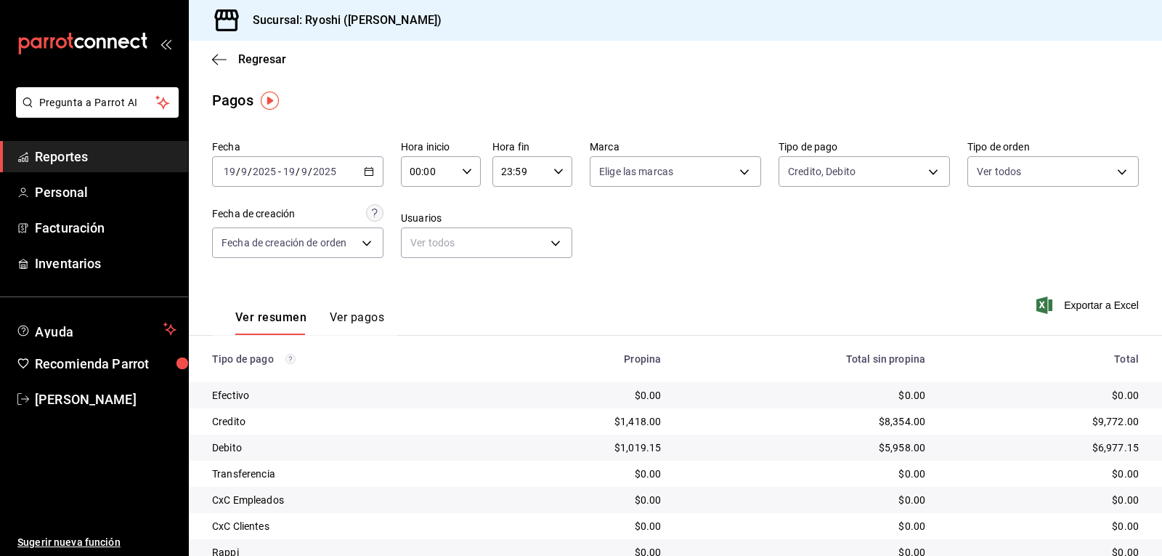
click at [369, 173] on icon "button" at bounding box center [369, 171] width 10 height 10
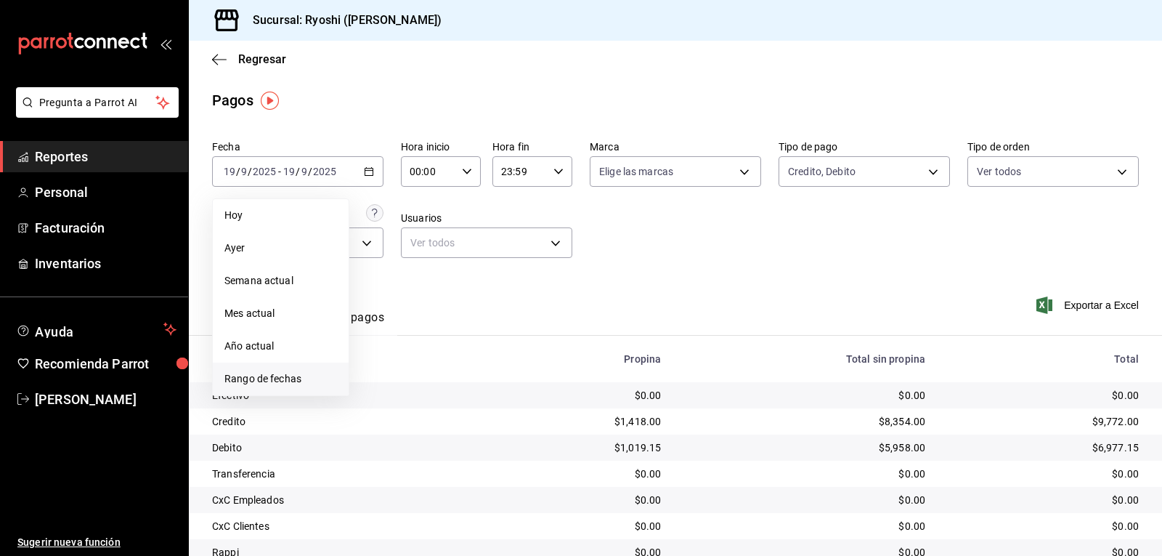
click at [268, 382] on span "Rango de fechas" at bounding box center [280, 378] width 113 height 15
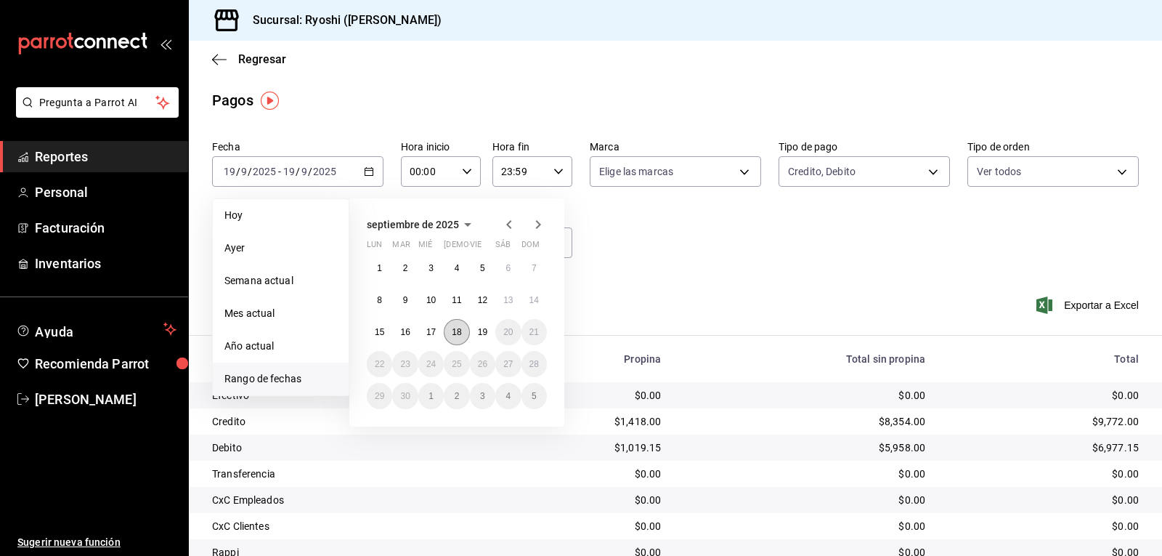
click at [459, 333] on abbr "18" at bounding box center [456, 332] width 9 height 10
click at [482, 333] on abbr "19" at bounding box center [482, 332] width 9 height 10
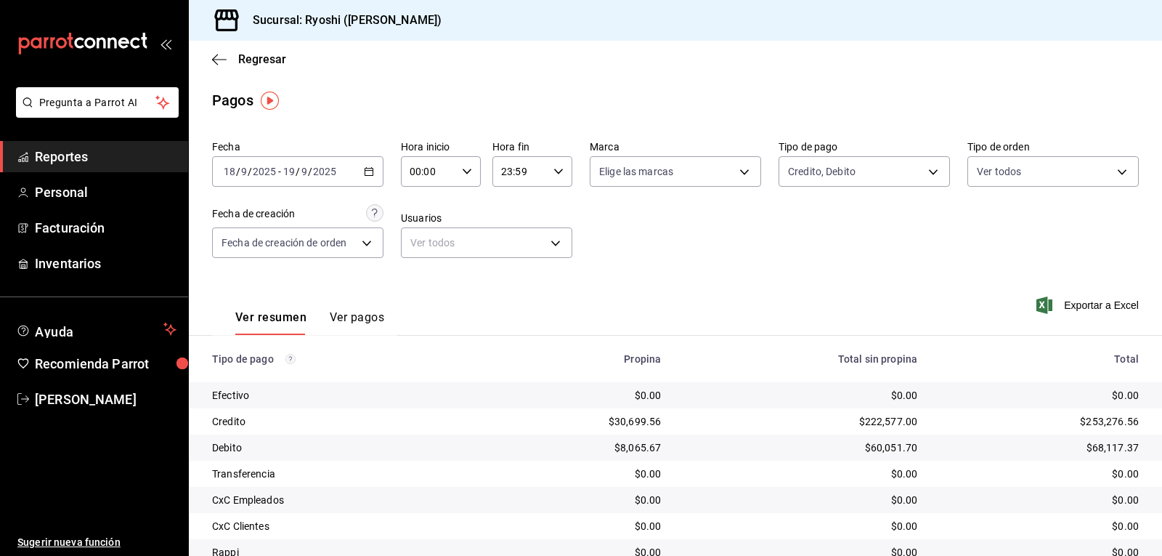
click at [462, 166] on icon "button" at bounding box center [467, 171] width 10 height 10
click at [413, 278] on span "02" at bounding box center [418, 278] width 17 height 12
type input "02:00"
click at [684, 246] on div at bounding box center [581, 278] width 1162 height 556
click at [923, 175] on body "Pregunta a Parrot AI Reportes Personal Facturación Inventarios Ayuda Recomienda…" at bounding box center [581, 278] width 1162 height 556
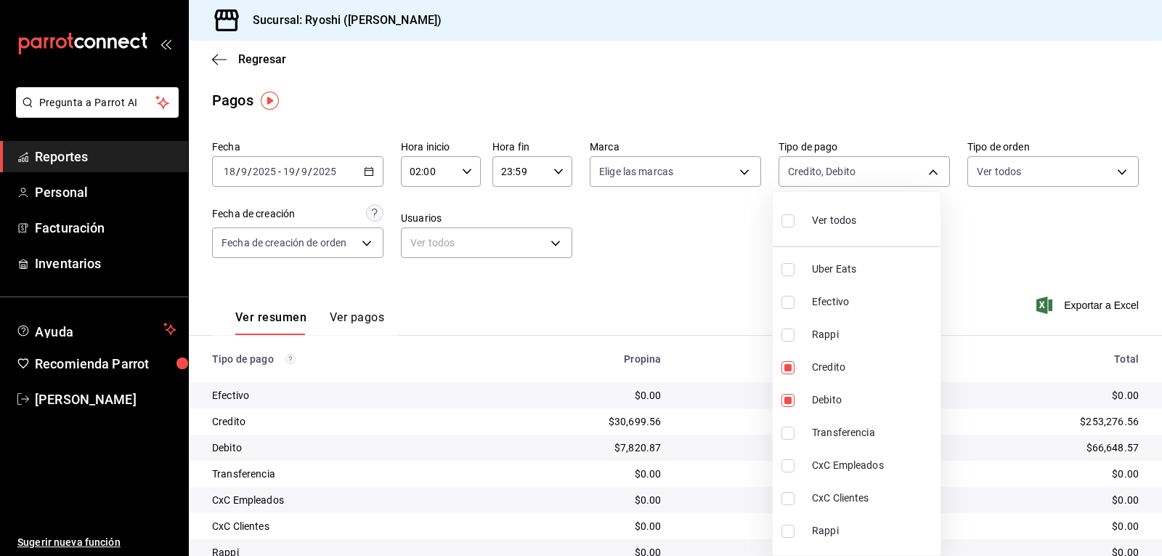
click at [786, 222] on input "checkbox" at bounding box center [788, 220] width 13 height 13
checkbox input "true"
type input "05751dd8-6818-4a8c-b9fb-c7f7071b72fb,789b4605-08e0-4dfe-9865-94468e2c17aa,03400…"
checkbox input "true"
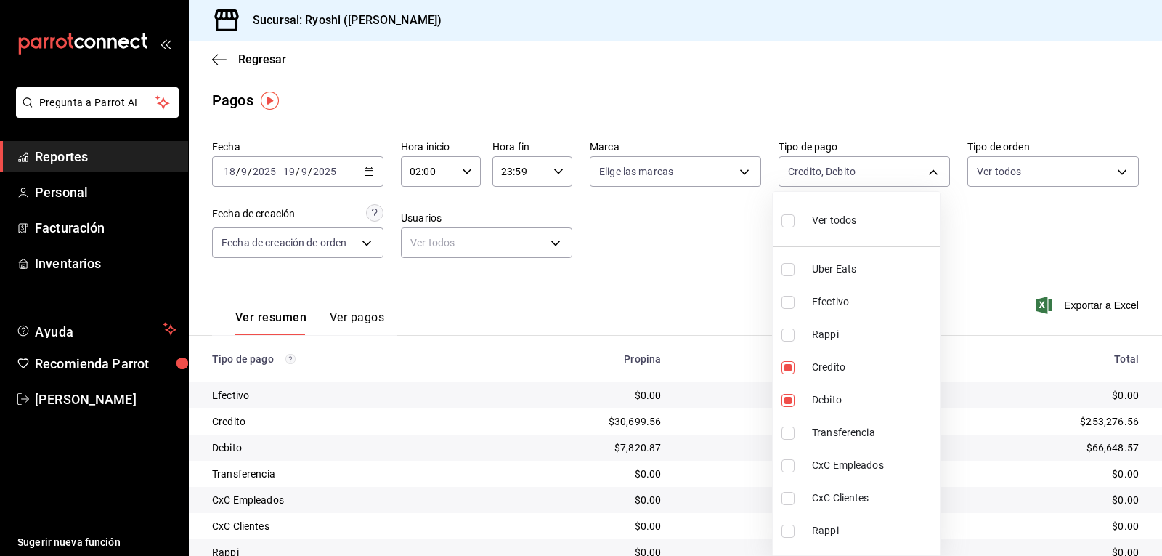
checkbox input "true"
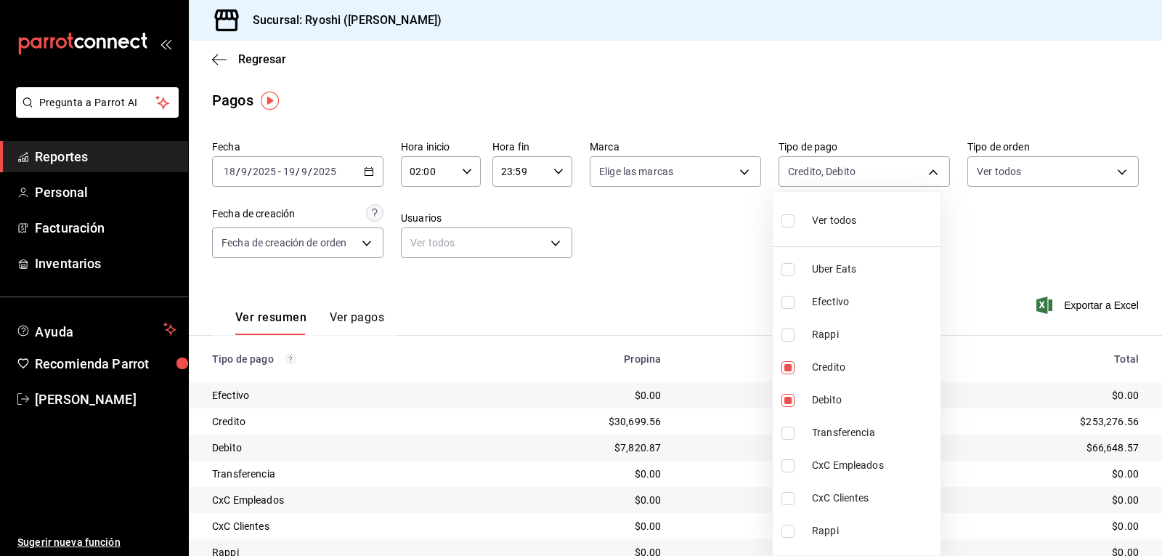
checkbox input "true"
click at [713, 244] on div at bounding box center [581, 278] width 1162 height 556
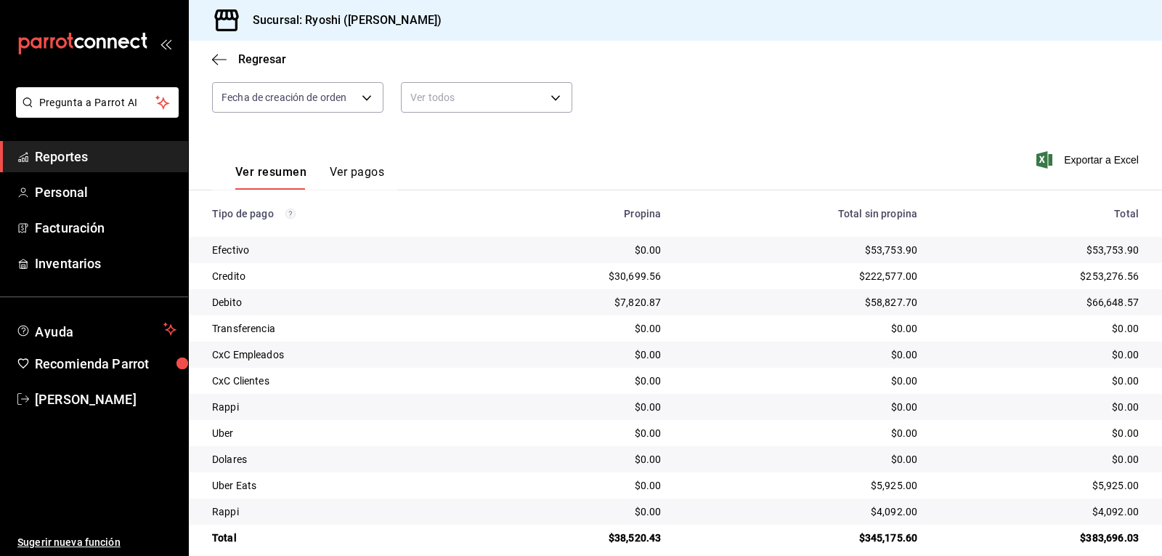
scroll to position [164, 0]
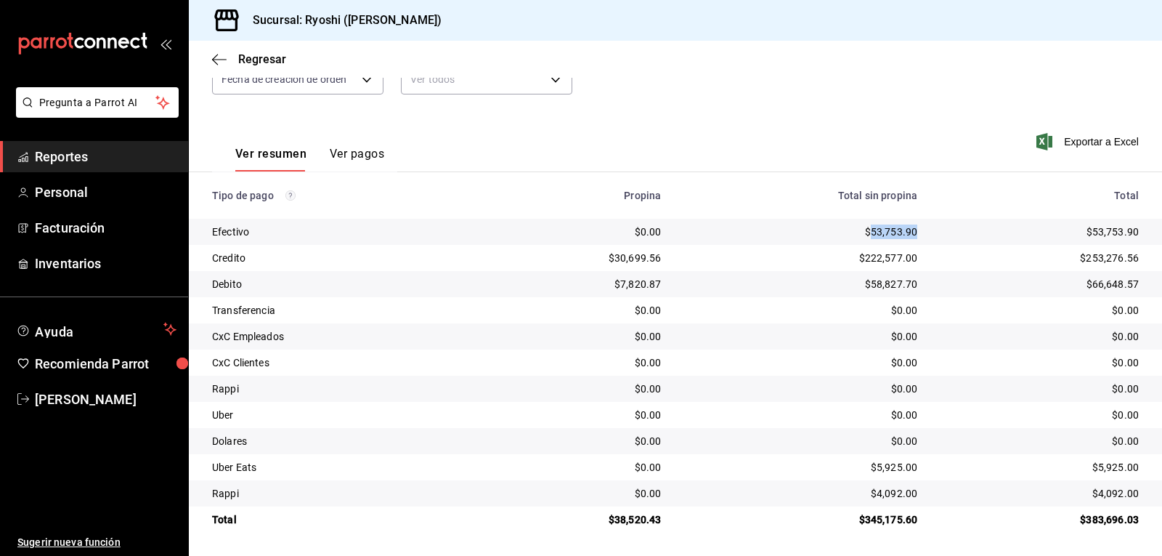
drag, startPoint x: 909, startPoint y: 229, endPoint x: 862, endPoint y: 228, distance: 46.5
click at [862, 228] on td "$53,753.90" at bounding box center [801, 232] width 256 height 26
copy div "53,753.90"
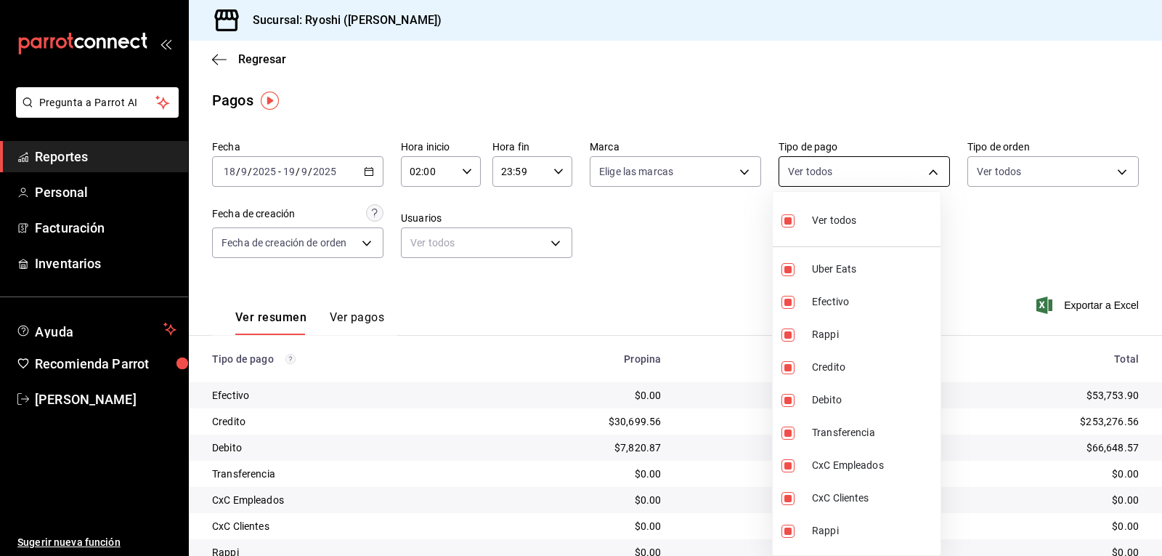
click at [931, 169] on body "Pregunta a Parrot AI Reportes Personal Facturación Inventarios Ayuda Recomienda…" at bounding box center [581, 278] width 1162 height 556
click at [782, 221] on input "checkbox" at bounding box center [788, 220] width 13 height 13
checkbox input "false"
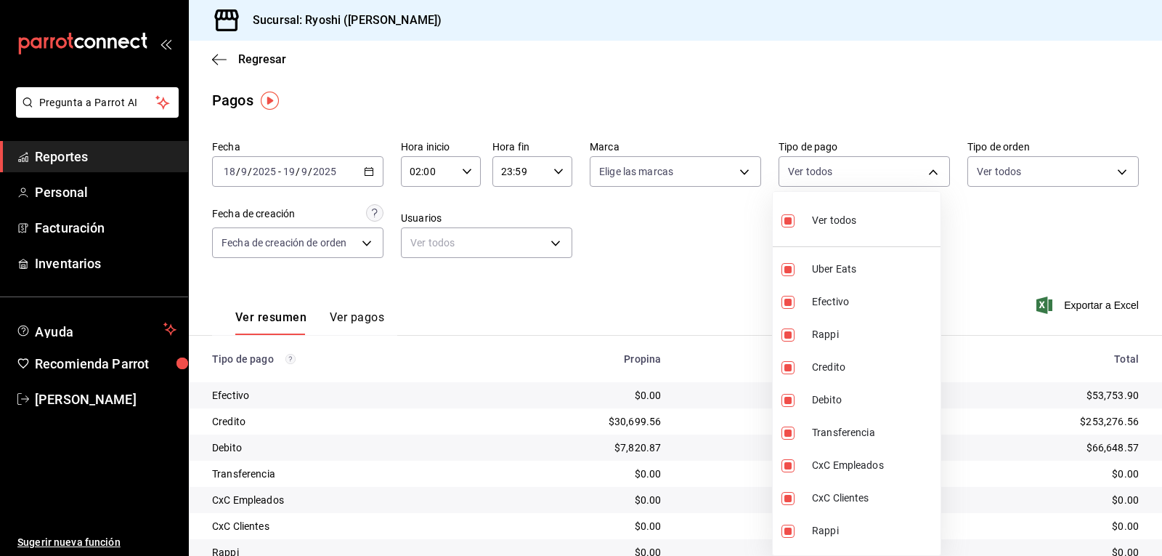
checkbox input "false"
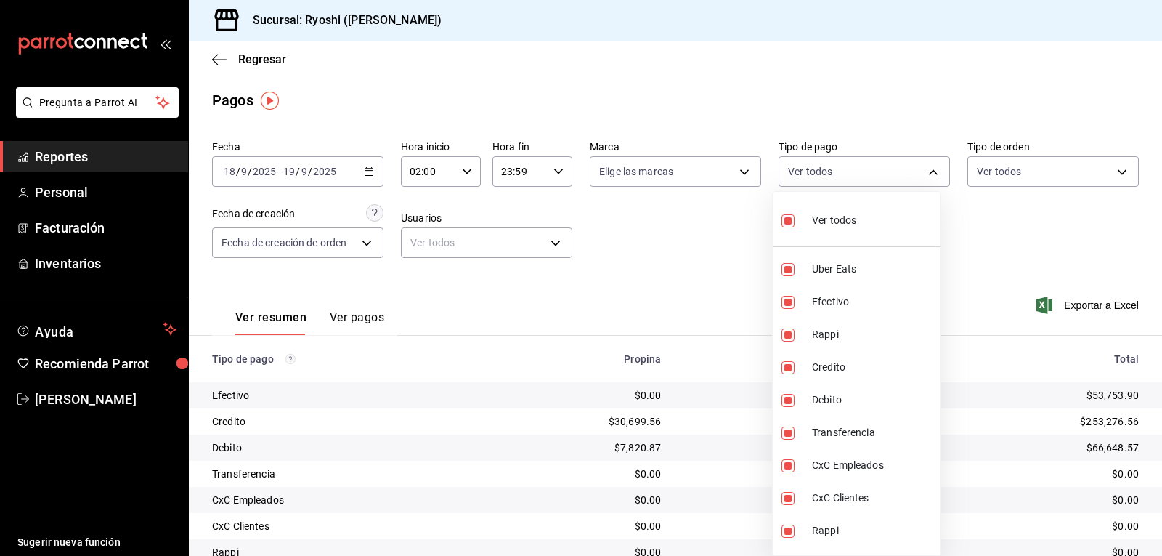
checkbox input "false"
click at [732, 240] on div at bounding box center [581, 278] width 1162 height 556
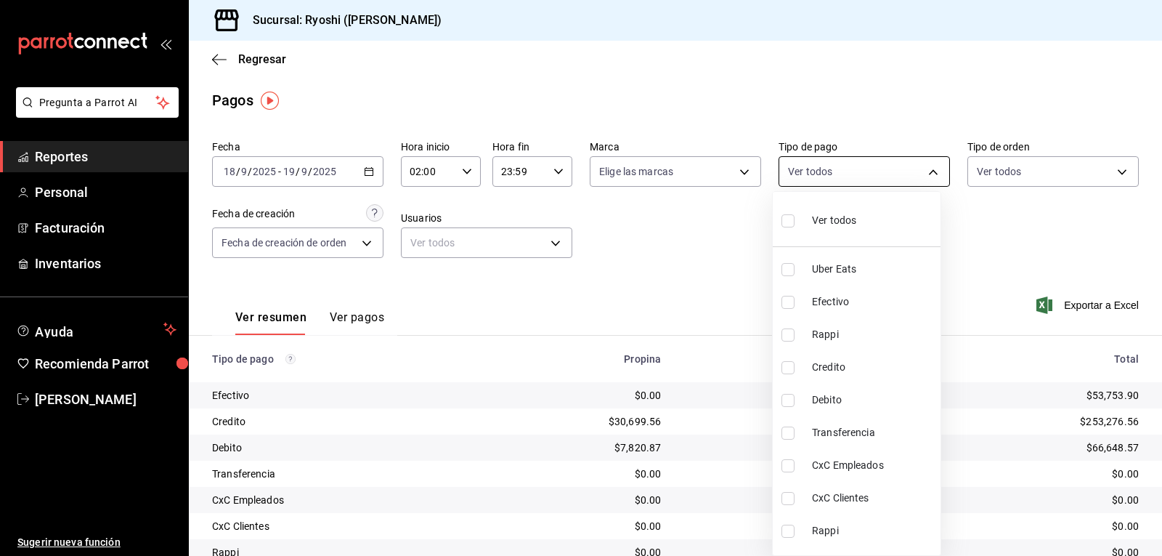
click at [924, 170] on body "Pregunta a Parrot AI Reportes Personal Facturación Inventarios Ayuda Recomienda…" at bounding box center [581, 278] width 1162 height 556
click at [789, 224] on input "checkbox" at bounding box center [788, 220] width 13 height 13
checkbox input "true"
type input "05751dd8-6818-4a8c-b9fb-c7f7071b72fb,789b4605-08e0-4dfe-9865-94468e2c17aa,03400…"
checkbox input "true"
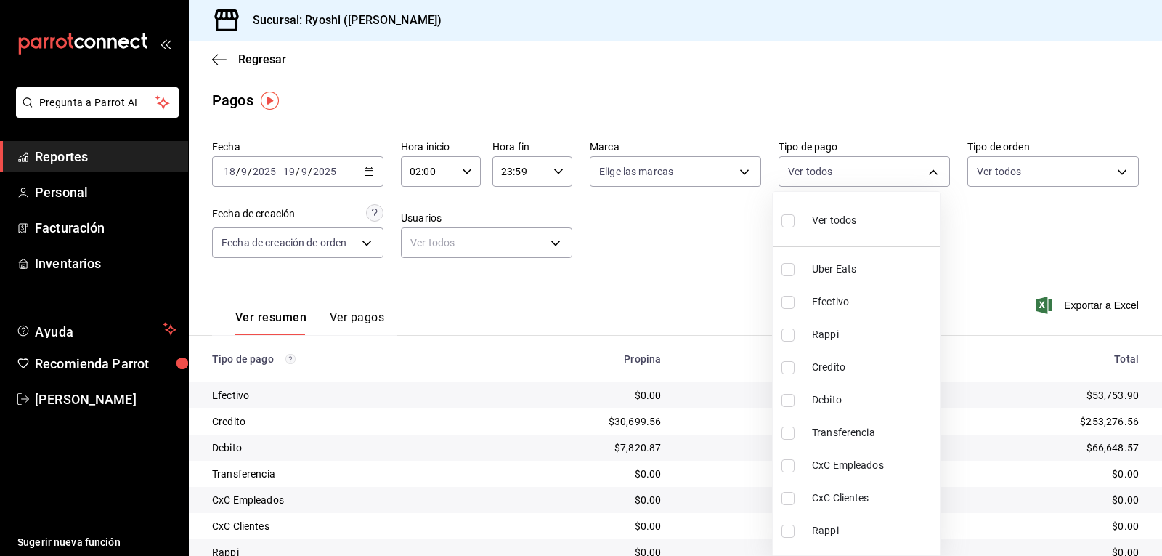
checkbox input "true"
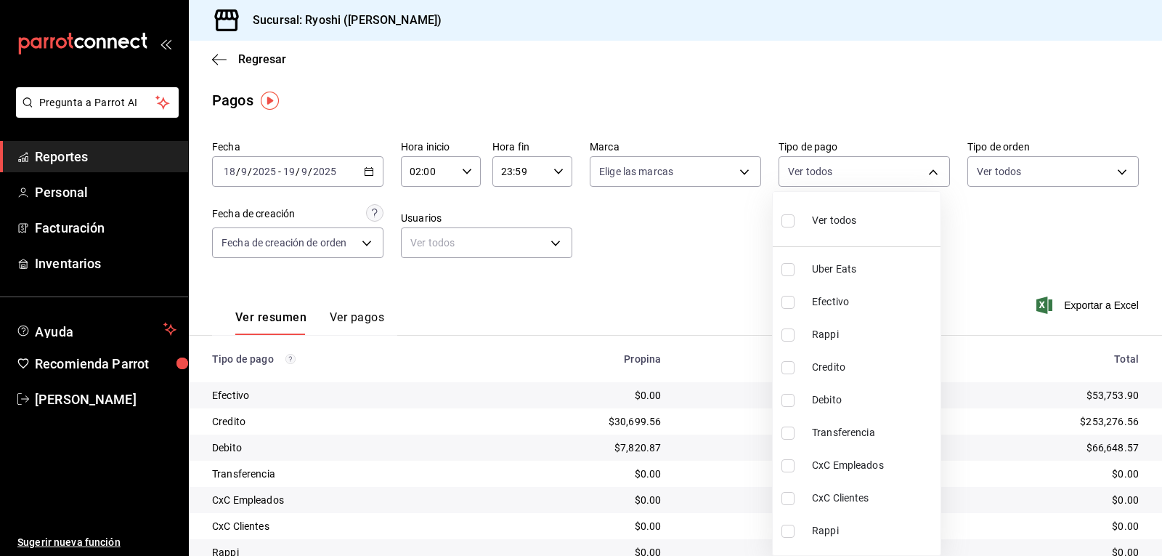
checkbox input "true"
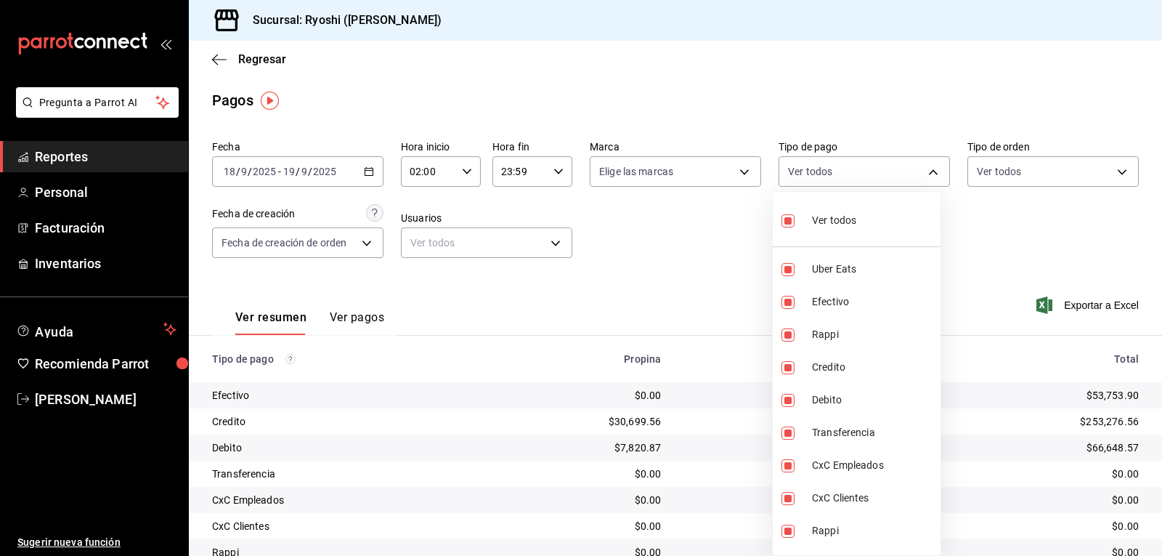
click at [710, 257] on div at bounding box center [581, 278] width 1162 height 556
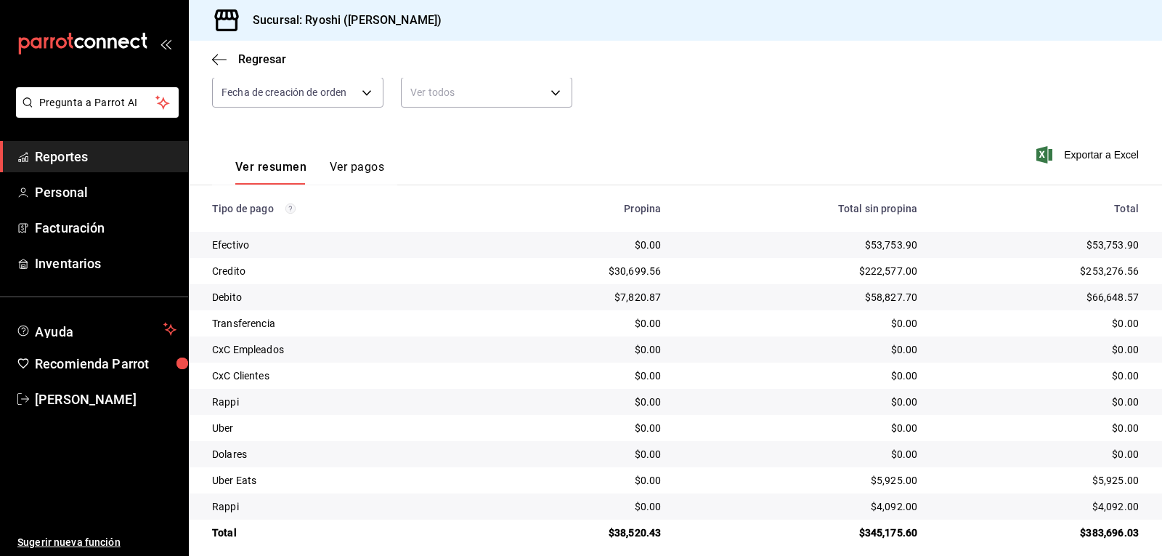
scroll to position [164, 0]
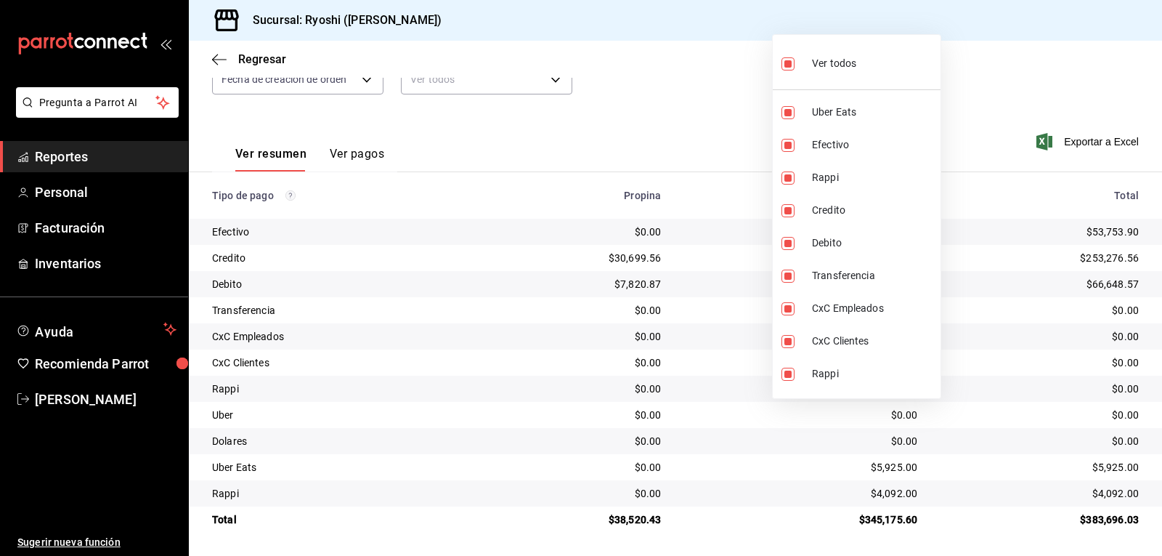
drag, startPoint x: 496, startPoint y: 555, endPoint x: 735, endPoint y: 70, distance: 540.3
click at [736, 70] on div at bounding box center [581, 278] width 1162 height 556
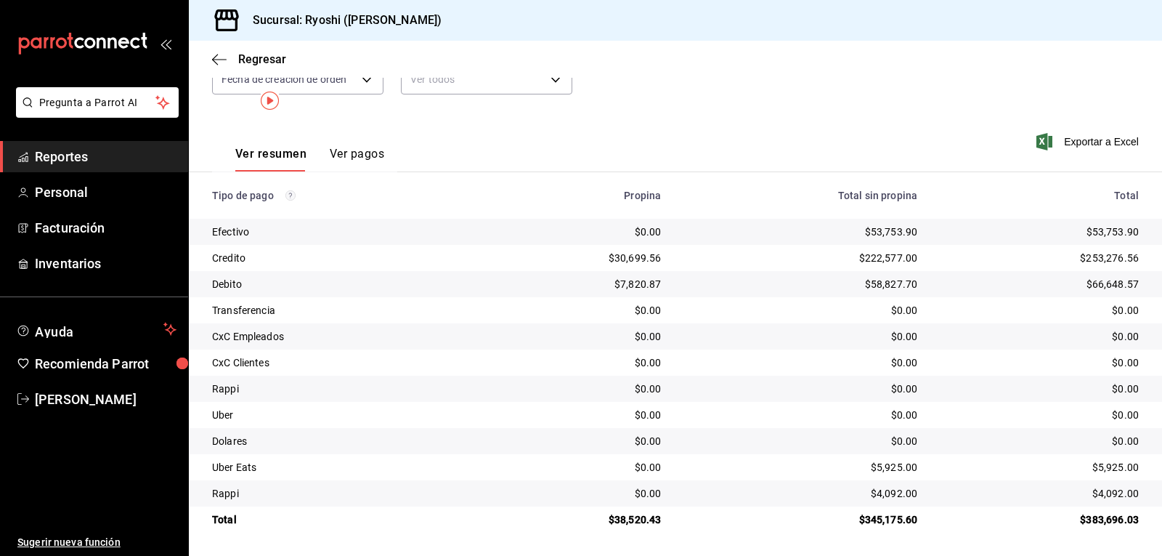
scroll to position [0, 0]
